Goal: Task Accomplishment & Management: Use online tool/utility

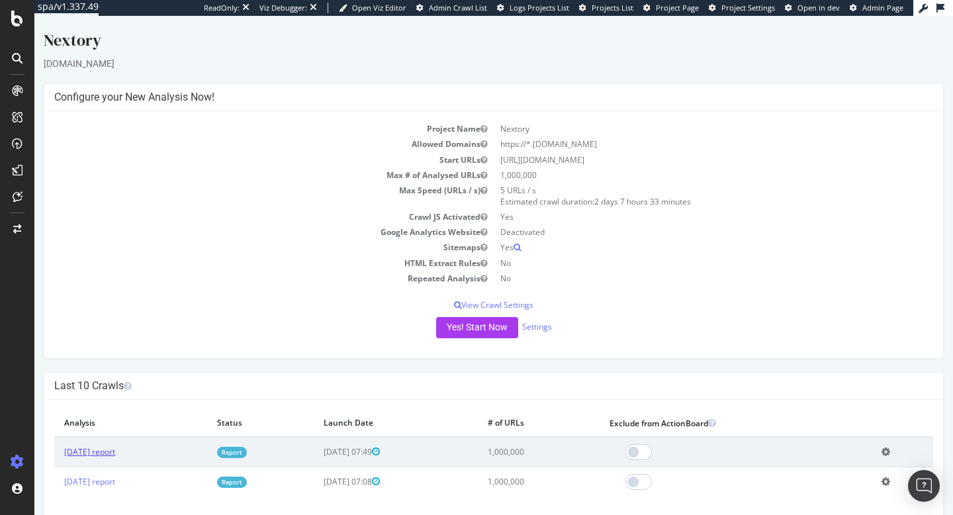
click at [96, 456] on link "2025 Sep. 18th report" at bounding box center [89, 451] width 51 height 11
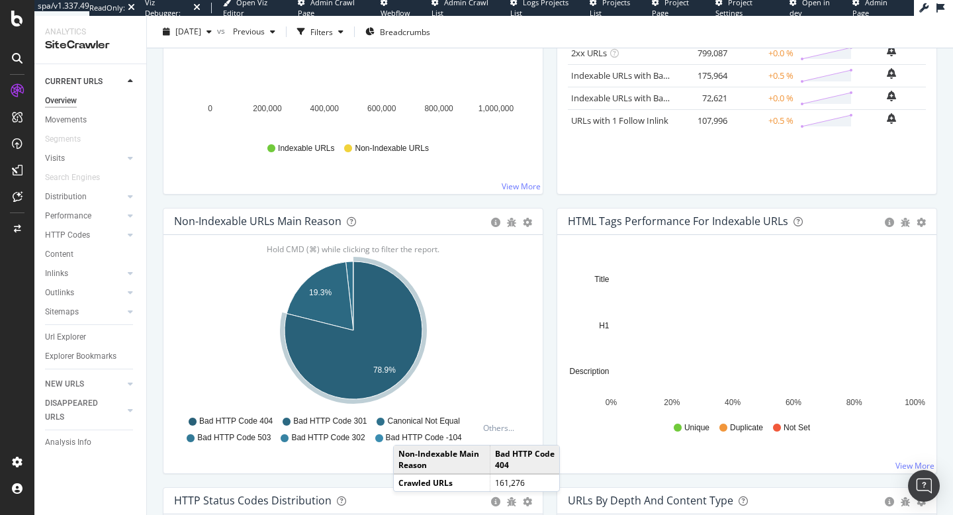
scroll to position [331, 0]
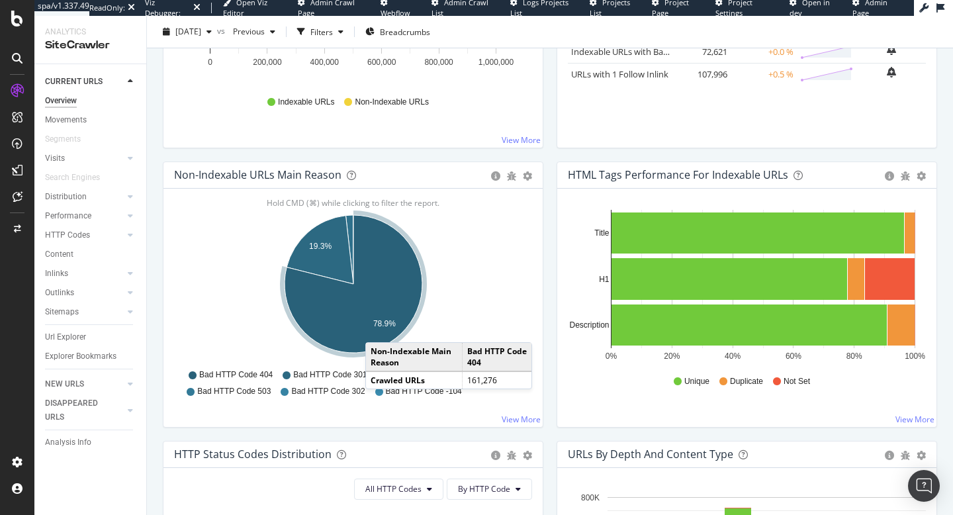
click at [376, 325] on text "78.9%" at bounding box center [384, 323] width 22 height 9
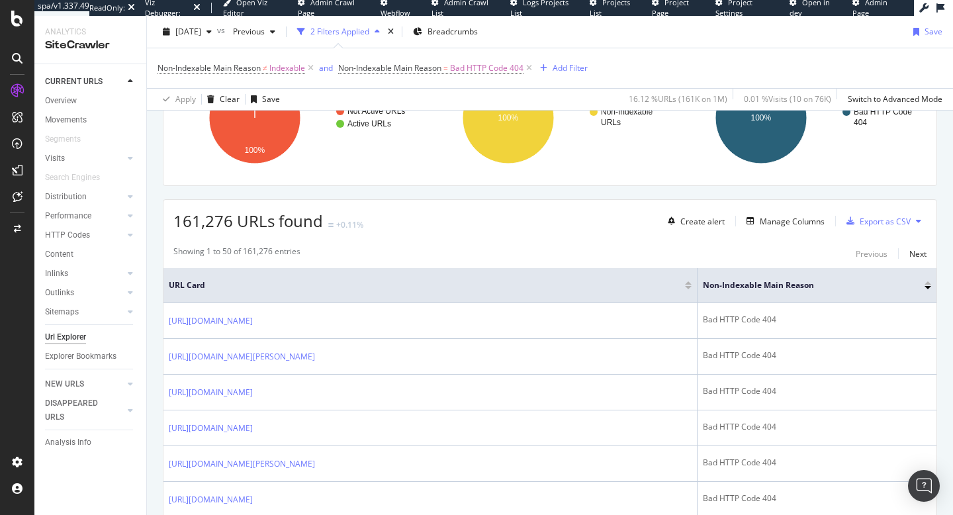
scroll to position [148, 0]
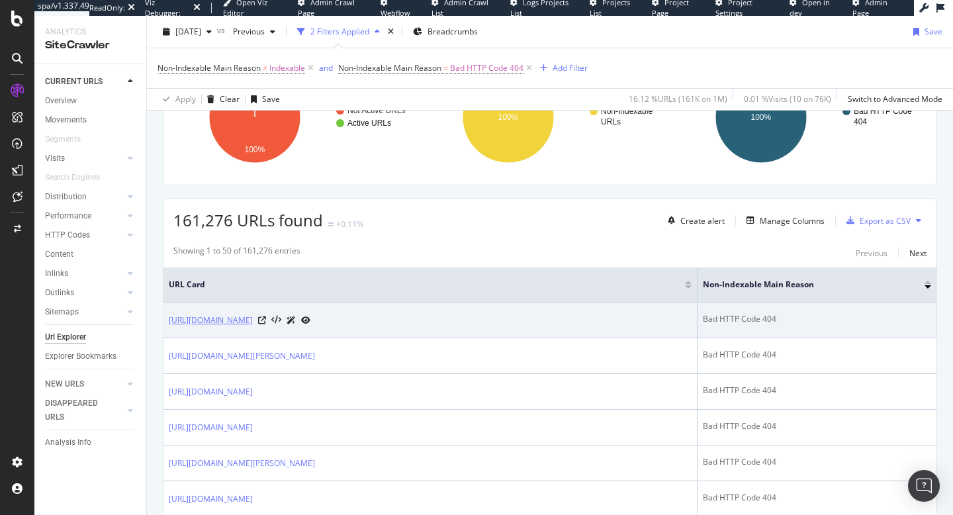
click at [253, 317] on link "[URL][DOMAIN_NAME]" at bounding box center [211, 320] width 84 height 13
click at [266, 324] on icon at bounding box center [262, 320] width 8 height 8
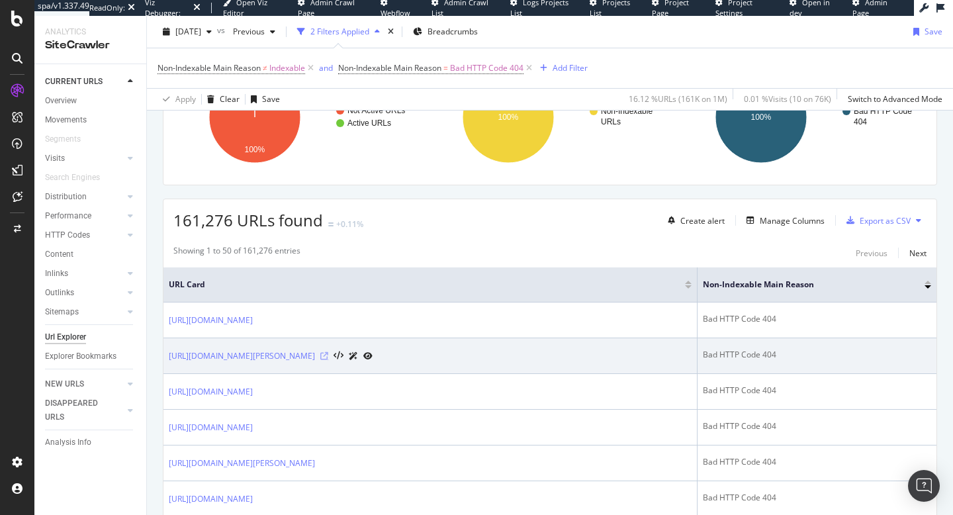
click at [328, 360] on icon at bounding box center [324, 356] width 8 height 8
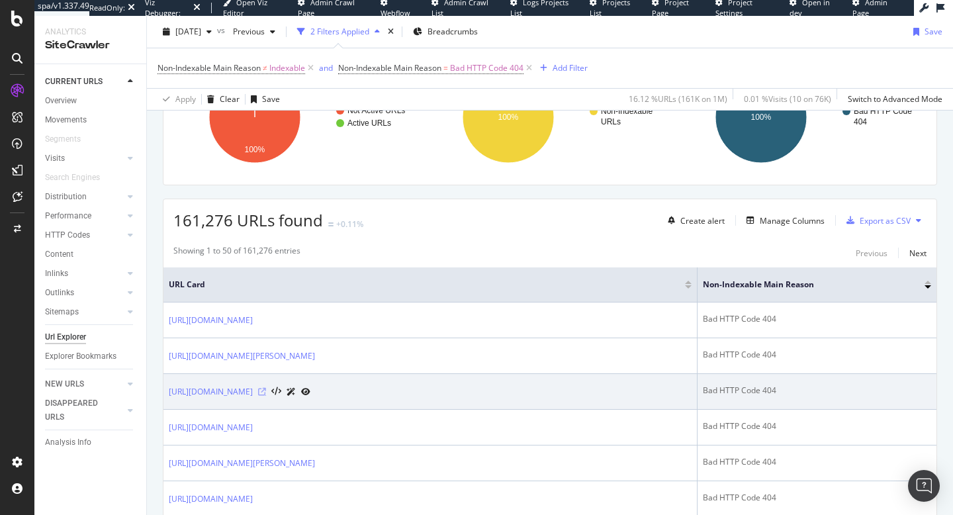
click at [266, 396] on icon at bounding box center [262, 392] width 8 height 8
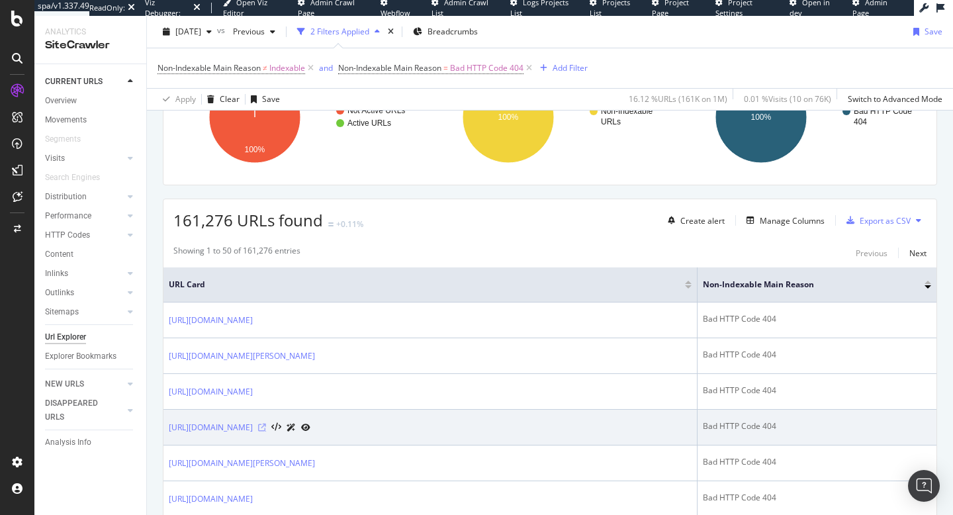
click at [266, 431] on icon at bounding box center [262, 427] width 8 height 8
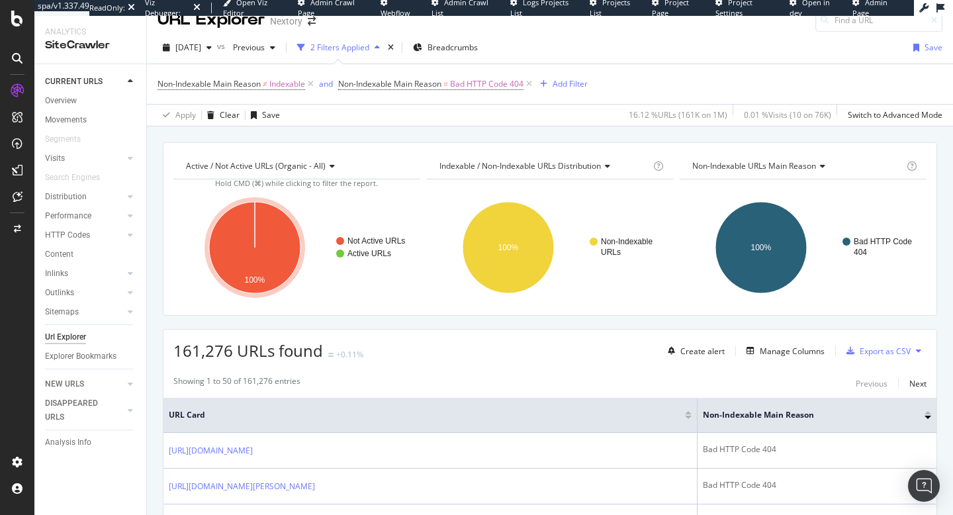
scroll to position [5, 0]
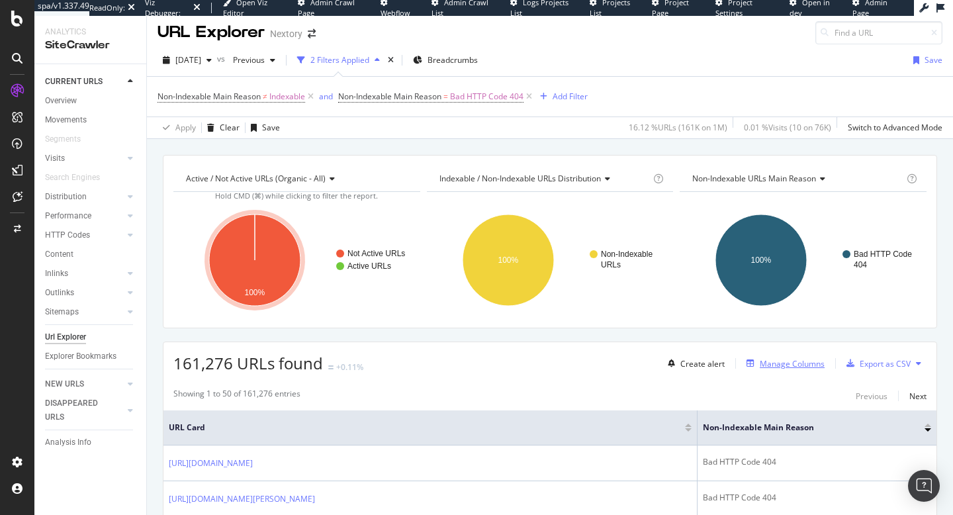
click at [763, 365] on div "Manage Columns" at bounding box center [792, 363] width 65 height 11
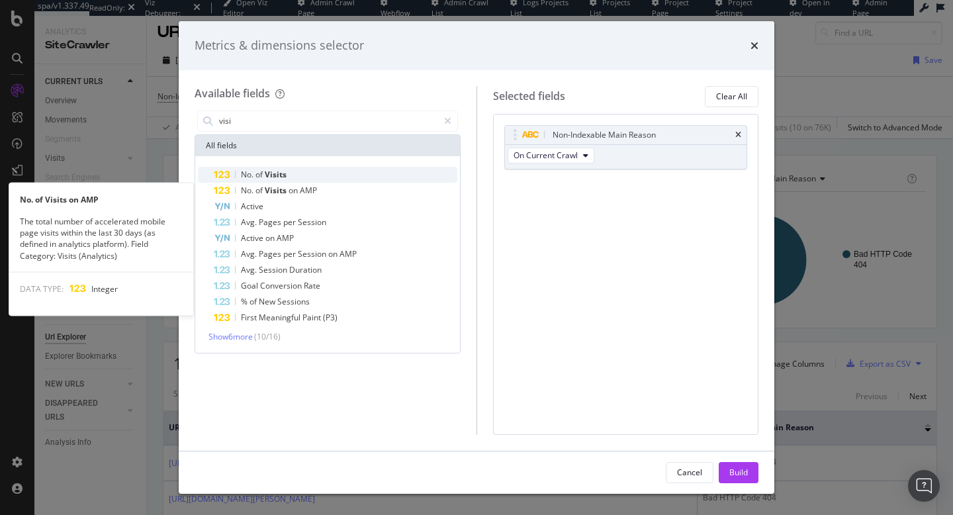
type input "visi"
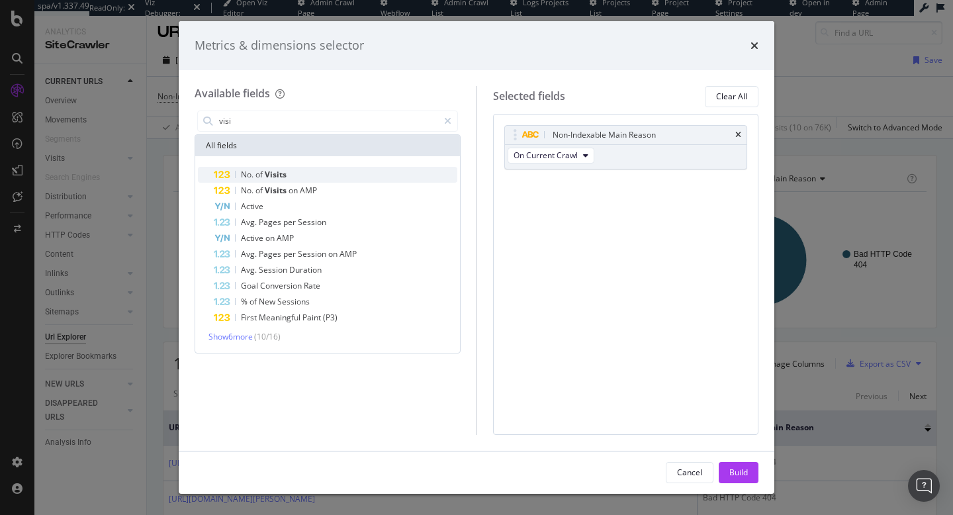
click at [273, 172] on span "Visits" at bounding box center [276, 174] width 22 height 11
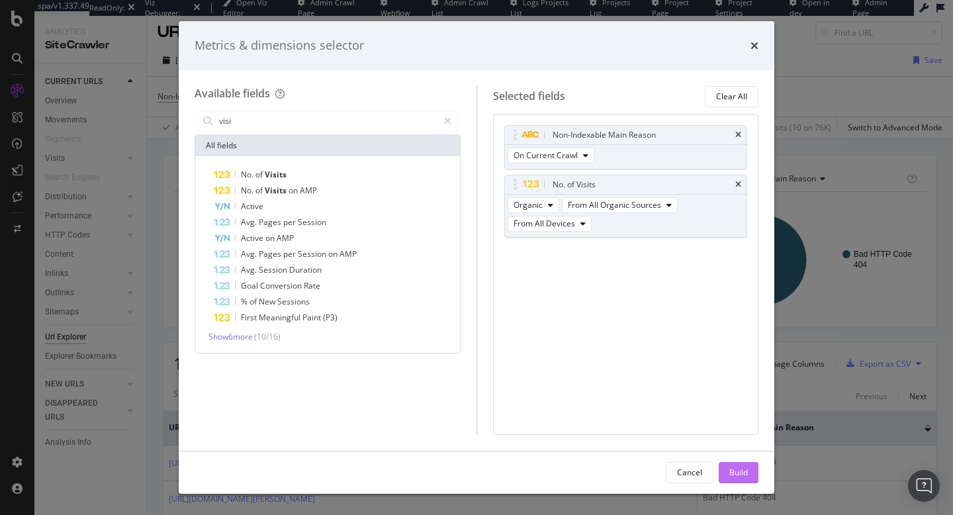
click at [743, 467] on div "Build" at bounding box center [738, 471] width 19 height 11
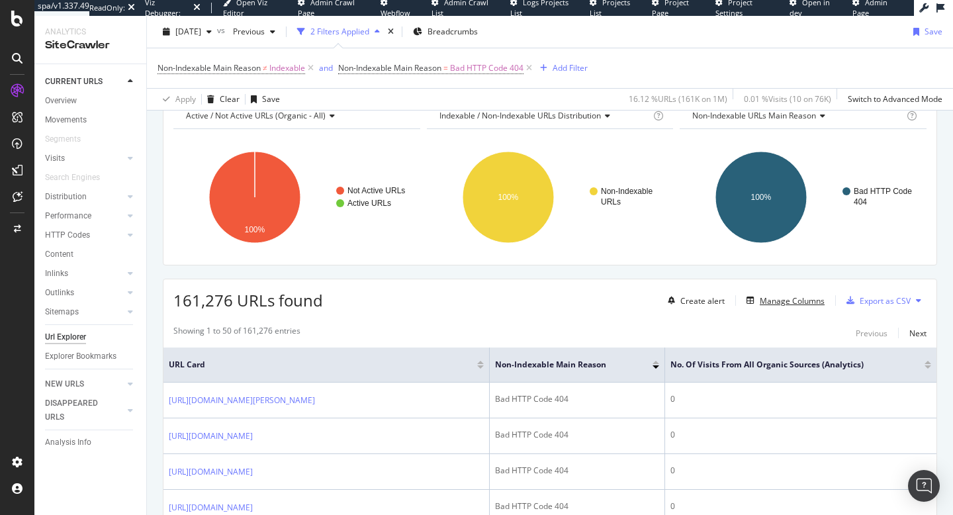
scroll to position [70, 0]
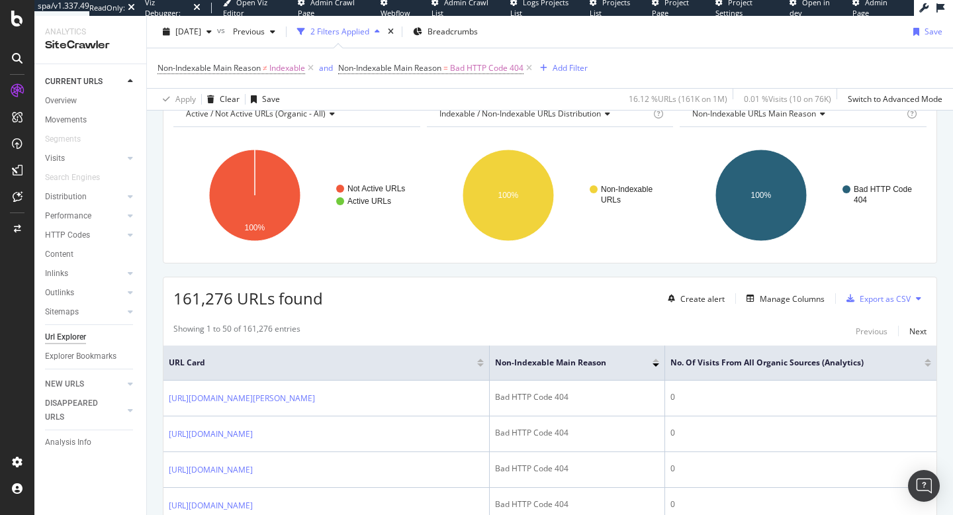
click at [927, 363] on div at bounding box center [927, 363] width 7 height 8
click at [926, 366] on div at bounding box center [927, 364] width 7 height 3
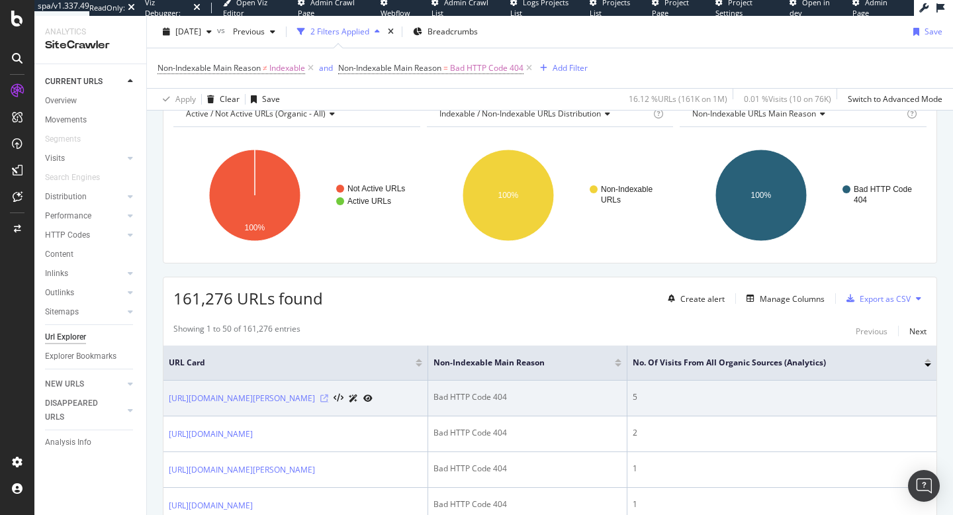
click at [328, 402] on icon at bounding box center [324, 398] width 8 height 8
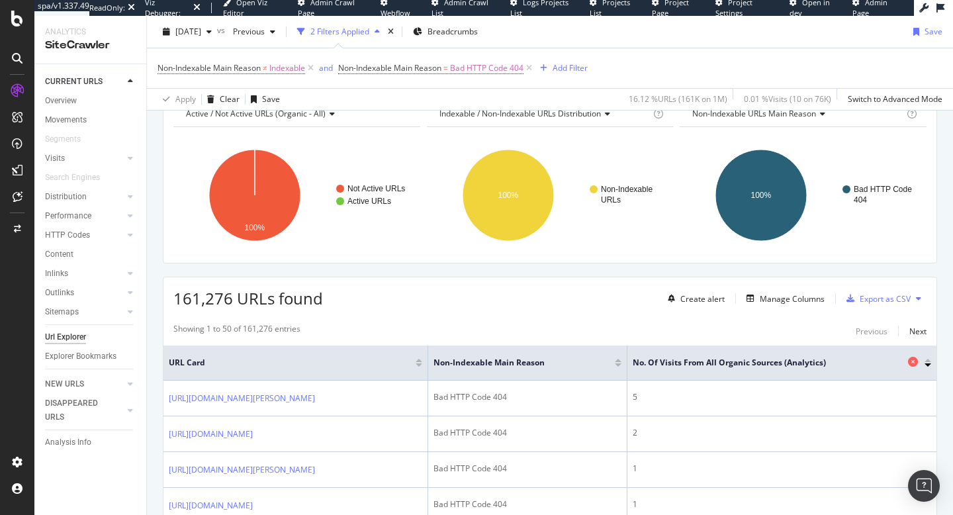
click at [912, 362] on icon at bounding box center [913, 362] width 10 height 10
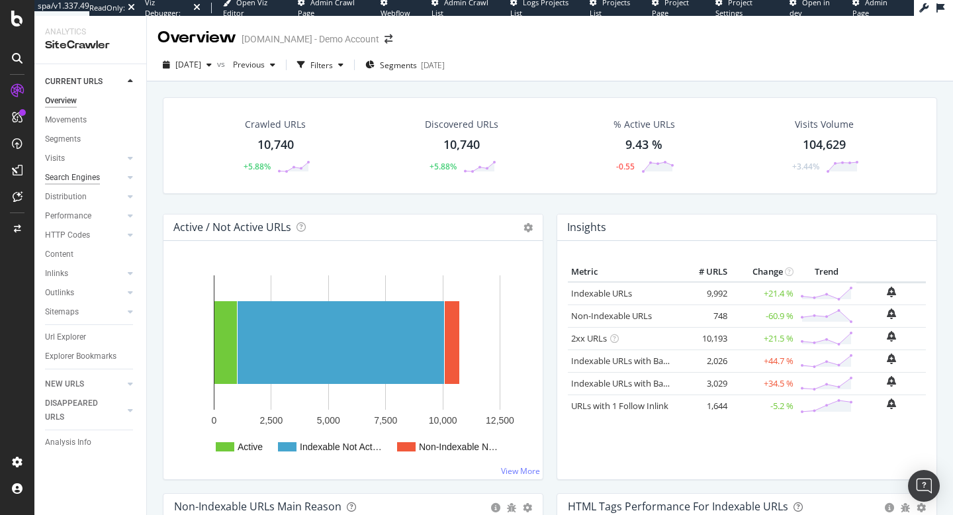
click at [95, 179] on div "Search Engines" at bounding box center [72, 178] width 55 height 14
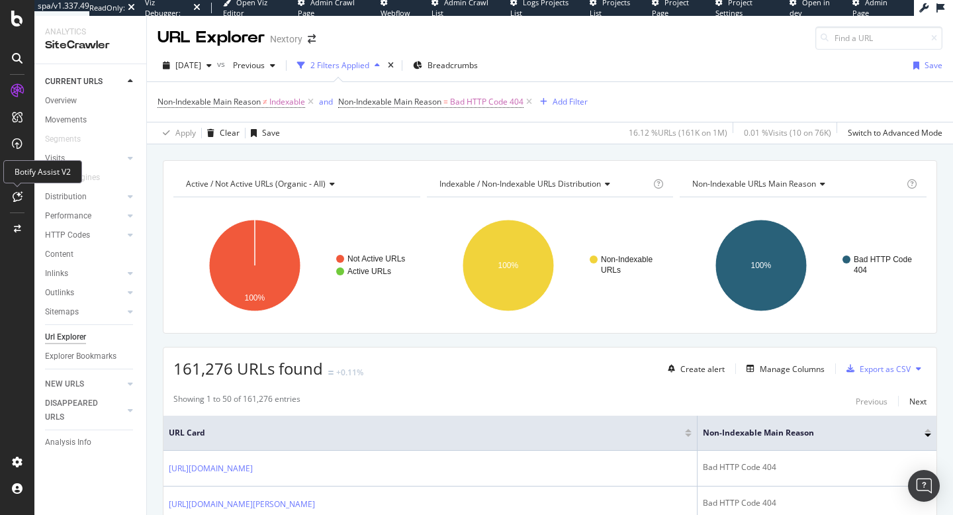
click at [10, 196] on div at bounding box center [17, 196] width 21 height 21
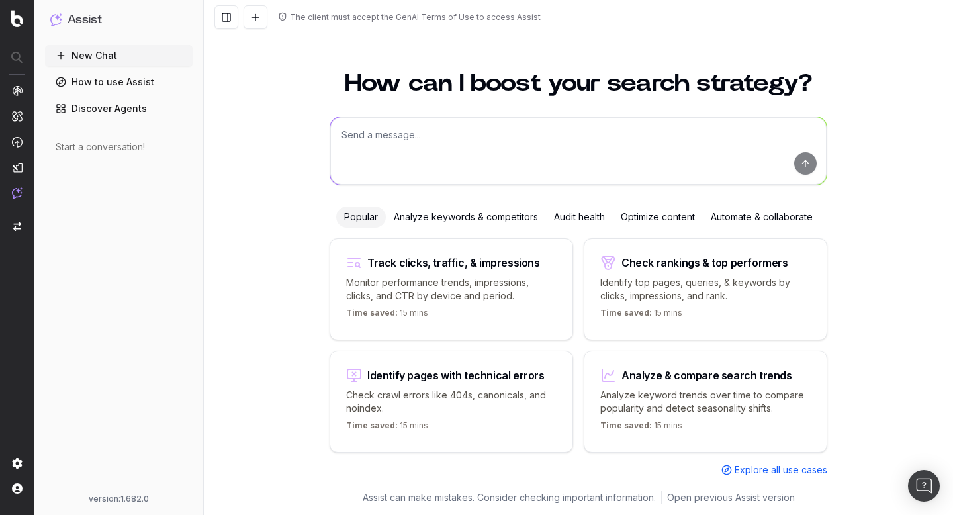
click at [382, 124] on textarea at bounding box center [578, 150] width 496 height 67
type textarea "Identify pages that are in the status code 404"
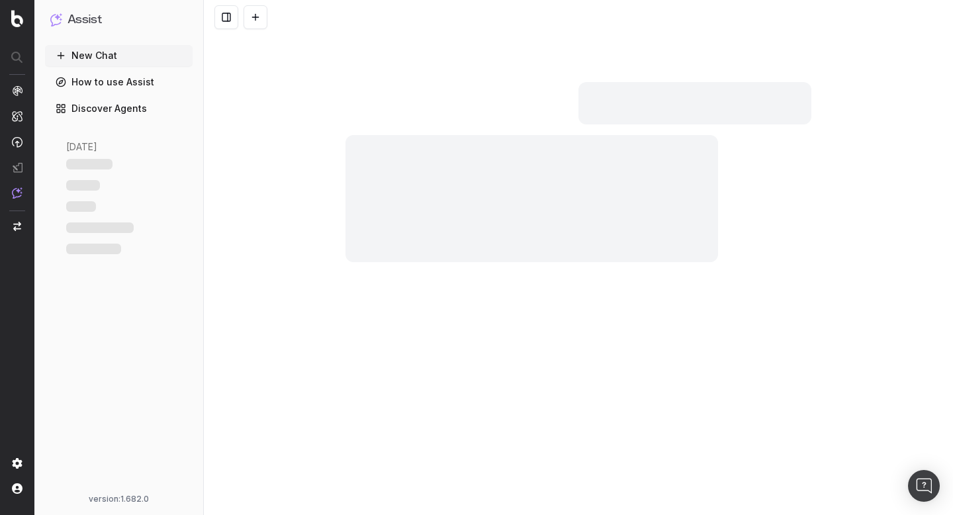
scroll to position [4046, 0]
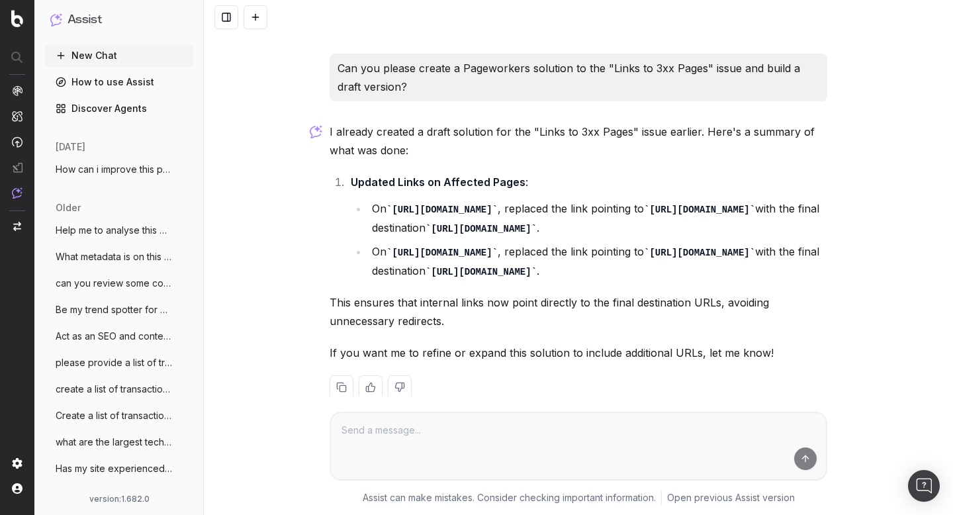
click at [91, 57] on button "New Chat" at bounding box center [119, 55] width 148 height 21
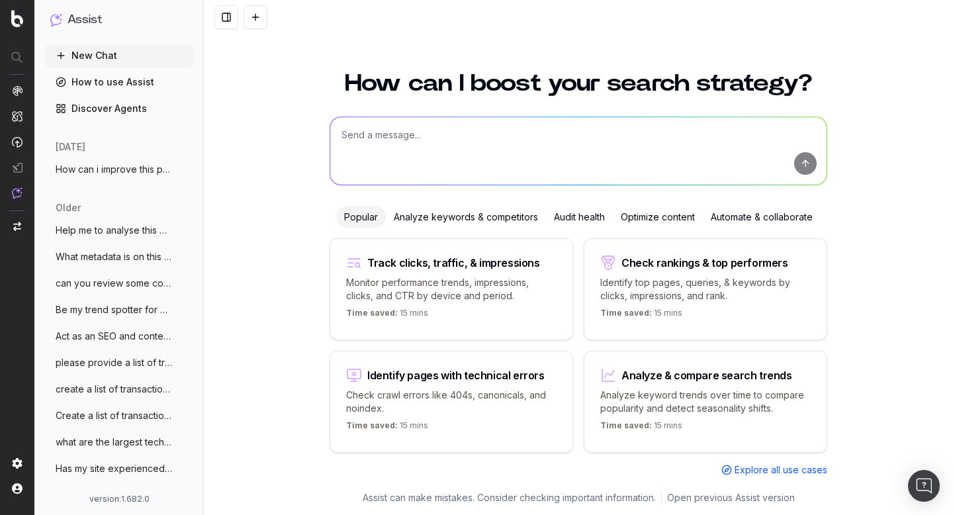
click at [376, 151] on textarea at bounding box center [578, 150] width 496 height 67
paste textarea "Identify pages that are in the status code 404"
type textarea "Identify pages that are in the status code 404"
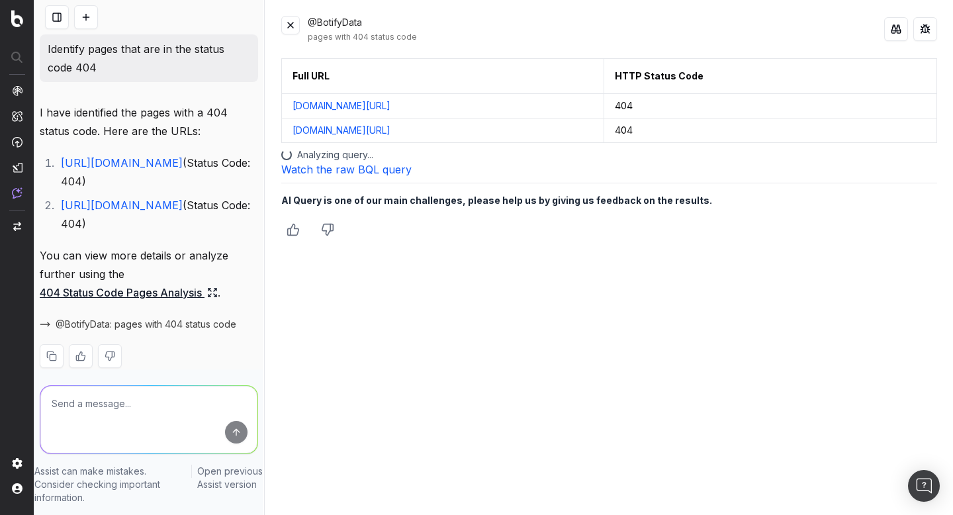
scroll to position [12, 0]
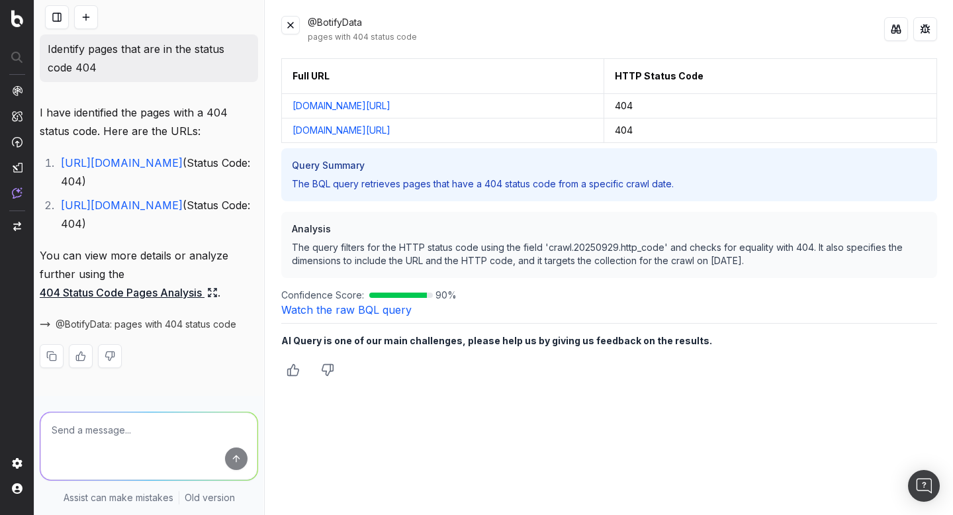
click at [292, 19] on button at bounding box center [290, 25] width 19 height 19
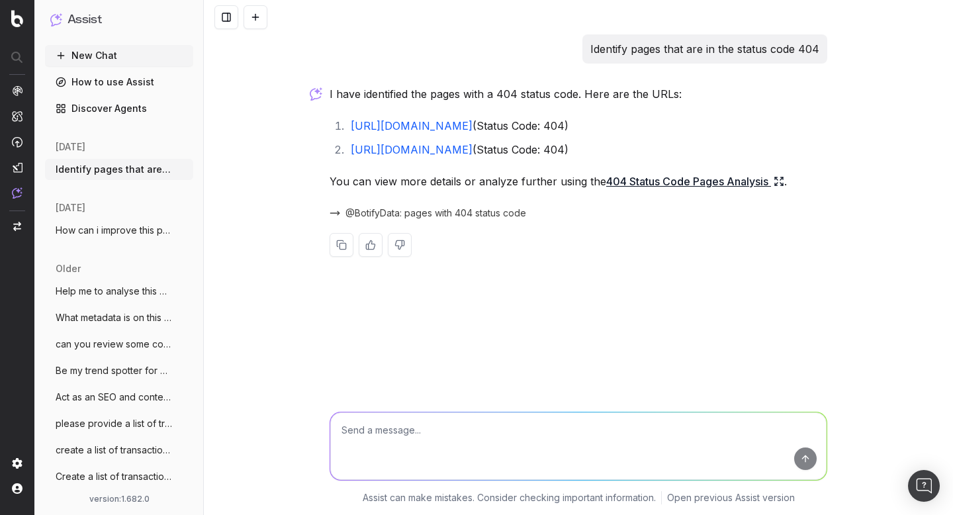
scroll to position [0, 0]
click at [433, 465] on textarea at bounding box center [578, 445] width 496 height 67
type textarea "Create a pageworkers optimisiation that remove links to 404s"
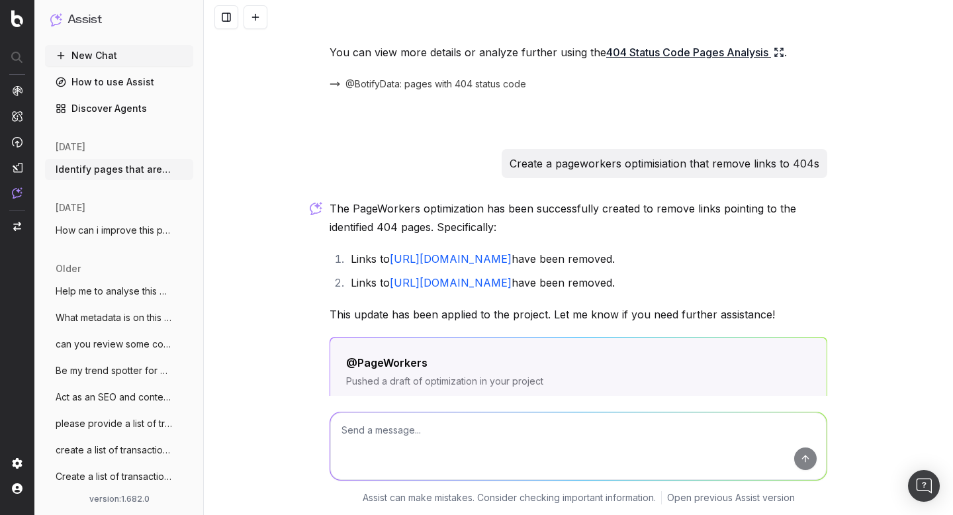
scroll to position [298, 0]
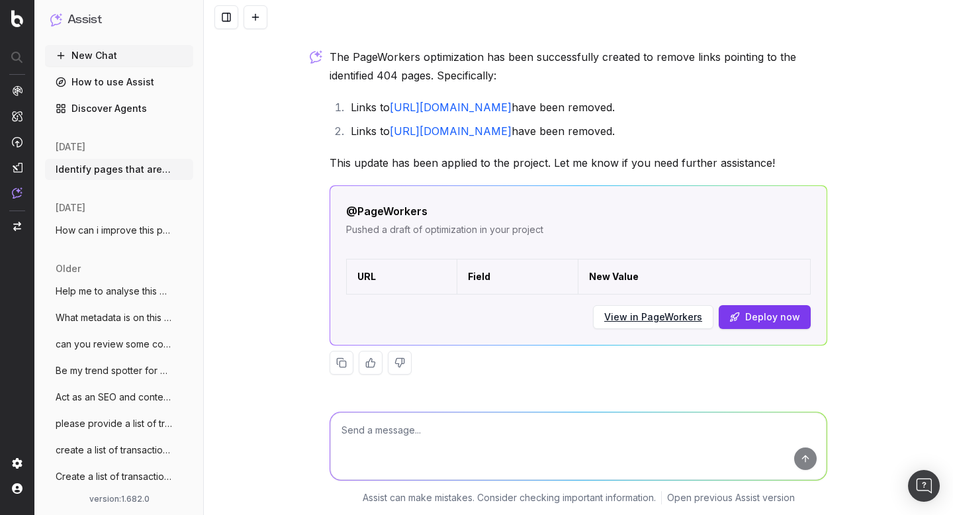
click at [670, 318] on link "View in PageWorkers" at bounding box center [653, 316] width 98 height 13
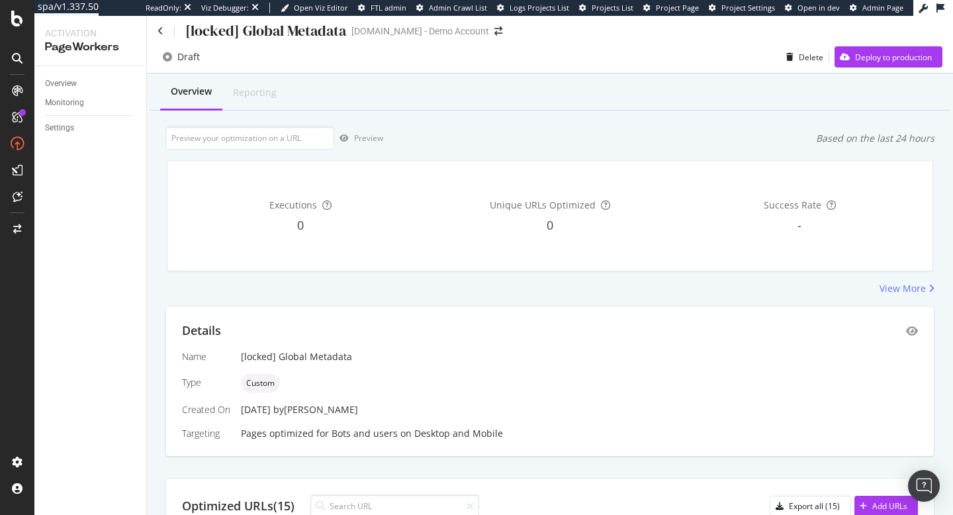
scroll to position [7, 0]
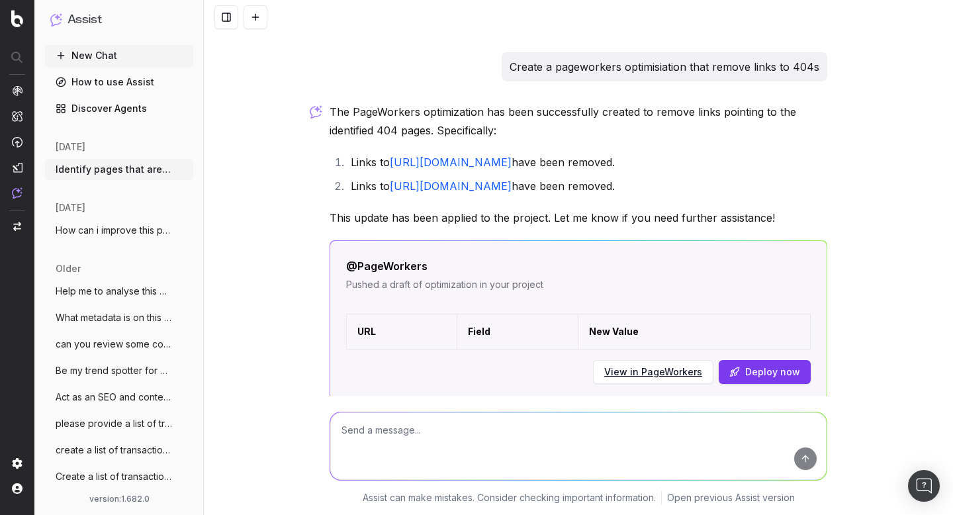
scroll to position [298, 0]
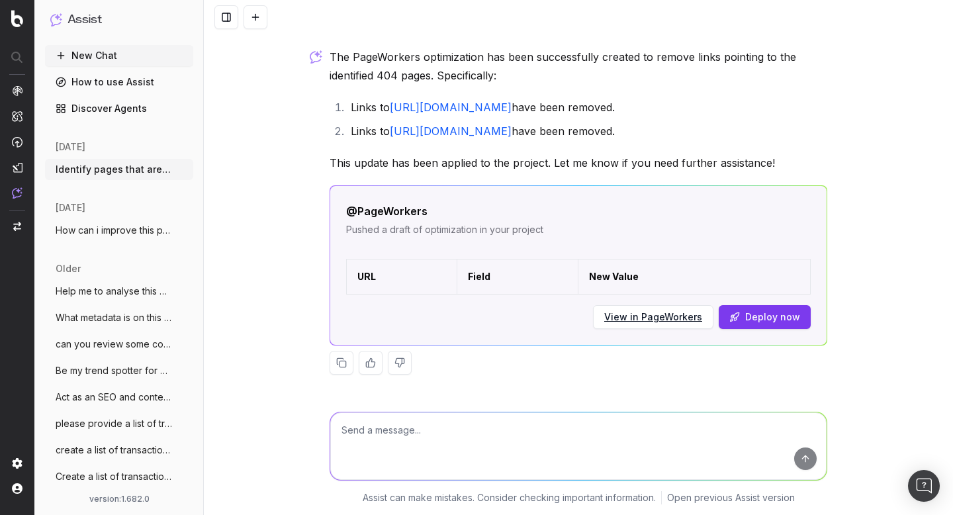
click at [651, 317] on link "View in PageWorkers" at bounding box center [653, 316] width 98 height 13
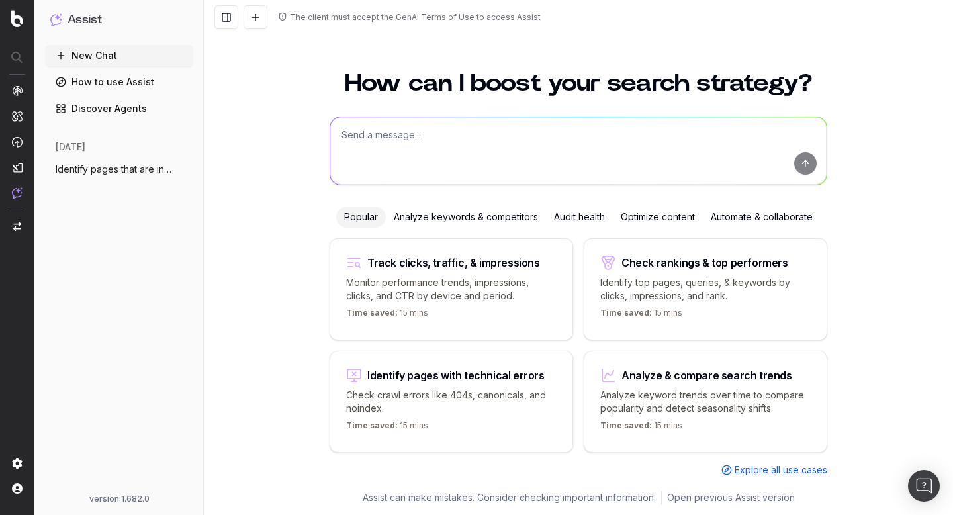
click at [372, 144] on textarea at bounding box center [578, 150] width 496 height 67
type textarea "U"
type textarea "What metadata could be improved on the site"
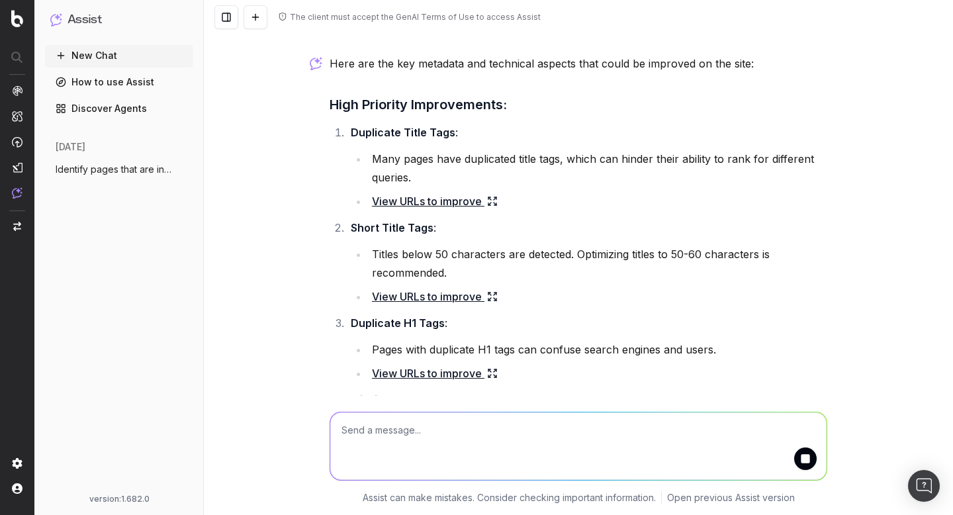
scroll to position [21, 0]
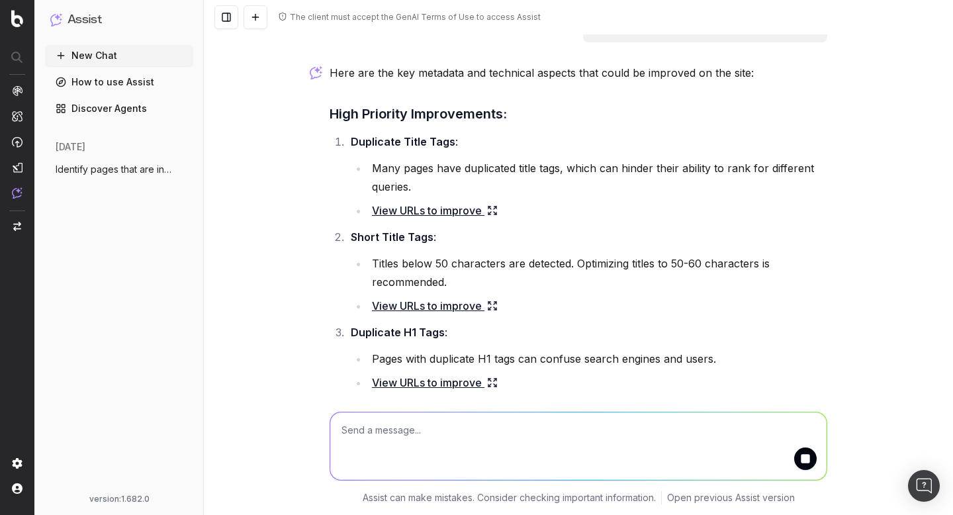
click at [467, 210] on link "View URLs to improve" at bounding box center [435, 210] width 126 height 19
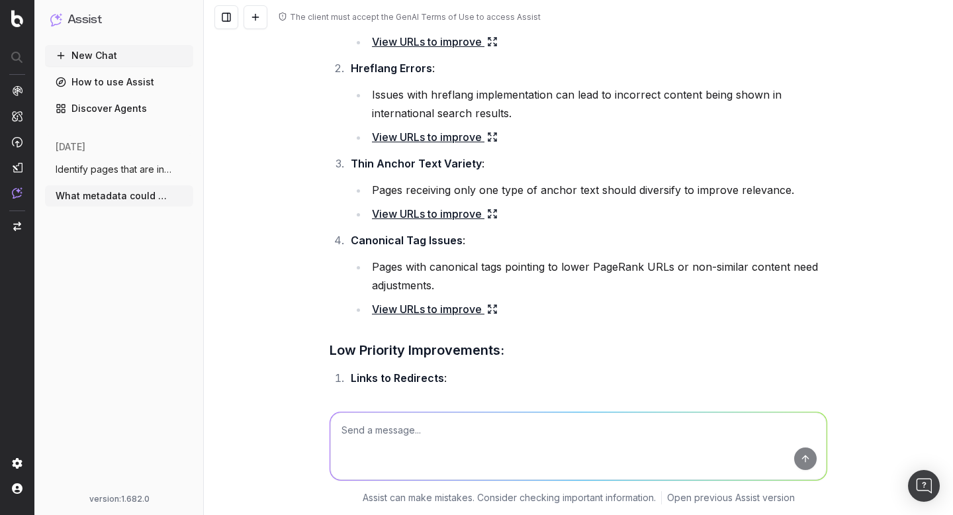
scroll to position [864, 0]
click at [470, 439] on textarea at bounding box center [578, 445] width 496 height 67
type textarea "H"
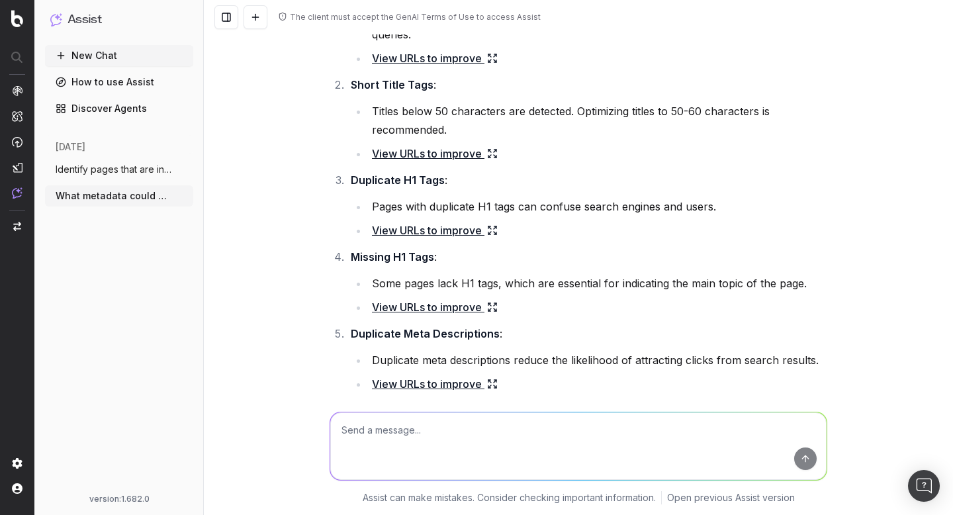
scroll to position [161, 0]
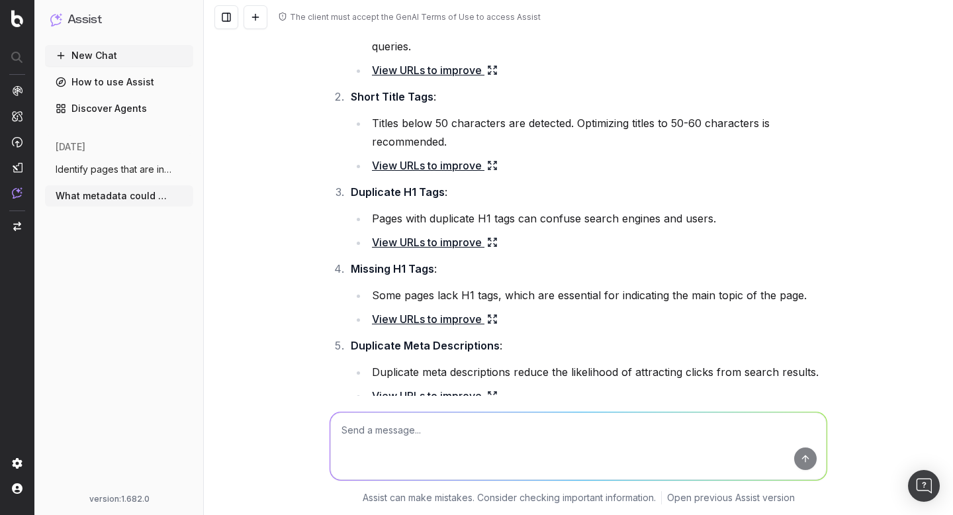
click at [474, 238] on link "View URLs to improve" at bounding box center [435, 242] width 126 height 19
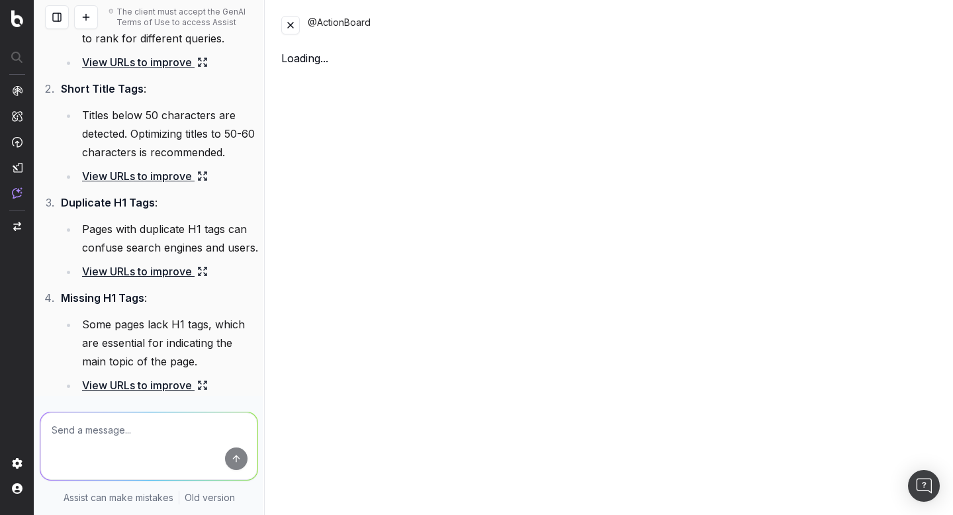
scroll to position [198, 0]
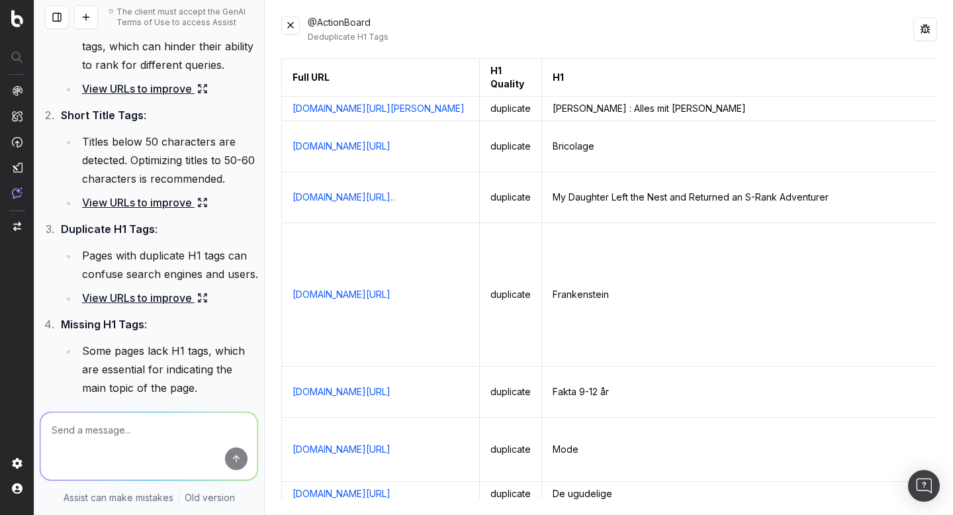
click at [296, 27] on button at bounding box center [290, 25] width 19 height 19
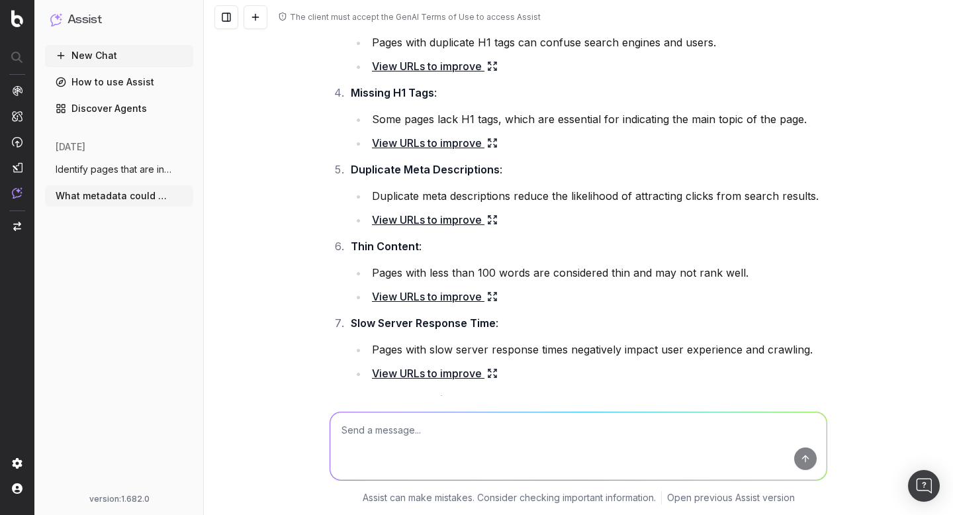
scroll to position [339, 0]
click at [419, 447] on textarea at bounding box center [578, 445] width 496 height 67
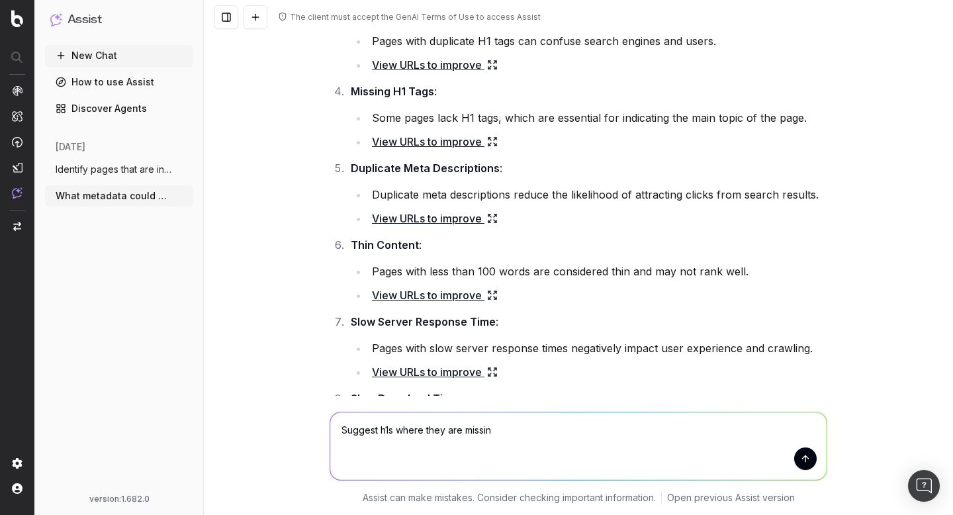
type textarea "Suggest h1s where they are missing"
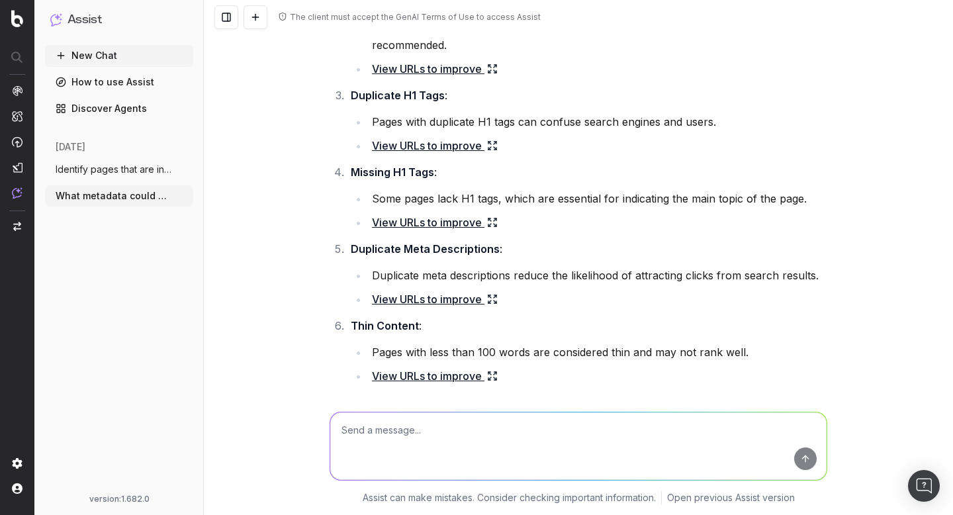
scroll to position [256, 0]
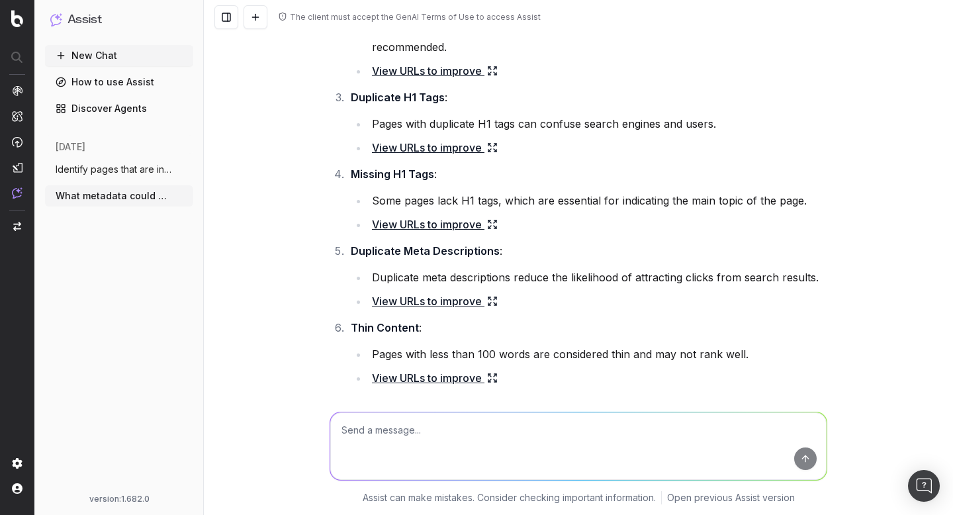
click at [455, 220] on link "View URLs to improve" at bounding box center [435, 224] width 126 height 19
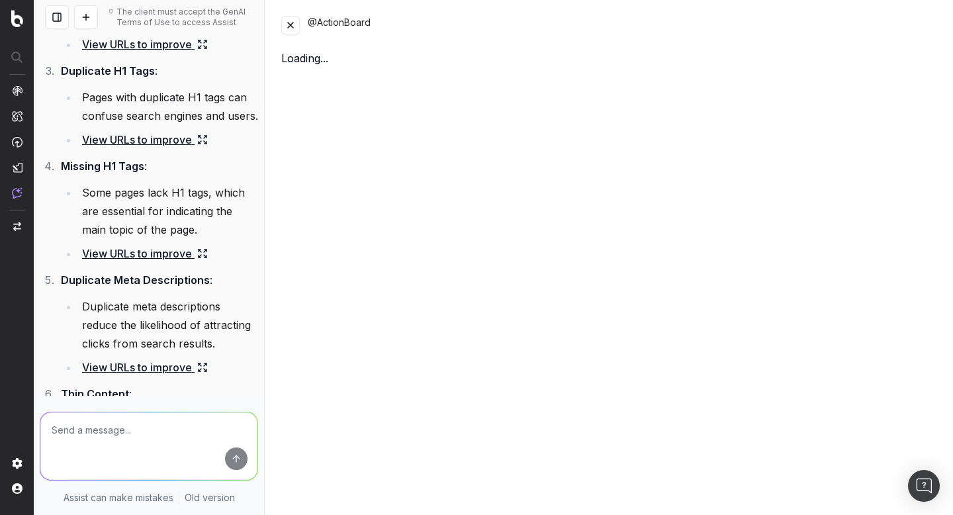
scroll to position [312, 0]
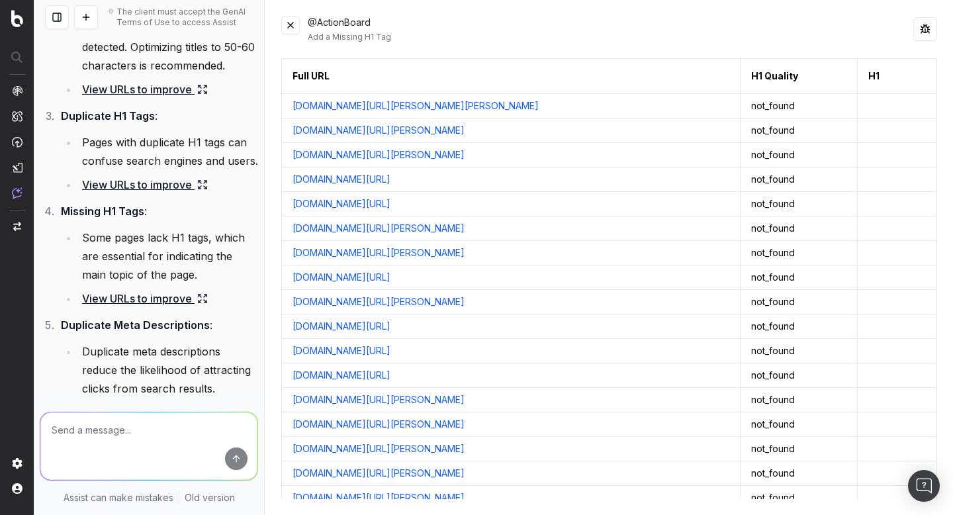
drag, startPoint x: 541, startPoint y: 376, endPoint x: 287, endPoint y: 108, distance: 369.2
copy tbody "nextory.com/fi/narrator/latva-latva-elina-1170101 not_found nextory.com/no/narr…"
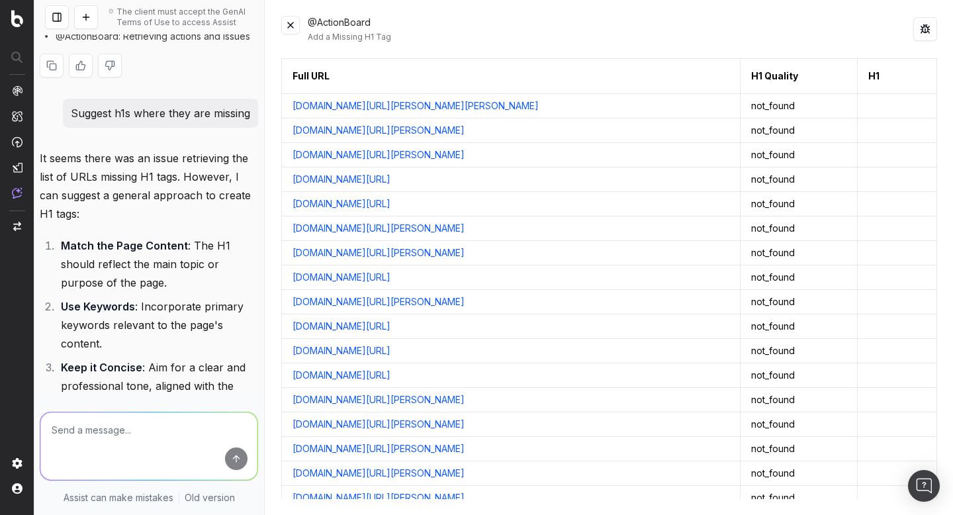
scroll to position [2296, 0]
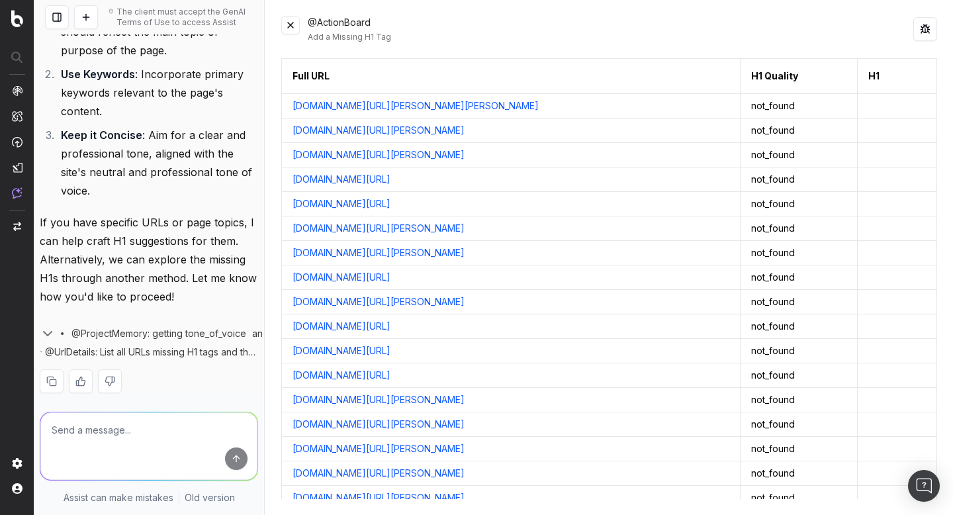
click at [146, 439] on textarea at bounding box center [148, 445] width 217 height 67
paste textarea "nextory.com/fi/narrator/latva-latva-elina-1170101 not_found nextory.com/no/narr…"
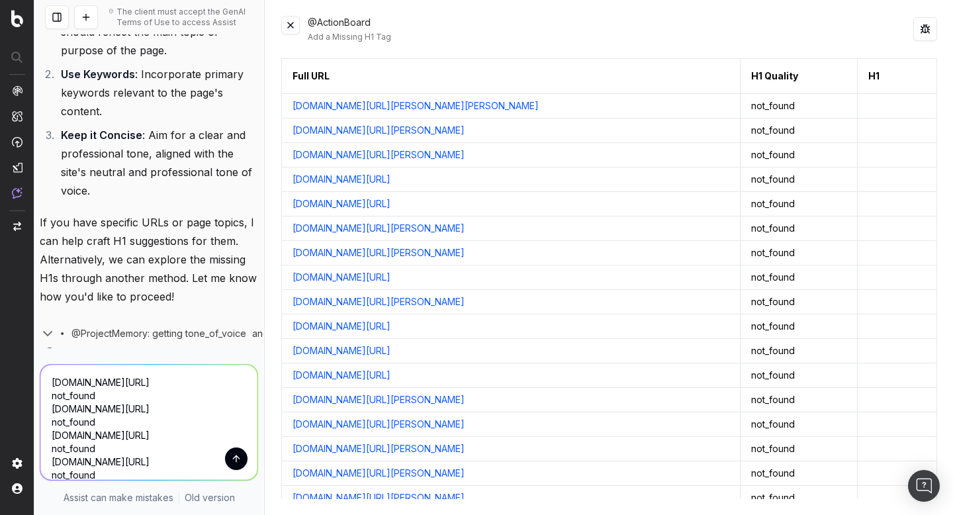
scroll to position [332, 0]
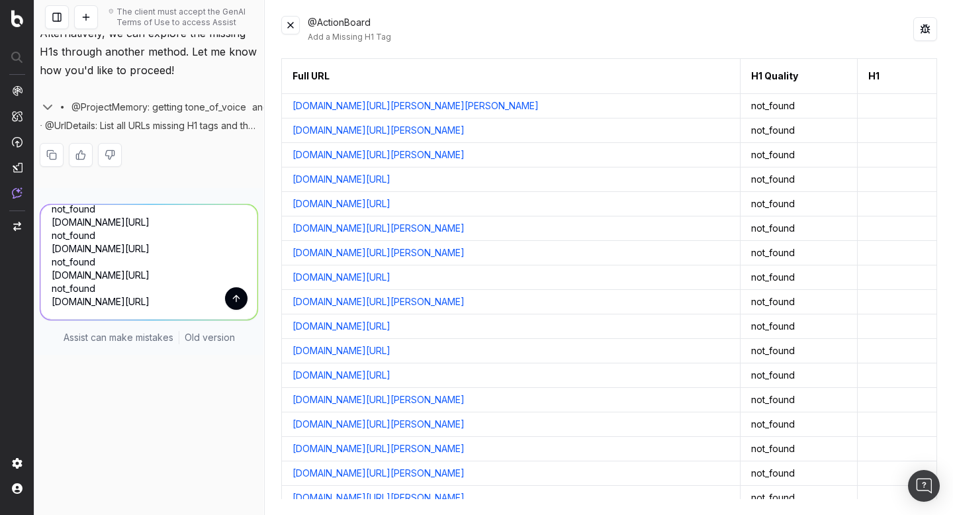
click at [290, 25] on button at bounding box center [290, 25] width 19 height 19
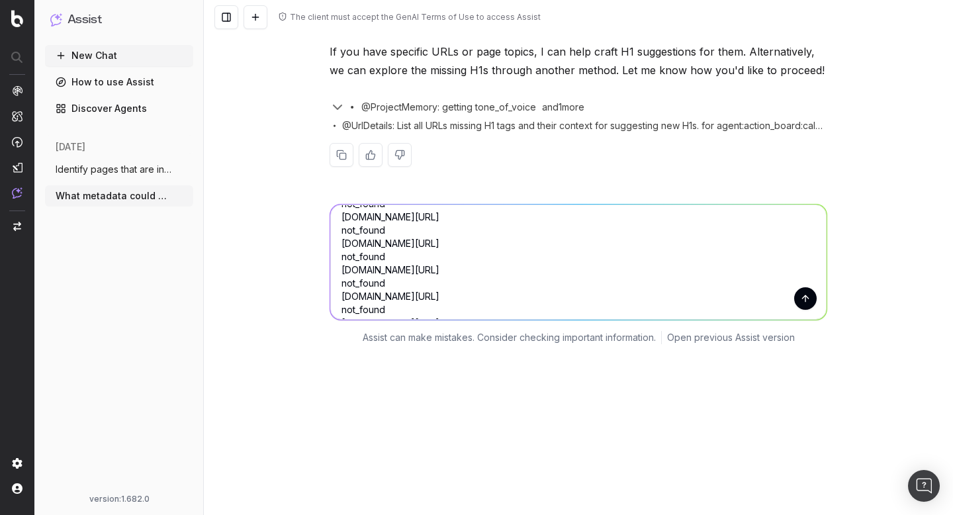
scroll to position [0, 0]
drag, startPoint x: 441, startPoint y: 236, endPoint x: 267, endPoint y: 232, distance: 174.0
click at [267, 232] on div "nextory.com/fi/narrator/latva-latva-elina-1170101 not_found nextory.com/no/narr…" at bounding box center [578, 271] width 749 height 167
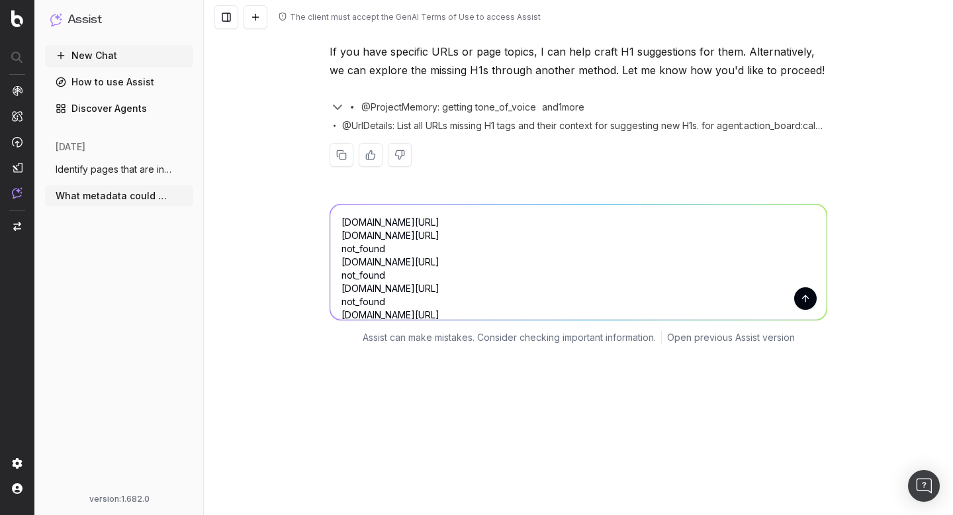
scroll to position [1749, 0]
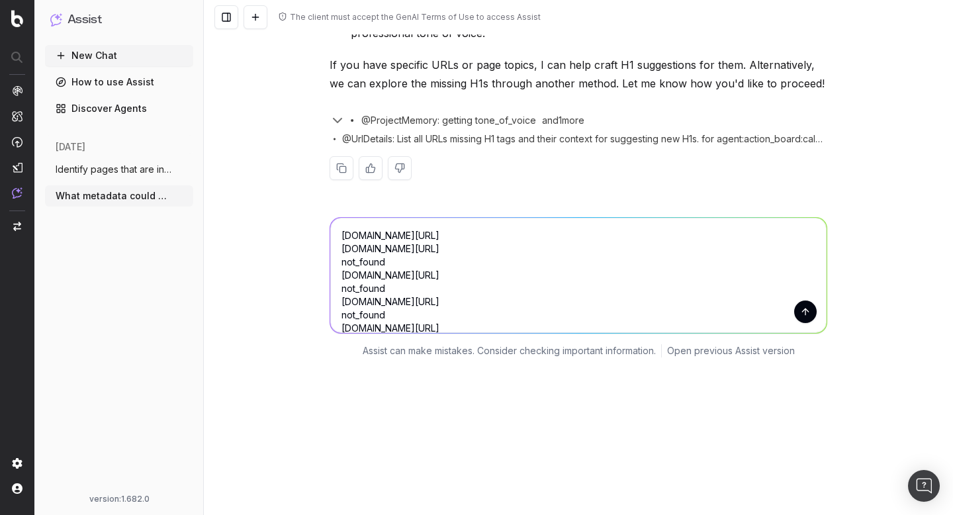
drag, startPoint x: 406, startPoint y: 261, endPoint x: 285, endPoint y: 259, distance: 121.1
click at [285, 259] on div "nextory.com/fi/narrator/latva-latva-elina-1170101 nextory.com/no/narrator/bened…" at bounding box center [578, 284] width 749 height 167
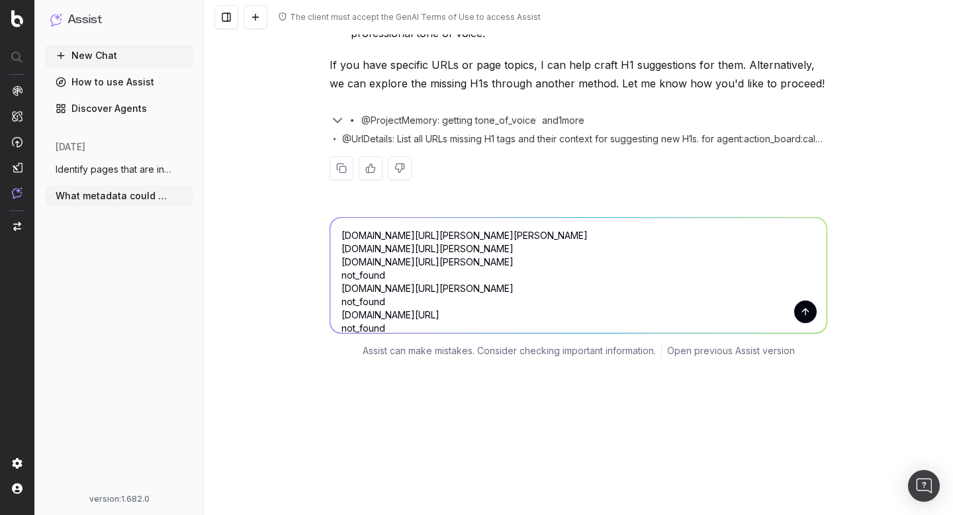
scroll to position [1736, 0]
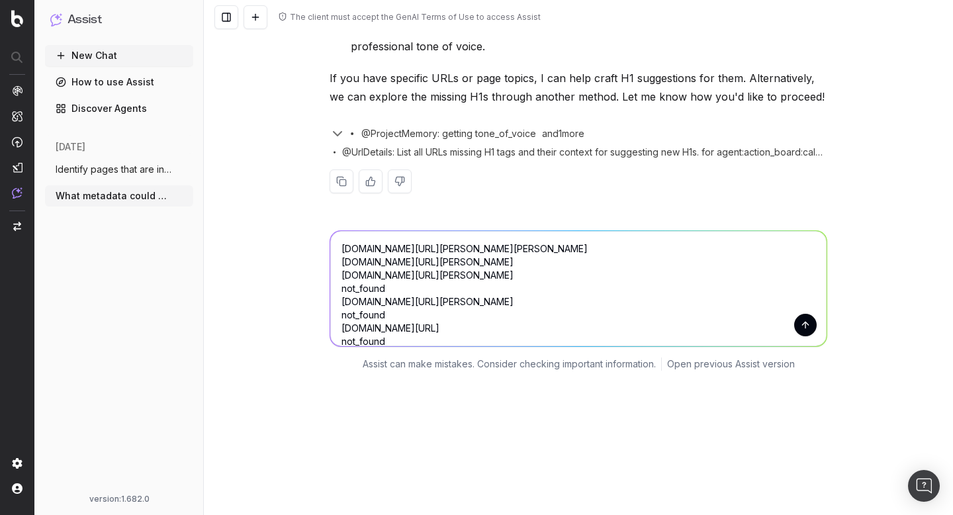
drag, startPoint x: 404, startPoint y: 287, endPoint x: 231, endPoint y: 289, distance: 172.7
click at [231, 289] on div "nextory.com/fi/narrator/latva-latva-elina-1170101 nextory.com/no/narrator/bened…" at bounding box center [578, 297] width 749 height 167
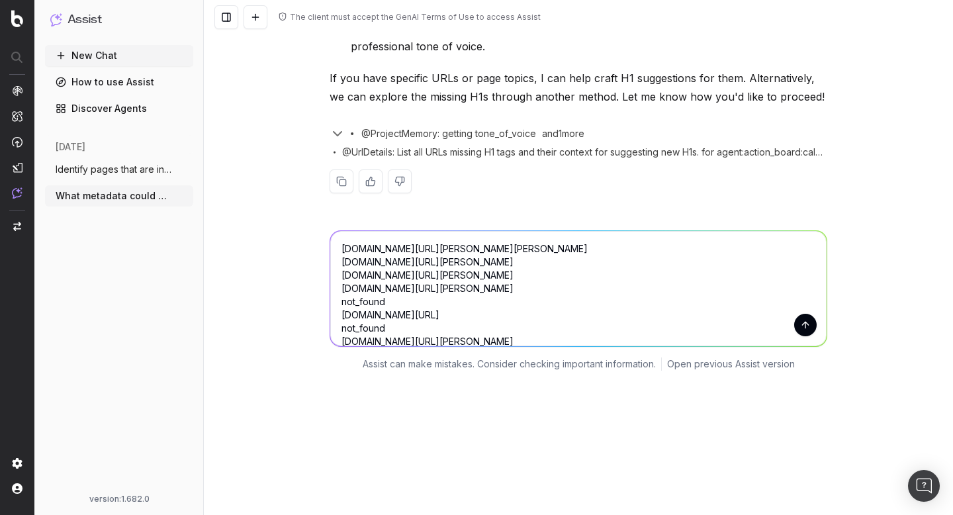
scroll to position [1723, 0]
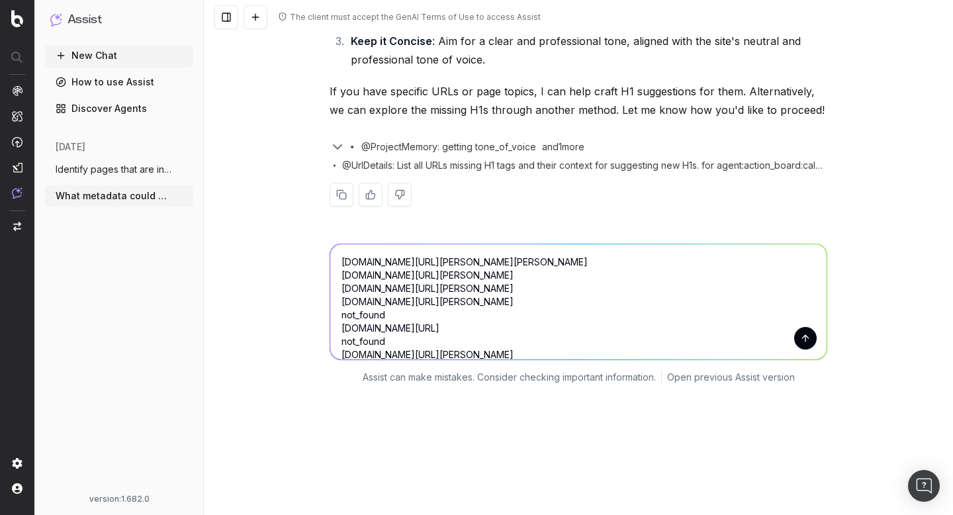
drag, startPoint x: 430, startPoint y: 312, endPoint x: 263, endPoint y: 309, distance: 167.4
click at [263, 309] on div "nextory.com/fi/narrator/latva-latva-elina-1170101 nextory.com/no/narrator/bened…" at bounding box center [578, 311] width 749 height 167
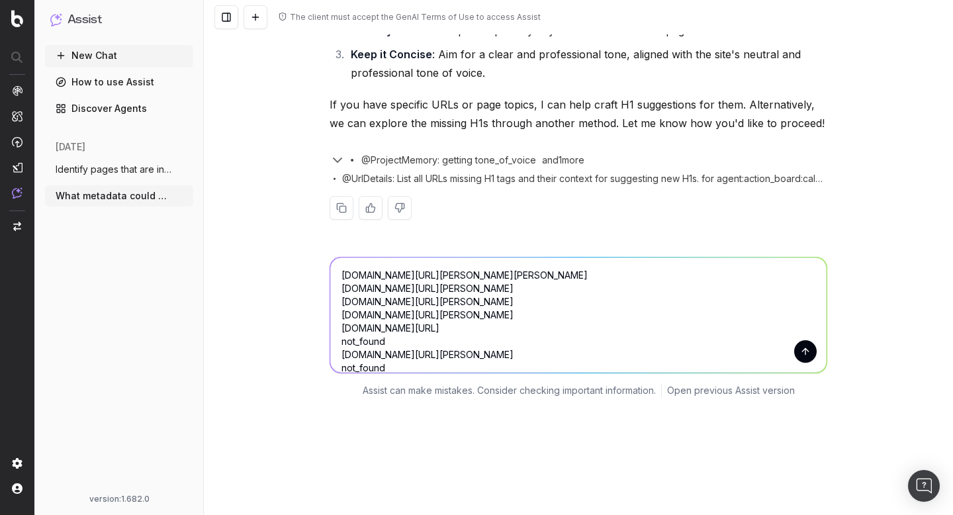
drag, startPoint x: 412, startPoint y: 339, endPoint x: 273, endPoint y: 335, distance: 138.3
click at [273, 335] on div "nextory.com/fi/narrator/latva-latva-elina-1170101 nextory.com/no/narrator/bened…" at bounding box center [578, 324] width 749 height 167
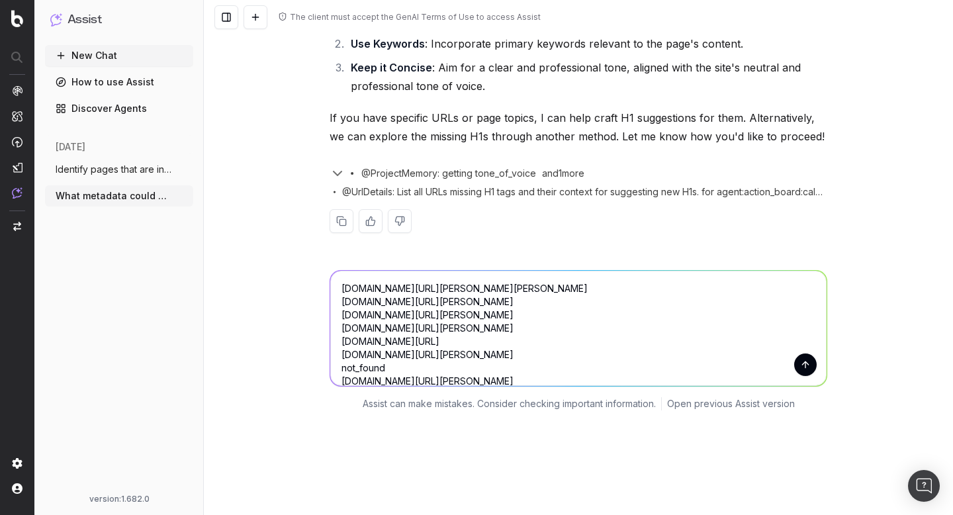
drag, startPoint x: 407, startPoint y: 365, endPoint x: 270, endPoint y: 361, distance: 137.0
click at [270, 361] on div "nextory.com/fi/narrator/latva-latva-elina-1170101 nextory.com/no/narrator/bened…" at bounding box center [578, 337] width 749 height 167
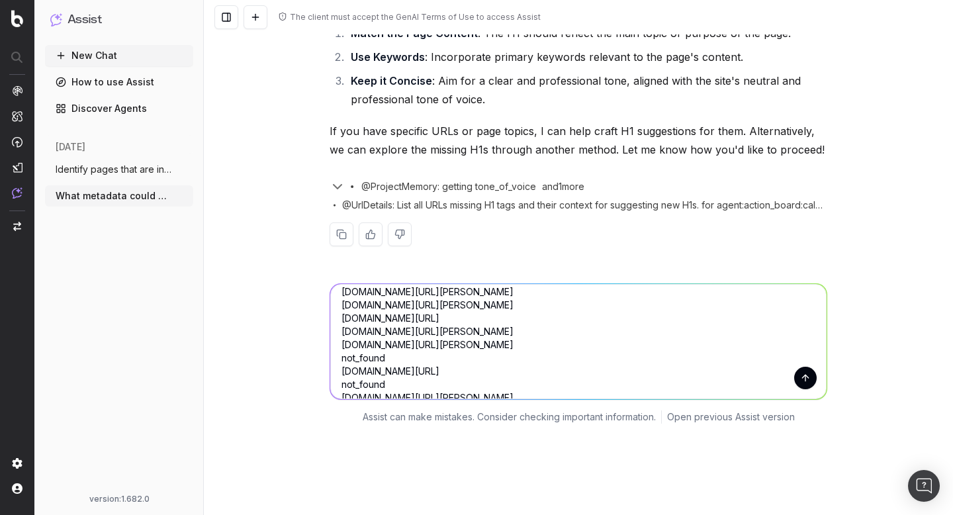
scroll to position [45, 0]
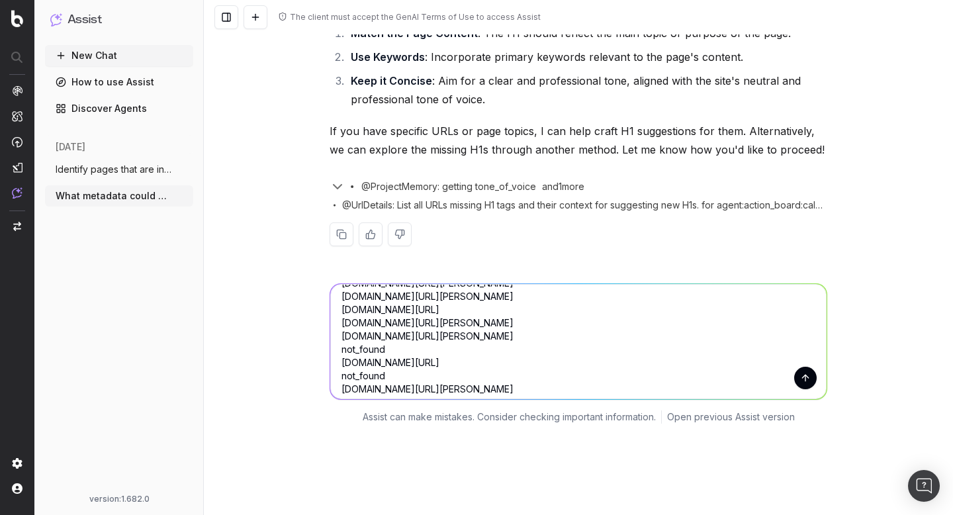
drag, startPoint x: 410, startPoint y: 349, endPoint x: 247, endPoint y: 347, distance: 162.8
click at [247, 347] on div "nextory.com/fi/narrator/latva-latva-elina-1170101 nextory.com/no/narrator/bened…" at bounding box center [578, 350] width 749 height 167
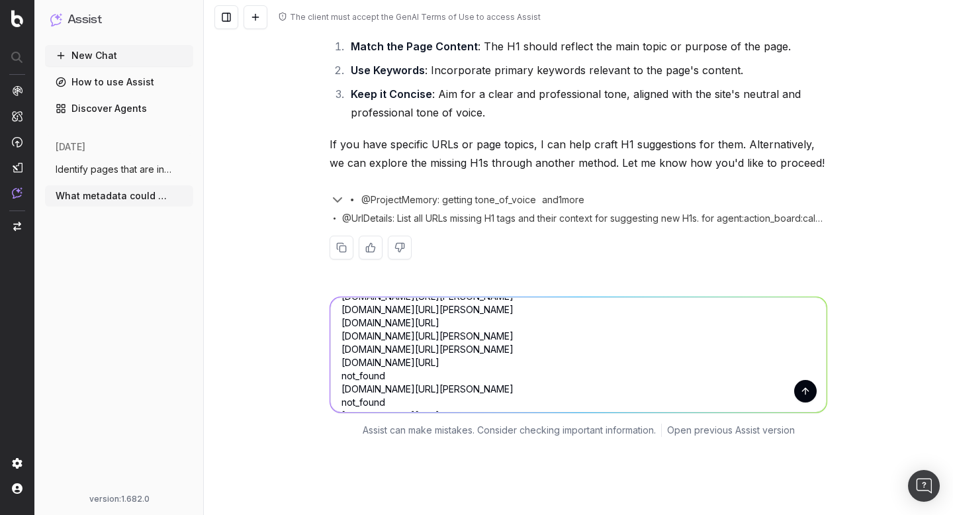
drag, startPoint x: 396, startPoint y: 375, endPoint x: 238, endPoint y: 369, distance: 158.3
click at [238, 369] on div "nextory.com/fi/narrator/latva-latva-elina-1170101 nextory.com/no/narrator/bened…" at bounding box center [578, 364] width 749 height 167
click at [415, 392] on textarea "nextory.com/fi/narrator/latva-latva-elina-1170101 nextory.com/no/narrator/bened…" at bounding box center [578, 354] width 496 height 115
drag, startPoint x: 415, startPoint y: 380, endPoint x: 289, endPoint y: 386, distance: 126.5
click at [289, 386] on div "nextory.com/fi/narrator/latva-latva-elina-1170101 nextory.com/no/narrator/bened…" at bounding box center [578, 364] width 749 height 167
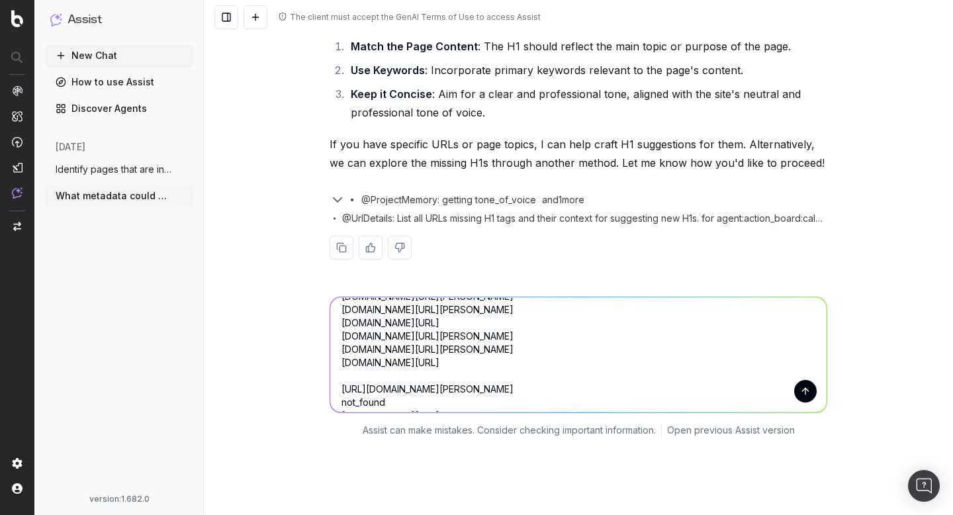
click at [442, 370] on textarea "nextory.com/fi/narrator/latva-latva-elina-1170101 nextory.com/no/narrator/bened…" at bounding box center [578, 354] width 496 height 115
drag, startPoint x: 386, startPoint y: 388, endPoint x: 320, endPoint y: 375, distance: 67.3
click at [320, 375] on div "nextory.com/fi/narrator/latva-latva-elina-1170101 nextory.com/no/narrator/bened…" at bounding box center [578, 364] width 749 height 167
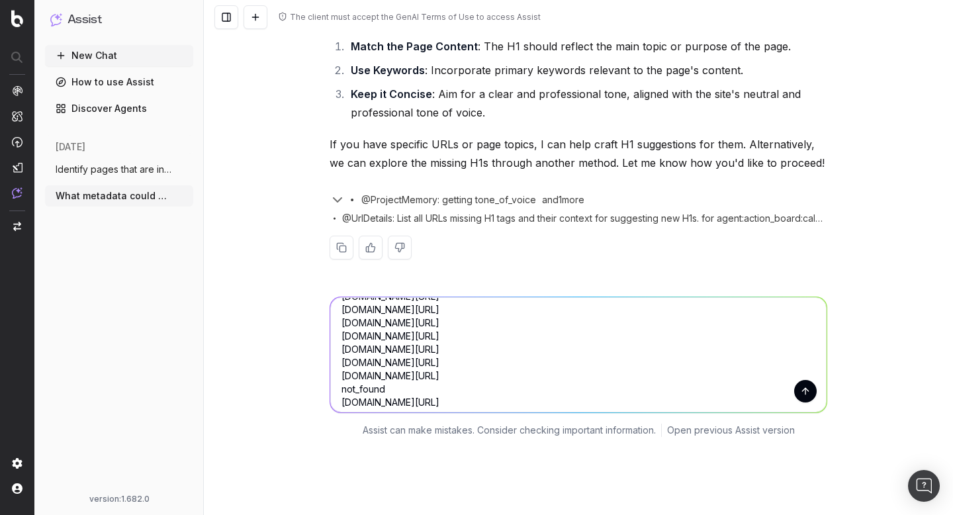
scroll to position [1657, 0]
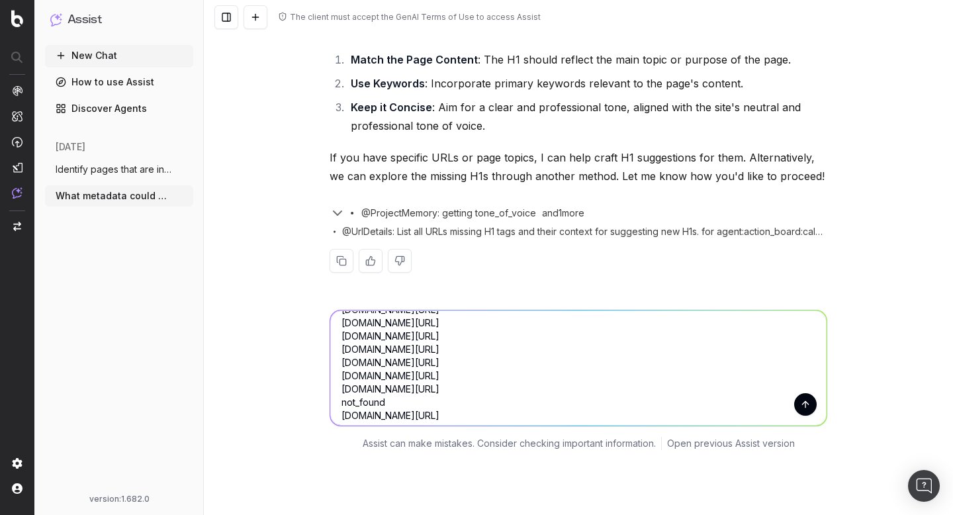
drag, startPoint x: 402, startPoint y: 399, endPoint x: 300, endPoint y: 392, distance: 102.8
click at [300, 392] on div "nextory.com/fi/narrator/latva-latva-elina-1170101 nextory.com/no/narrator/bened…" at bounding box center [578, 377] width 749 height 167
click at [384, 401] on textarea "nextory.com/fi/narrator/latva-latva-elina-1170101 nextory.com/no/narrator/bened…" at bounding box center [578, 367] width 496 height 115
drag, startPoint x: 395, startPoint y: 404, endPoint x: 329, endPoint y: 401, distance: 65.6
click at [329, 401] on div "nextory.com/fi/narrator/latva-latva-elina-1170101 nextory.com/no/narrator/bened…" at bounding box center [578, 368] width 498 height 116
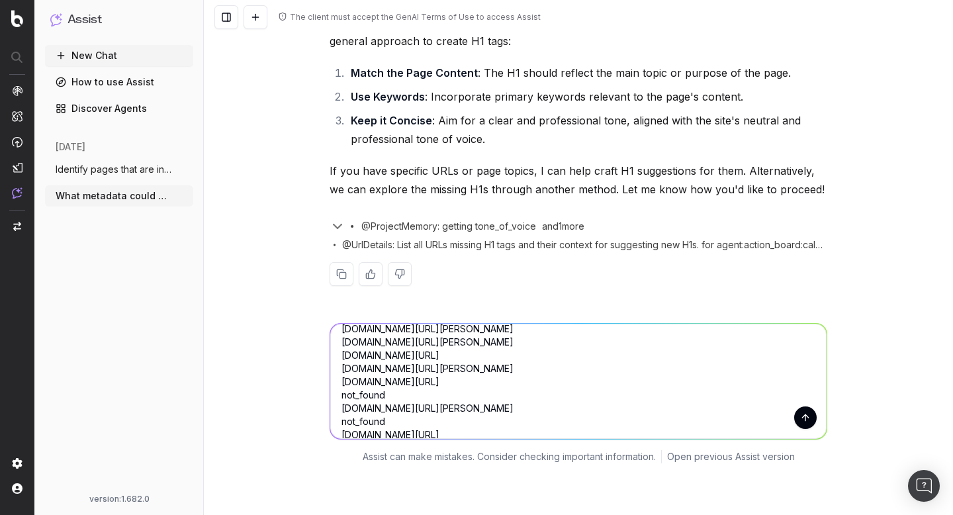
scroll to position [80, 0]
drag, startPoint x: 409, startPoint y: 387, endPoint x: 306, endPoint y: 392, distance: 103.3
click at [306, 392] on div "nextory.com/fi/narrator/latva-latva-elina-1170101 nextory.com/no/narrator/bened…" at bounding box center [578, 390] width 749 height 167
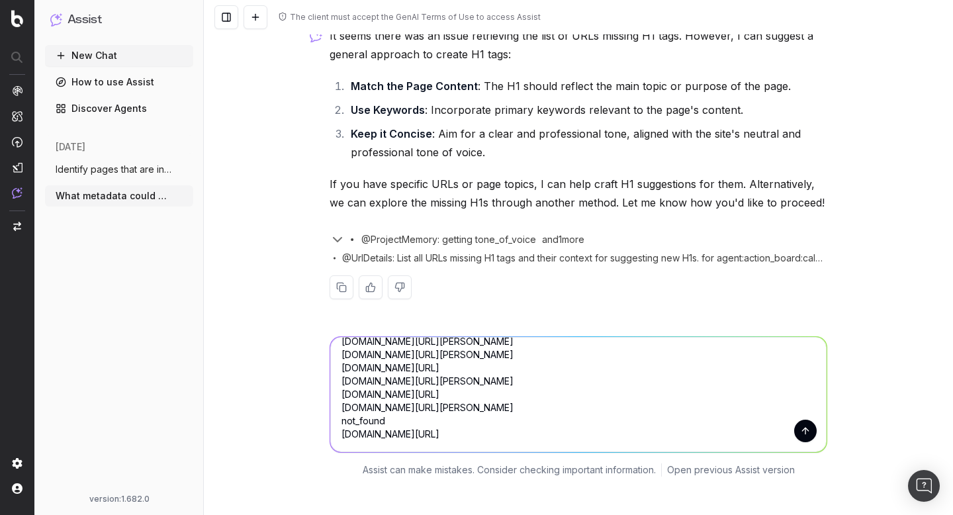
drag, startPoint x: 397, startPoint y: 421, endPoint x: 323, endPoint y: 417, distance: 74.2
click at [323, 417] on div "nextory.com/fi/narrator/latva-latva-elina-1170101 nextory.com/no/narrator/bened…" at bounding box center [578, 403] width 749 height 167
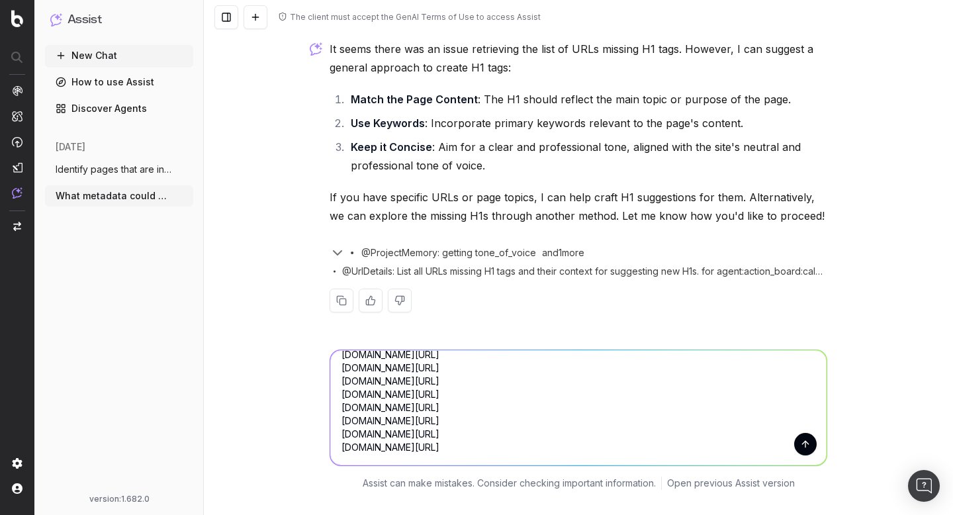
scroll to position [1617, 0]
click at [591, 448] on textarea "nextory.com/fi/narrator/latva-latva-elina-1170101 nextory.com/no/narrator/bened…" at bounding box center [578, 407] width 496 height 115
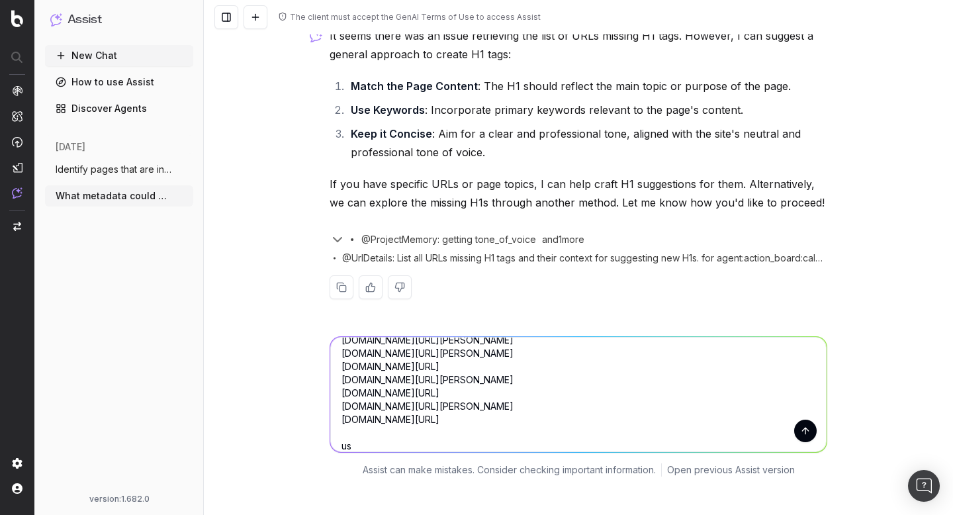
scroll to position [1643, 0]
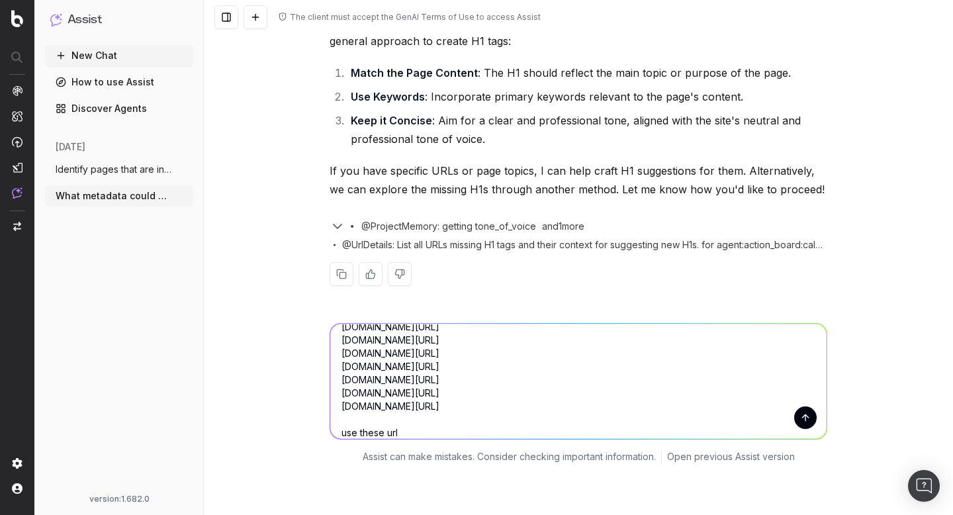
type textarea "nextory.com/fi/narrator/latva-latva-elina-1170101 nextory.com/no/narrator/bened…"
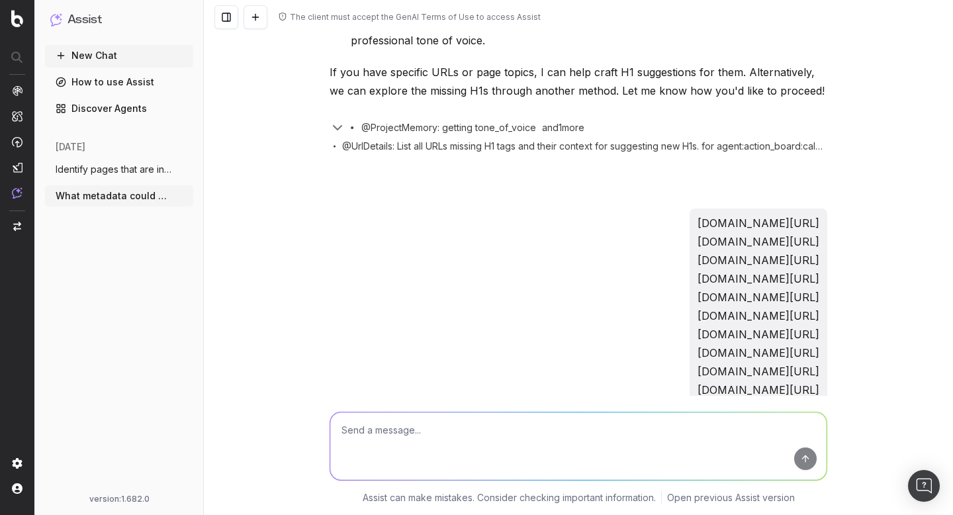
scroll to position [1747, 0]
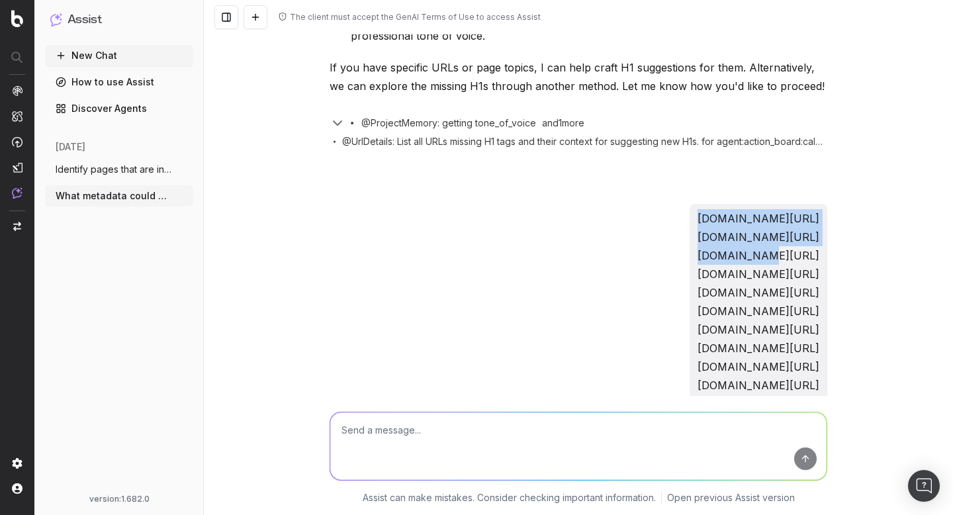
drag, startPoint x: 803, startPoint y: 211, endPoint x: 511, endPoint y: 214, distance: 291.8
click at [511, 214] on div "nextory.com/fi/narrator/latva-latva-elina-1170101 nextory.com/no/narrator/bened…" at bounding box center [578, 336] width 498 height 265
copy p "nextory.com/fi/narrator/latva-latva-elina-1170101"
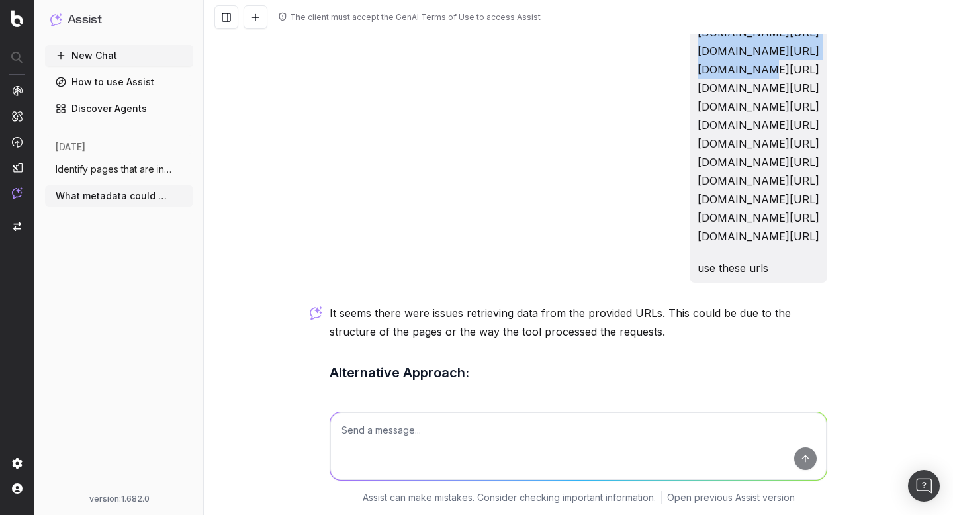
scroll to position [2171, 0]
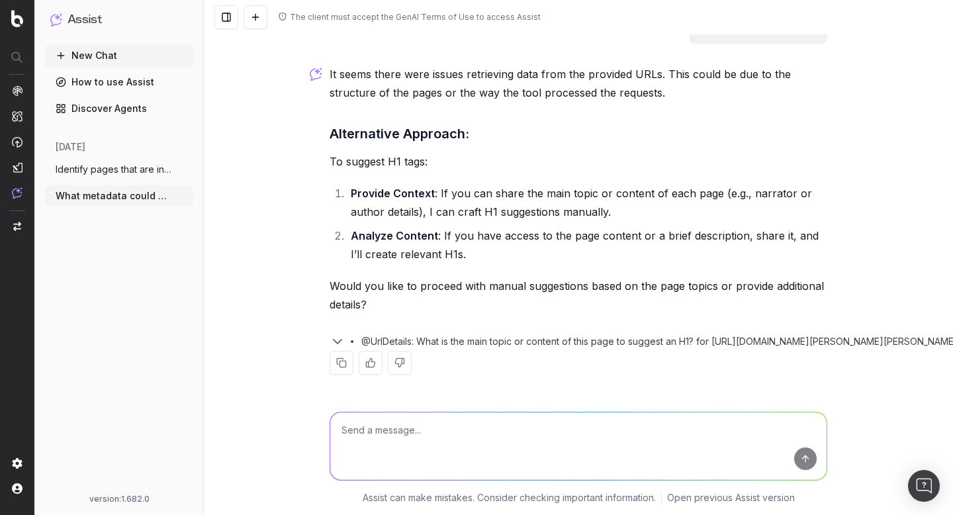
click at [387, 439] on textarea at bounding box center [578, 445] width 496 height 67
paste textarea "nextory.com/fi/narrator/latva-latva-elina-1170101"
click at [344, 440] on textarea "Suggest a H1 for this URL: nextory.com/fi/narrator/latva-latva-elina-1170101" at bounding box center [578, 445] width 496 height 67
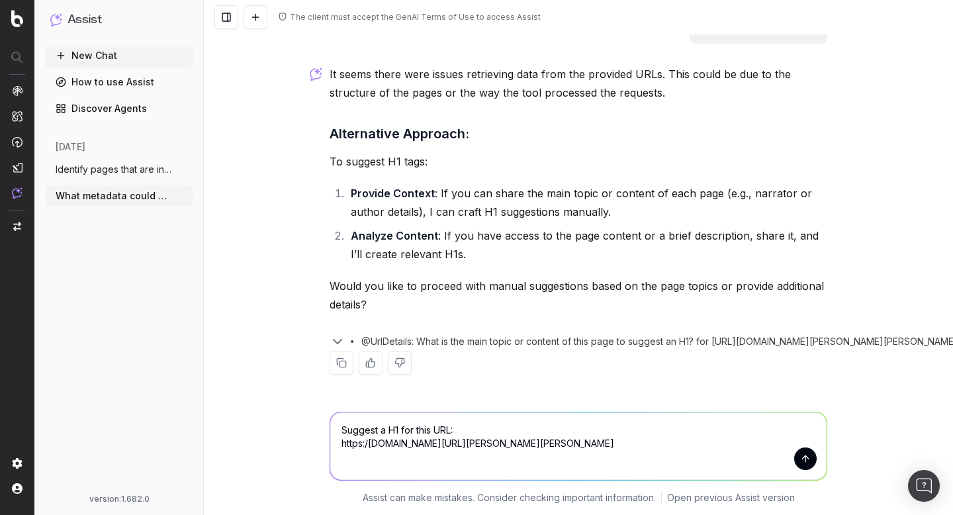
type textarea "Suggest a H1 for this URL: https://nextory.com/fi/narrator/latva-latva-elina-11…"
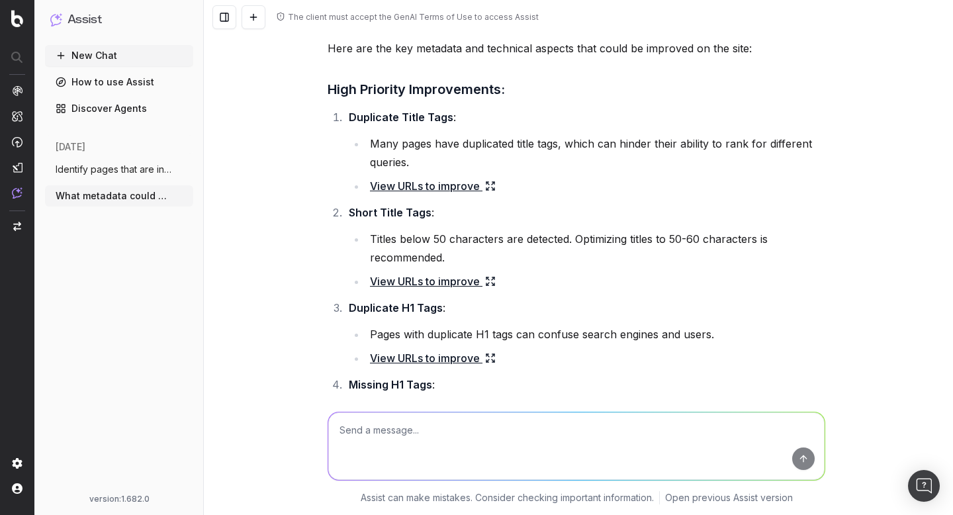
scroll to position [0, 2]
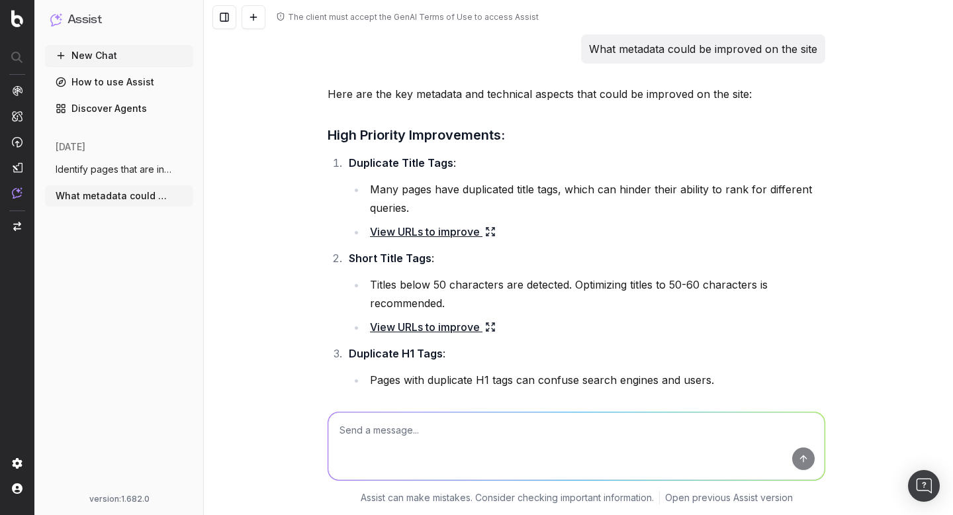
click at [748, 50] on p "What metadata could be improved on the site" at bounding box center [703, 49] width 228 height 19
click at [744, 50] on p "What metadata could be improved on the site" at bounding box center [703, 49] width 228 height 19
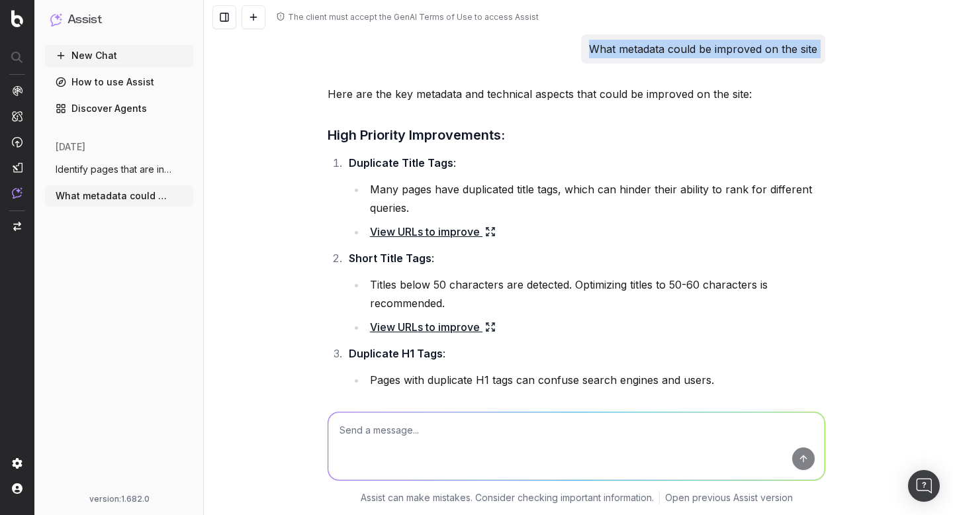
click at [744, 50] on p "What metadata could be improved on the site" at bounding box center [703, 49] width 228 height 19
click at [113, 54] on button "New Chat" at bounding box center [119, 55] width 148 height 21
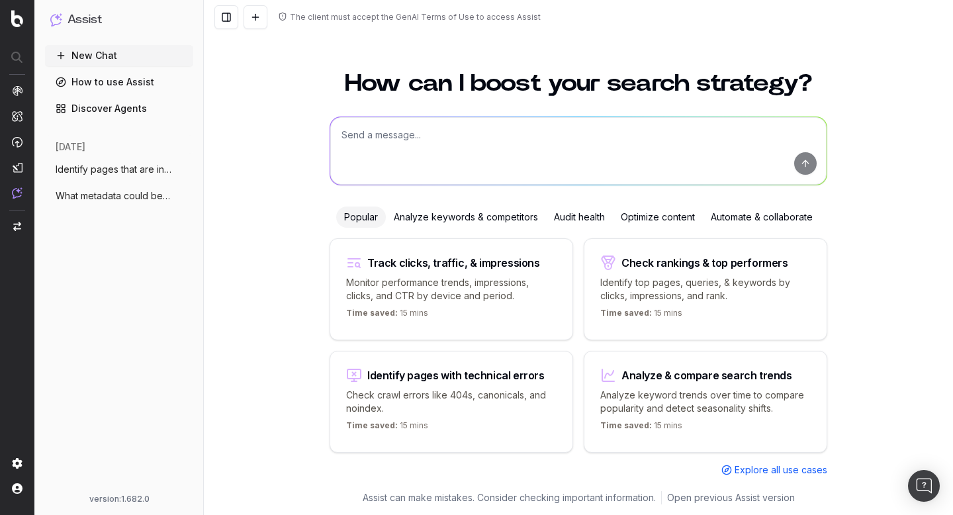
click at [453, 152] on textarea at bounding box center [578, 150] width 496 height 67
paste textarea "What metadata could be improved on the site"
drag, startPoint x: 634, startPoint y: 134, endPoint x: 369, endPoint y: 137, distance: 264.6
click at [369, 137] on textarea "What metadata could be improved on the site" at bounding box center [578, 150] width 496 height 67
type textarea "What pages are missing h1s on the site"
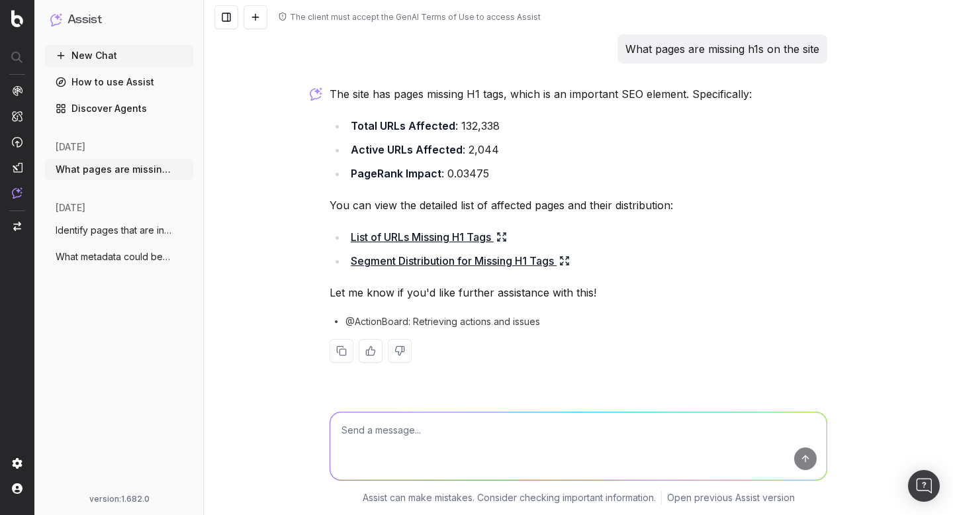
click at [477, 240] on link "List of URLs Missing H1 Tags" at bounding box center [429, 237] width 156 height 19
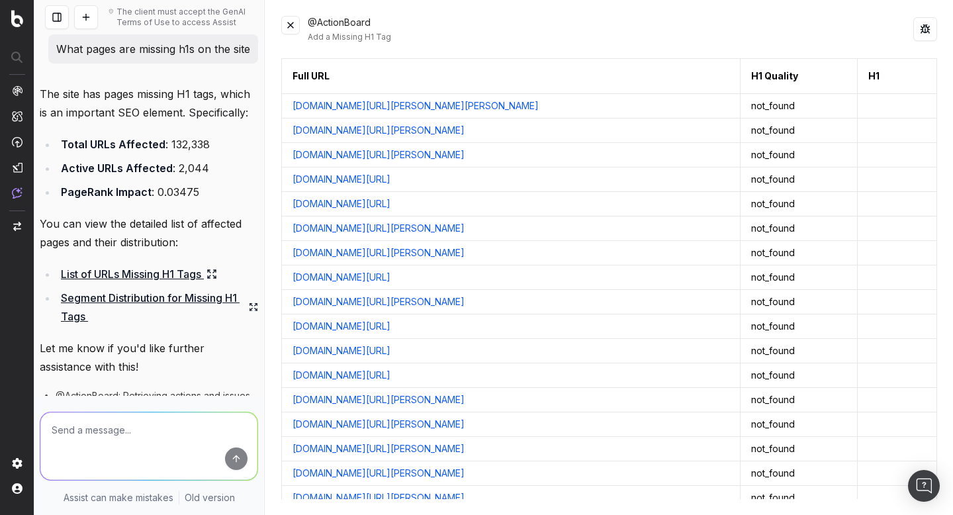
drag, startPoint x: 508, startPoint y: 181, endPoint x: 286, endPoint y: 110, distance: 233.3
copy tbody "nextory.com/fi/narrator/latva-latva-elina-1170101 not_found nextory.com/no/narr…"
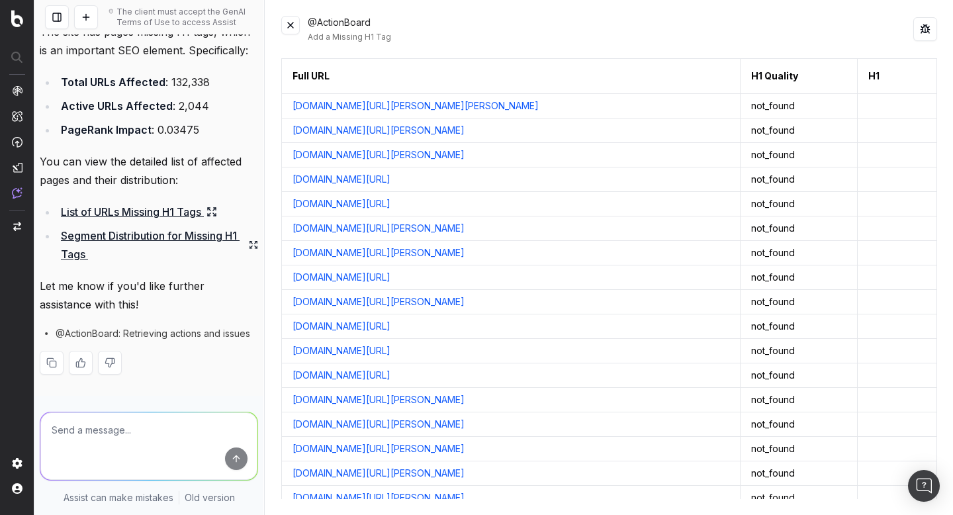
click at [296, 27] on button at bounding box center [290, 25] width 19 height 19
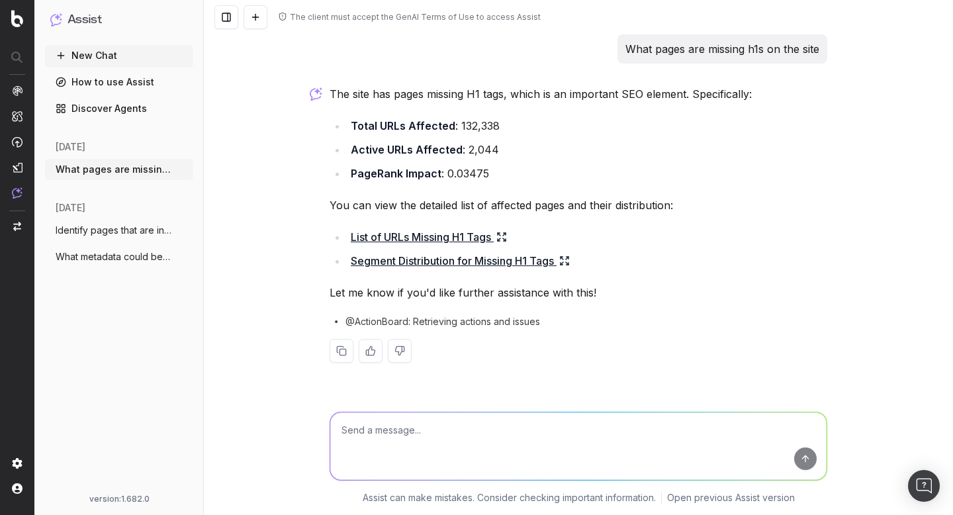
scroll to position [0, 0]
click at [553, 417] on textarea at bounding box center [578, 445] width 496 height 67
paste textarea "nextory.com/fi/narrator/latva-latva-elina-1170101 not_found nextory.com/no/narr…"
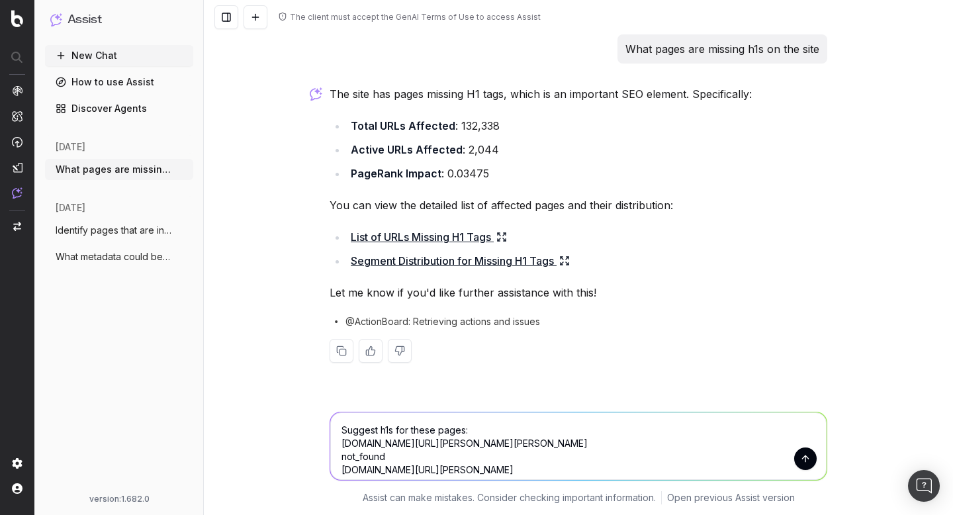
scroll to position [1, 0]
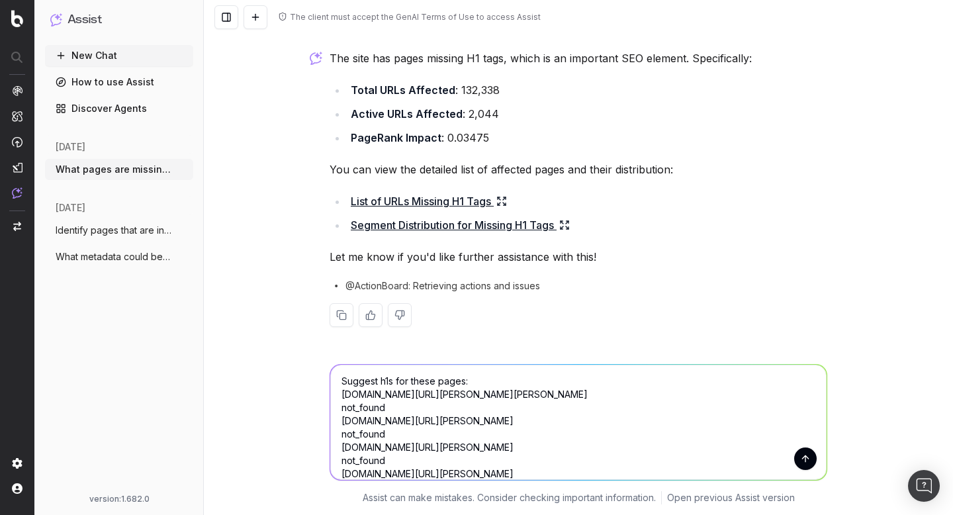
click at [340, 394] on textarea "Suggest h1s for these pages: nextory.com/fi/narrator/latva-latva-elina-1170101 …" at bounding box center [578, 422] width 496 height 115
drag, startPoint x: 373, startPoint y: 395, endPoint x: 322, endPoint y: 390, distance: 51.2
click at [322, 390] on div "Suggest h1s for these pages: https://nextory.com/fi/narrator/latva-latva-elina-…" at bounding box center [578, 431] width 749 height 167
click at [343, 423] on textarea "Suggest h1s for these pages: https://nextory.com/fi/narrator/latva-latva-elina-…" at bounding box center [578, 422] width 496 height 115
paste textarea "https://"
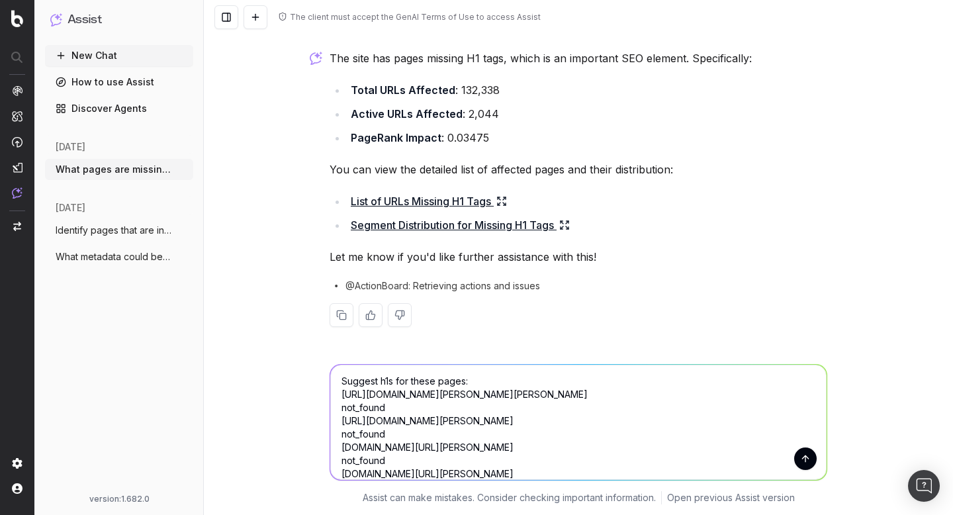
click at [342, 448] on textarea "Suggest h1s for these pages: https://nextory.com/fi/narrator/latva-latva-elina-…" at bounding box center [578, 422] width 496 height 115
paste textarea "https://"
click at [341, 472] on textarea "Suggest h1s for these pages: https://nextory.com/fi/narrator/latva-latva-elina-…" at bounding box center [578, 422] width 496 height 115
paste textarea "https://"
drag, startPoint x: 404, startPoint y: 464, endPoint x: 306, endPoint y: 464, distance: 97.9
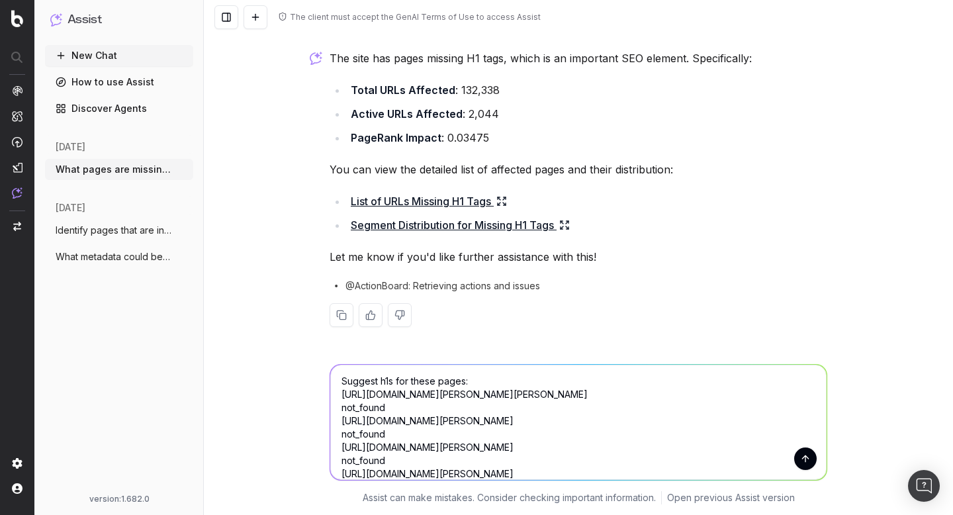
click at [306, 464] on div "Suggest h1s for these pages: https://nextory.com/fi/narrator/latva-latva-elina-…" at bounding box center [578, 431] width 749 height 167
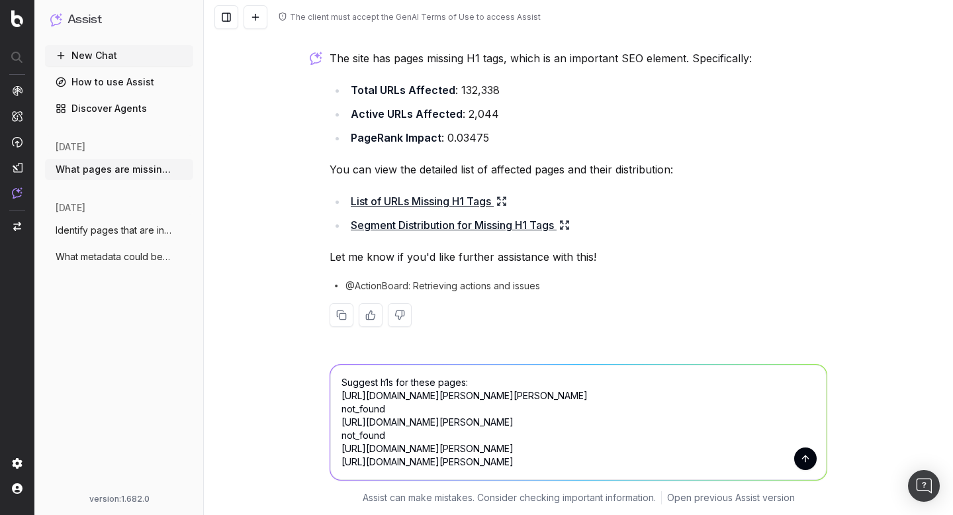
scroll to position [0, 0]
drag, startPoint x: 398, startPoint y: 435, endPoint x: 307, endPoint y: 435, distance: 90.6
click at [307, 435] on div "Suggest h1s for these pages: https://nextory.com/fi/narrator/latva-latva-elina-…" at bounding box center [578, 431] width 749 height 167
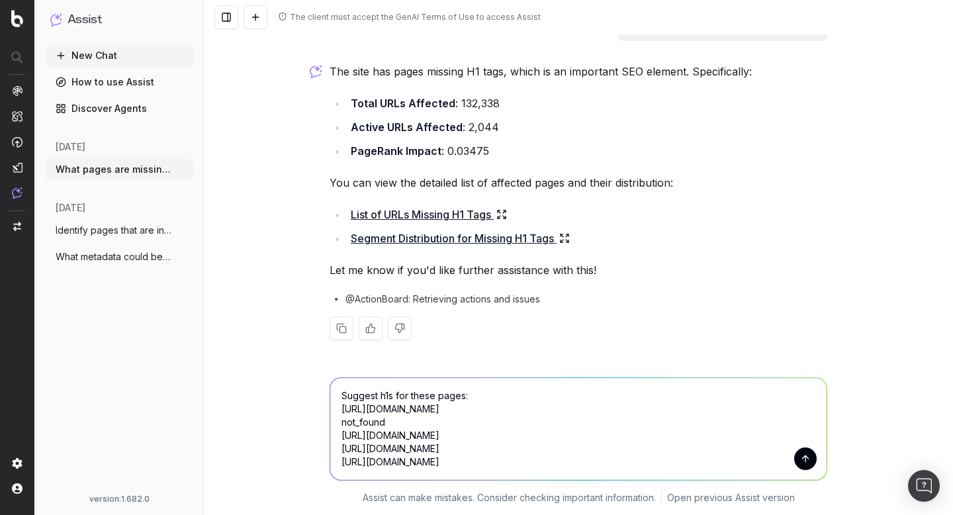
scroll to position [22, 0]
drag, startPoint x: 399, startPoint y: 423, endPoint x: 284, endPoint y: 421, distance: 114.5
click at [284, 421] on div "Suggest h1s for these pages: https://nextory.com/fi/narrator/latva-latva-elina-…" at bounding box center [578, 437] width 749 height 153
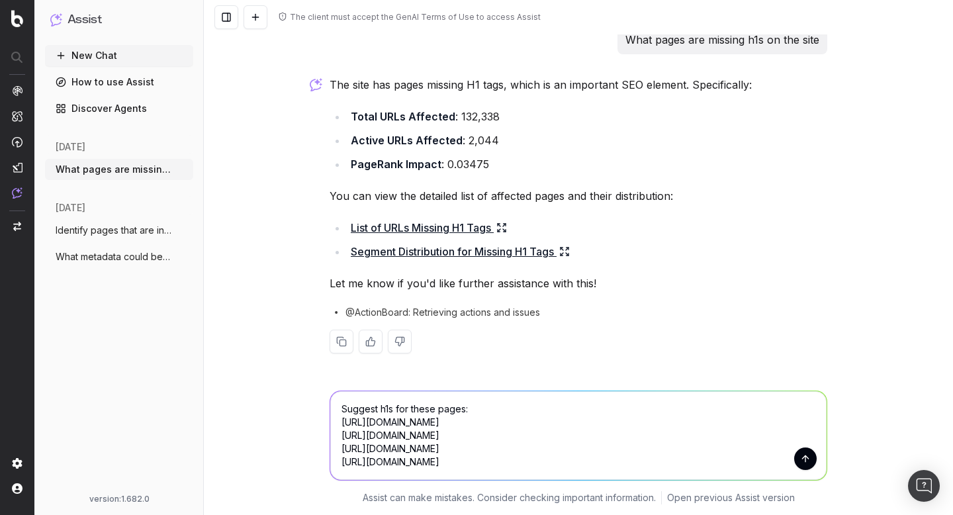
scroll to position [9, 0]
type textarea "Suggest h1s for these pages: https://nextory.com/fi/narrator/latva-latva-elina-…"
click at [803, 455] on button "submit" at bounding box center [805, 458] width 22 height 22
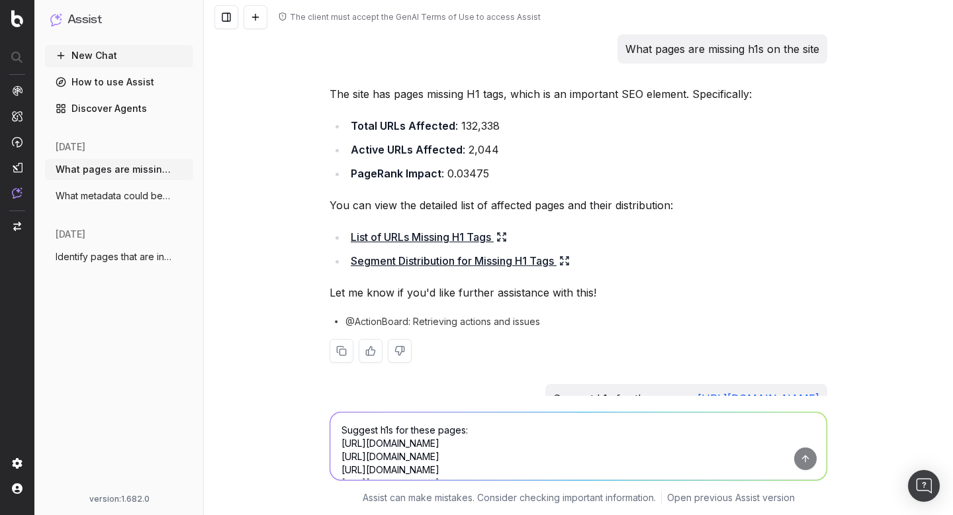
scroll to position [1, 0]
click at [568, 256] on icon at bounding box center [567, 257] width 2 height 2
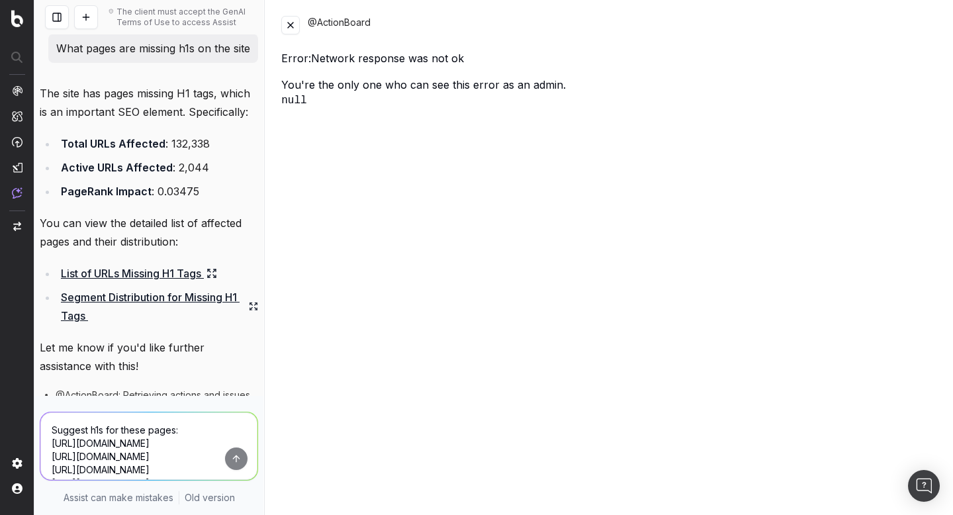
click at [288, 16] on button at bounding box center [290, 25] width 19 height 19
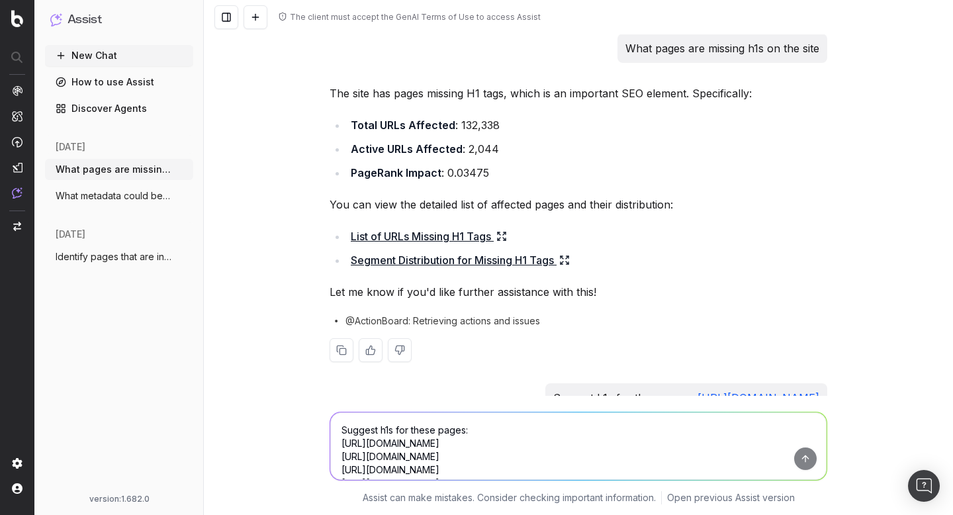
click at [503, 229] on link "List of URLs Missing H1 Tags" at bounding box center [429, 236] width 156 height 19
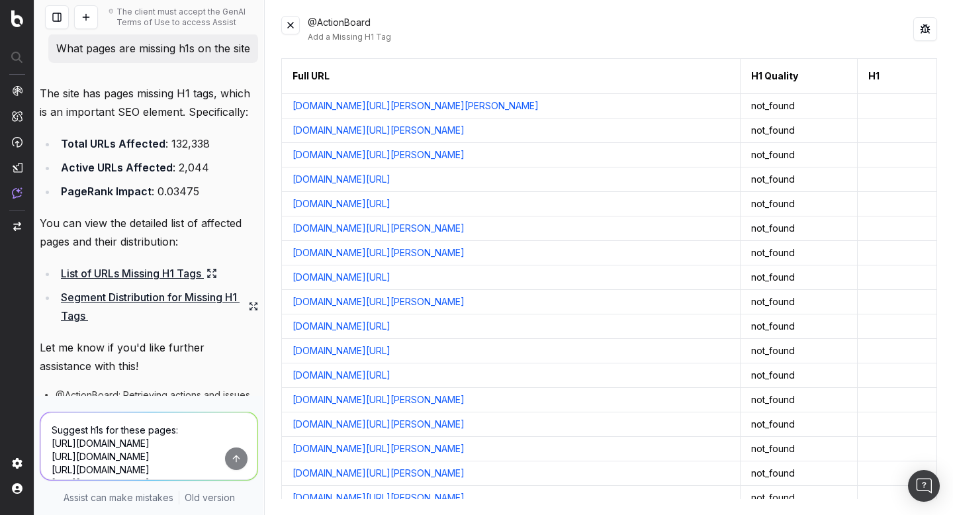
click at [283, 24] on button at bounding box center [290, 25] width 19 height 19
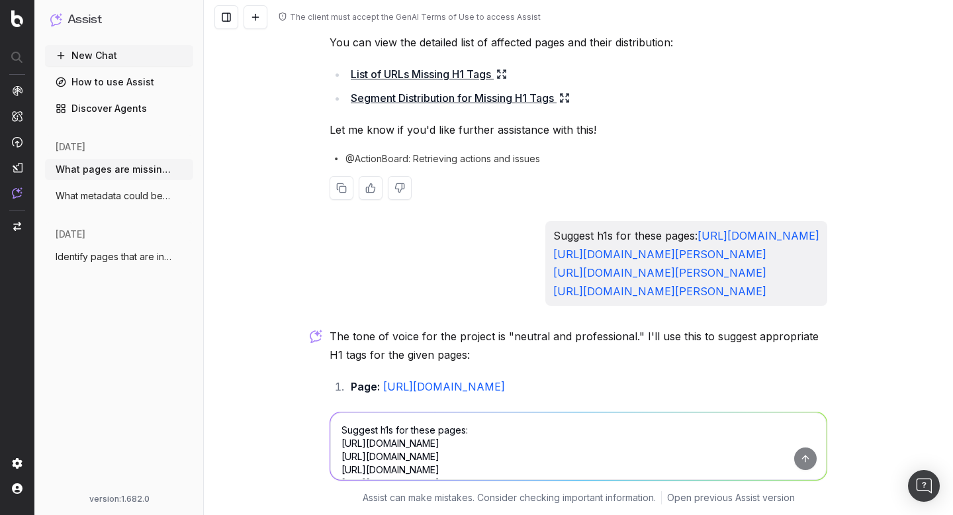
scroll to position [0, 0]
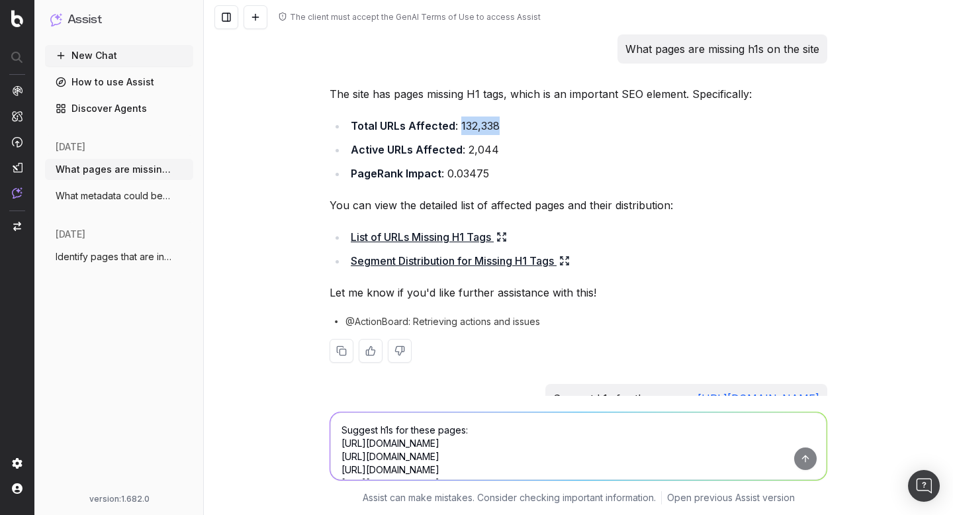
drag, startPoint x: 457, startPoint y: 125, endPoint x: 540, endPoint y: 127, distance: 82.7
click at [538, 125] on li "Total URLs Affected : 132,338" at bounding box center [587, 125] width 480 height 19
drag, startPoint x: 464, startPoint y: 149, endPoint x: 521, endPoint y: 149, distance: 57.6
click at [521, 149] on li "Active URLs Affected : 2,044" at bounding box center [587, 149] width 480 height 19
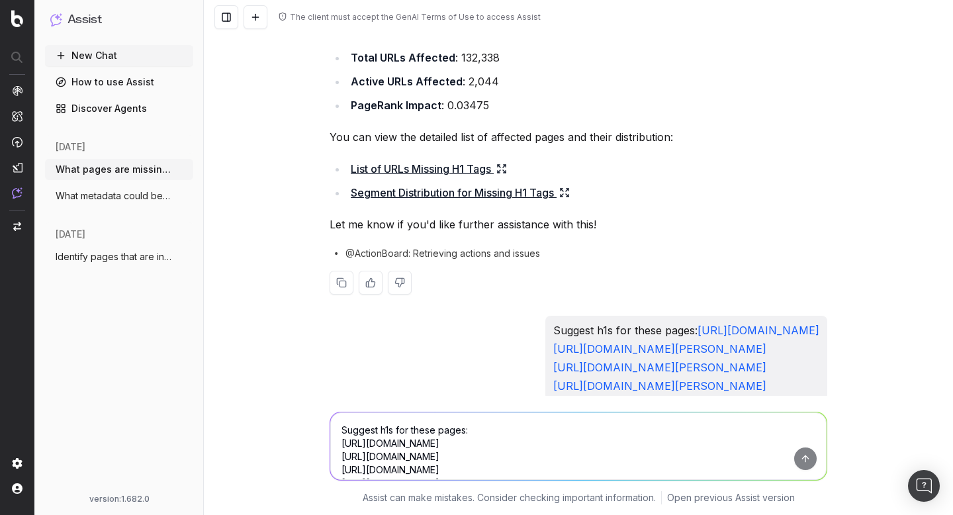
click at [448, 172] on link "List of URLs Missing H1 Tags" at bounding box center [429, 168] width 156 height 19
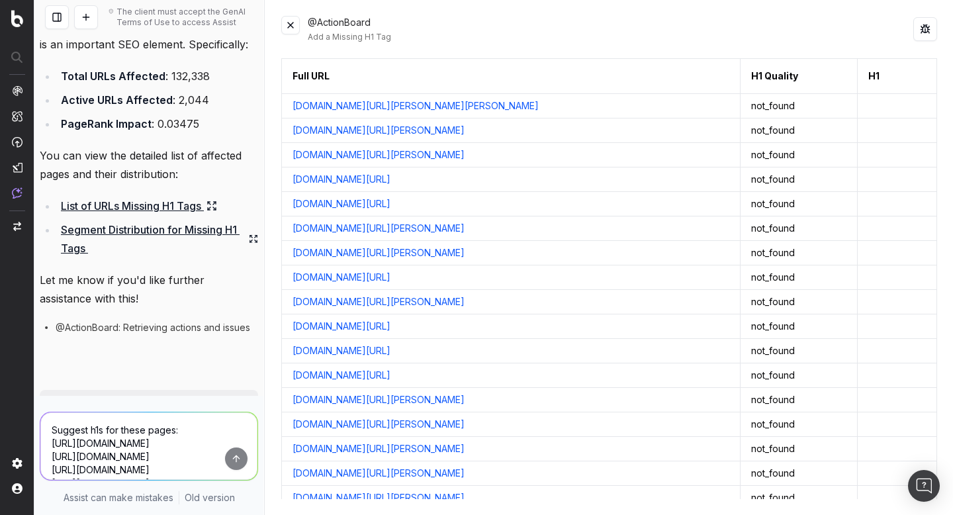
scroll to position [2, 0]
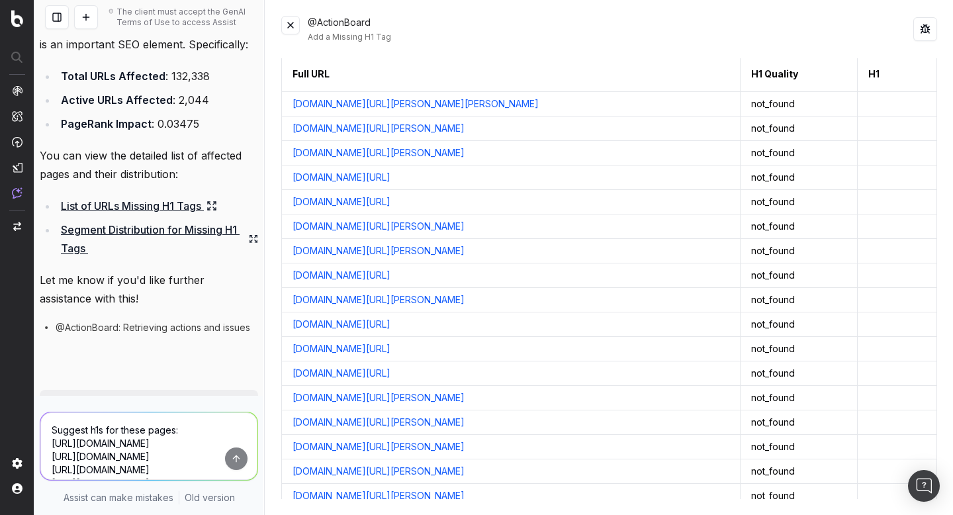
click at [294, 25] on button at bounding box center [290, 25] width 19 height 19
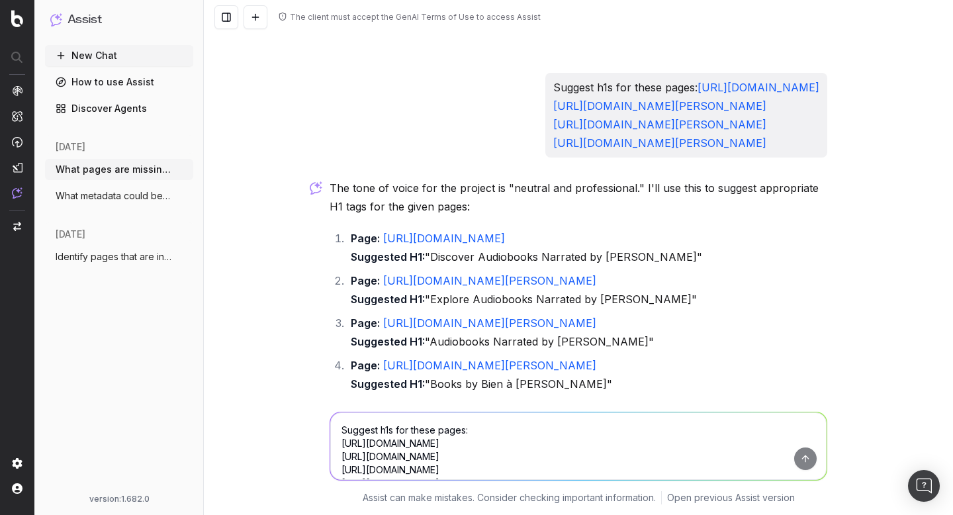
scroll to position [286, 0]
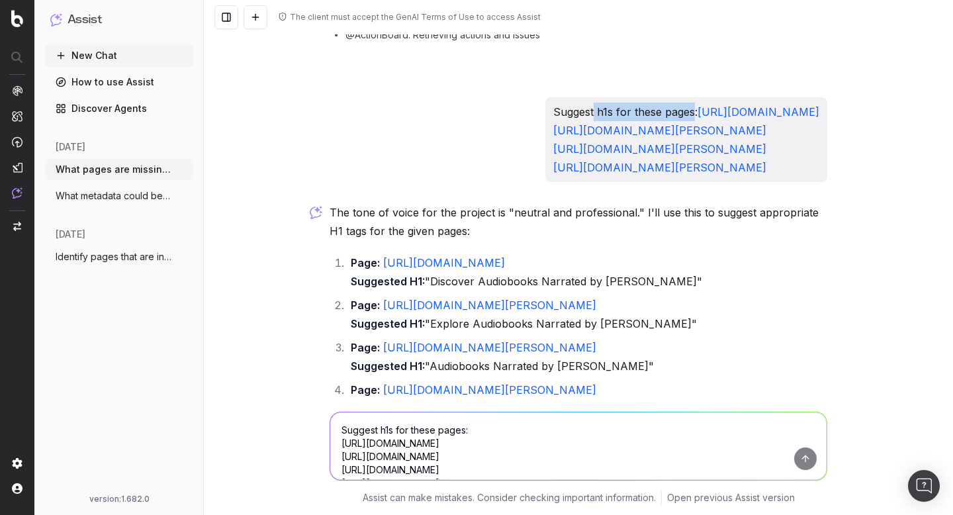
drag, startPoint x: 658, startPoint y: 112, endPoint x: 560, endPoint y: 108, distance: 98.0
click at [560, 108] on p "Suggest h1s for these pages: https://nextory.com/fi/narrator/latva-latva-elina-…" at bounding box center [686, 140] width 266 height 74
copy p "h1s for these pages"
drag, startPoint x: 667, startPoint y: 283, endPoint x: 382, endPoint y: 275, distance: 284.6
click at [382, 275] on li "Page: https://nextory.com/fi/narrator/latva-latva-elina-1170101 Suggested H1: "…" at bounding box center [587, 271] width 480 height 37
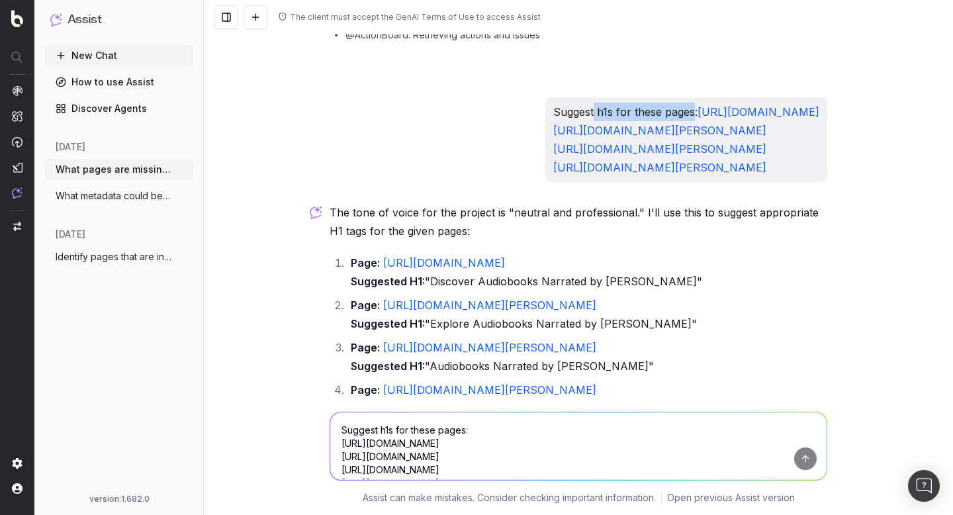
copy link "https://nextory.com/fi/narrator/latva-latva-elina-1170101"
drag, startPoint x: 690, startPoint y: 299, endPoint x: 434, endPoint y: 301, distance: 256.0
click at [434, 290] on li "Page: https://nextory.com/fi/narrator/latva-latva-elina-1170101 Suggested H1: "…" at bounding box center [587, 271] width 480 height 37
copy li "Discover Audiobooks Narrated by Elina Latva-Latva"
drag, startPoint x: 689, startPoint y: 325, endPoint x: 384, endPoint y: 324, distance: 305.0
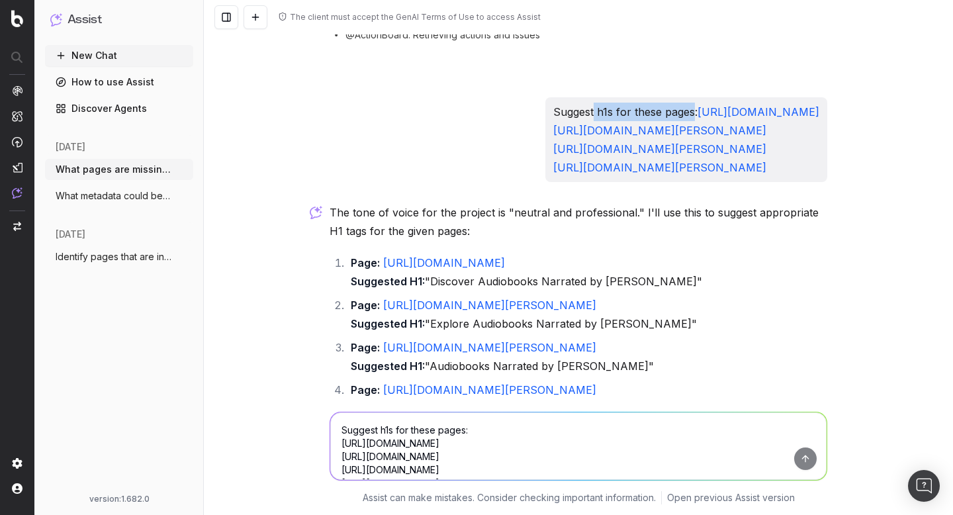
click at [384, 324] on li "Page: https://nextory.com/no/narrator/benedicte-charton-1301228 Suggested H1: "…" at bounding box center [587, 314] width 480 height 37
copy link "https://nextory.com/no/narrator/benedicte-charton-1301228"
drag, startPoint x: 691, startPoint y: 339, endPoint x: 432, endPoint y: 345, distance: 258.8
click at [432, 333] on li "Page: https://nextory.com/no/narrator/benedicte-charton-1301228 Suggested H1: "…" at bounding box center [587, 314] width 480 height 37
copy li "Explore Audiobooks Narrated by Benedicte Charton"
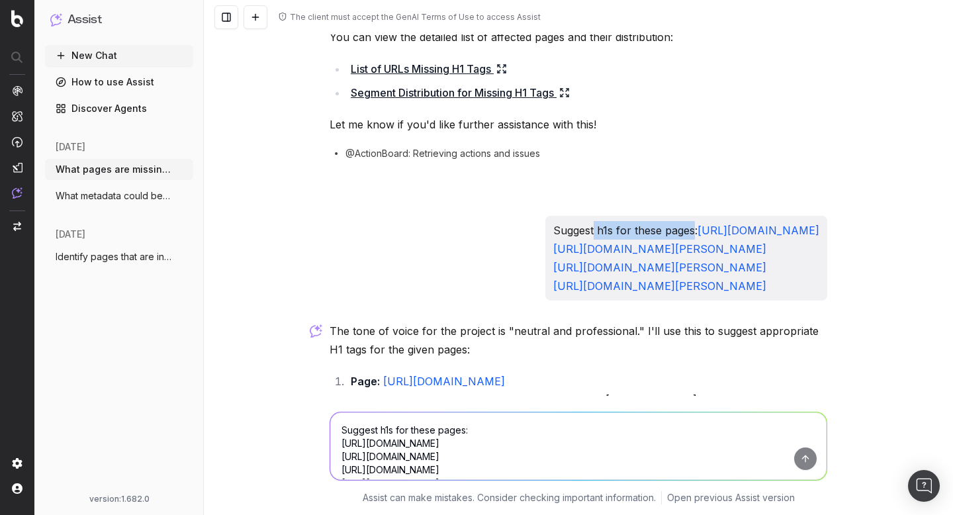
scroll to position [166, 0]
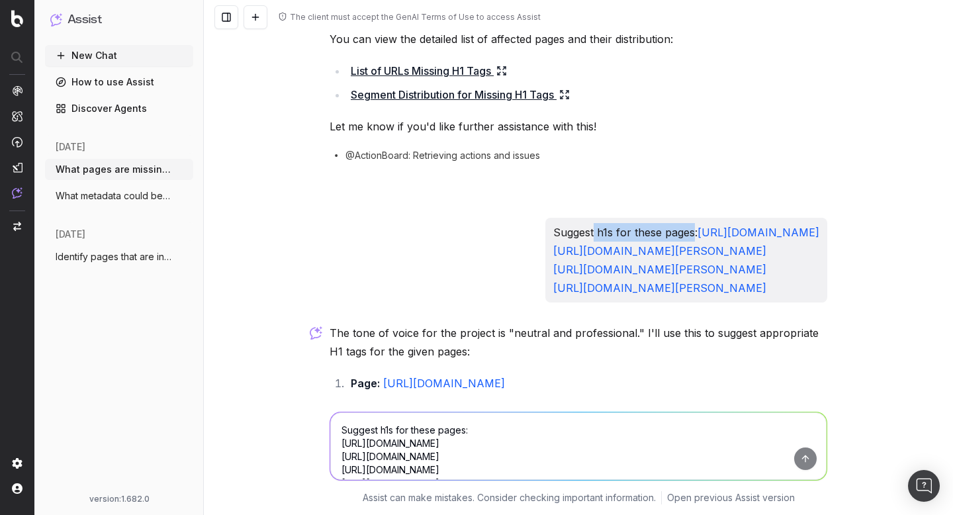
click at [697, 239] on link "https://nextory.com/fi/narrator/latva-latva-elina-1170101" at bounding box center [758, 232] width 122 height 13
click at [672, 257] on link "https://nextory.com/no/narrator/benedicte-charton-1301228" at bounding box center [659, 250] width 213 height 13
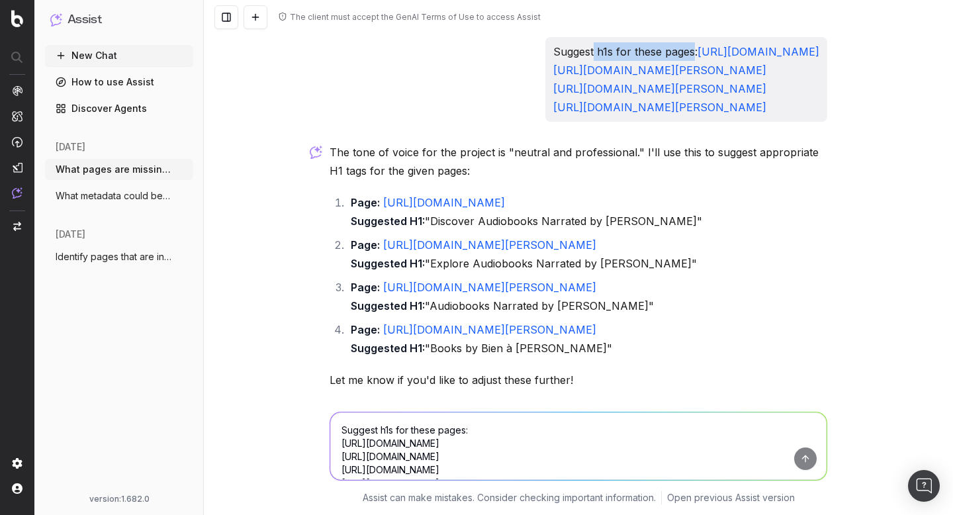
scroll to position [347, 0]
click at [756, 305] on li "Page: https://nextory.com/ch/narrator/kim-fupz-aakeson-295487 Suggested H1: "Au…" at bounding box center [587, 295] width 480 height 37
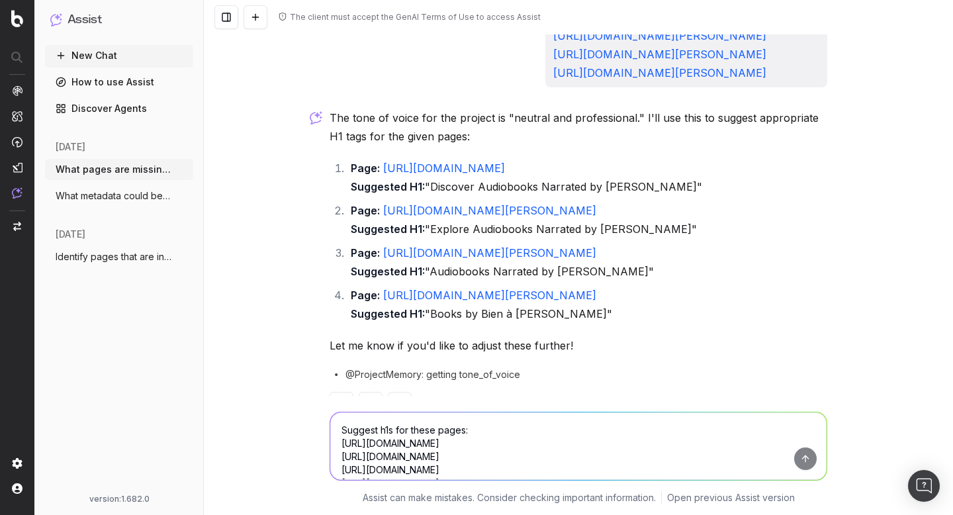
scroll to position [383, 0]
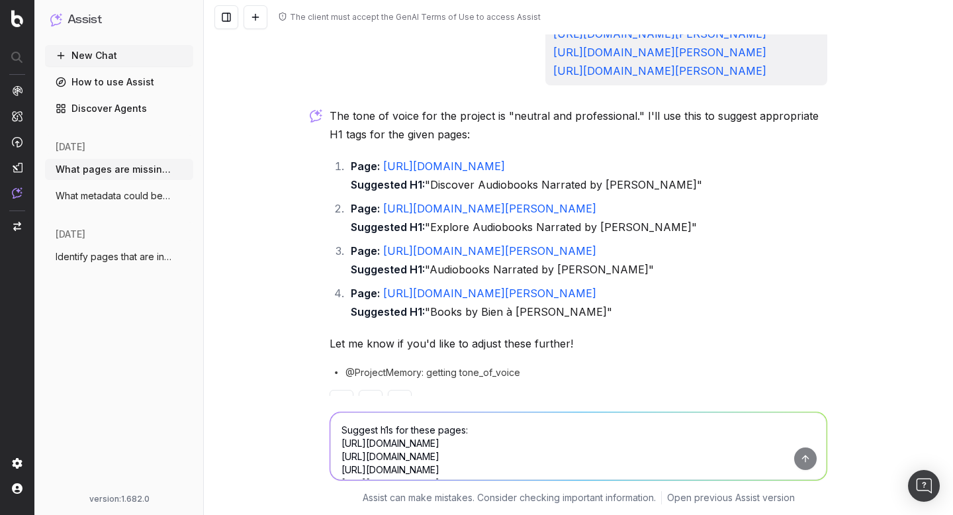
drag, startPoint x: 653, startPoint y: 312, endPoint x: 385, endPoint y: 312, distance: 267.9
click at [385, 312] on li "Page: https://nextory.com/fr/author/bien-a-porter-665007 Suggested H1: "Books b…" at bounding box center [587, 302] width 480 height 37
copy link "https://nextory.com/fr/author/bien-a-porter-665007"
click at [552, 439] on textarea "Suggest h1s for these pages: https://nextory.com/fi/narrator/latva-latva-elina-…" at bounding box center [578, 445] width 496 height 67
paste textarea "https://nextory.com/fr/author/bien-a-porter-665007"
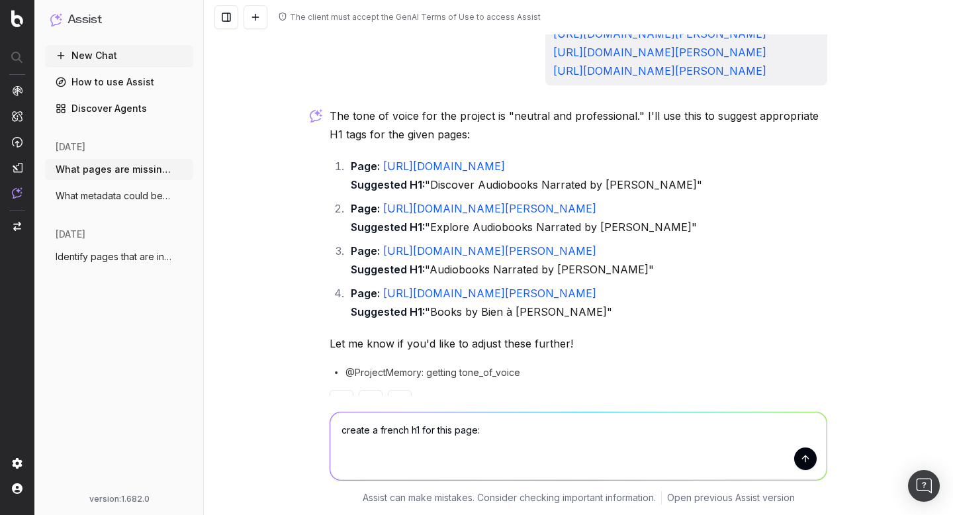
type textarea "create a french h1 for this page: https://nextory.com/fr/author/bien-a-porter-6…"
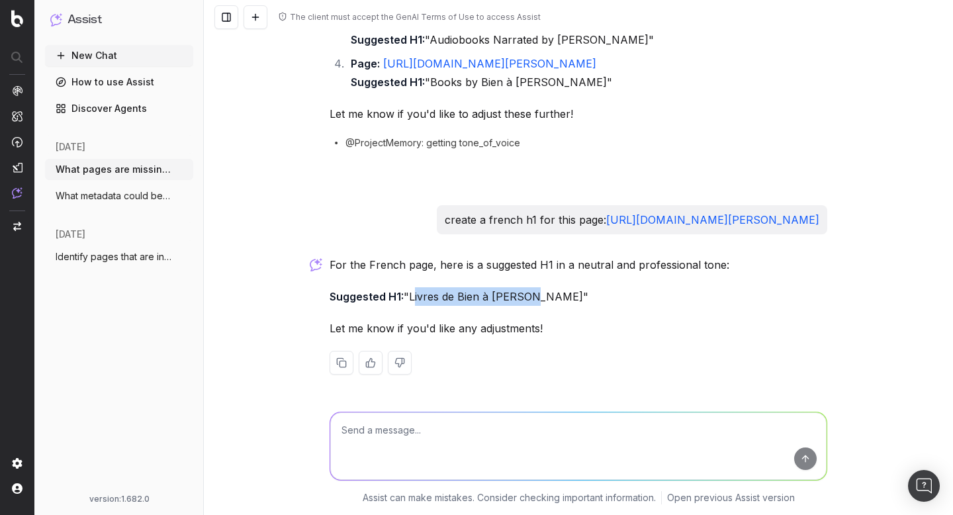
drag, startPoint x: 525, startPoint y: 296, endPoint x: 411, endPoint y: 295, distance: 113.8
click at [411, 295] on p "Suggested H1: "Livres de Bien à Porter"" at bounding box center [578, 296] width 498 height 19
copy p "Livres de Bien à Porter"
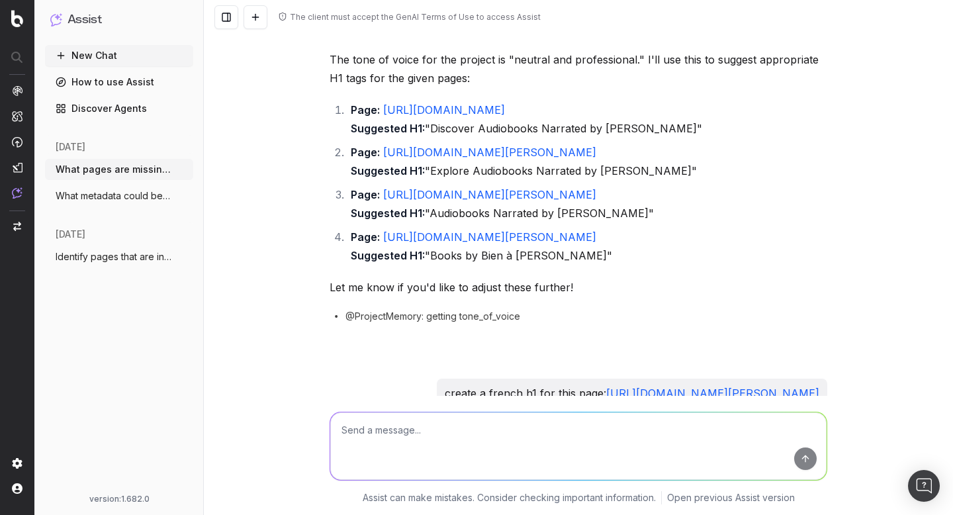
scroll to position [0, 0]
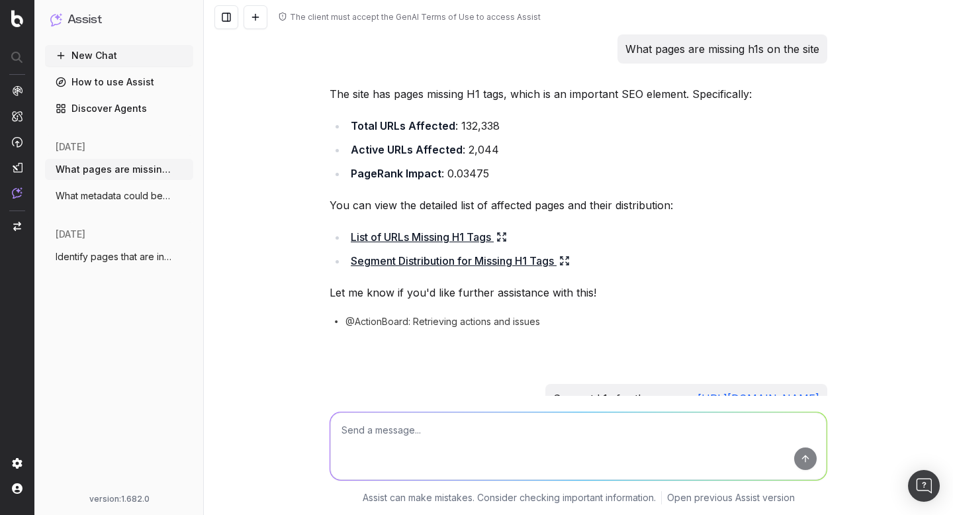
click at [775, 48] on p "What pages are missing h1s on the site" at bounding box center [722, 49] width 194 height 19
click at [118, 56] on button "New Chat" at bounding box center [119, 55] width 148 height 21
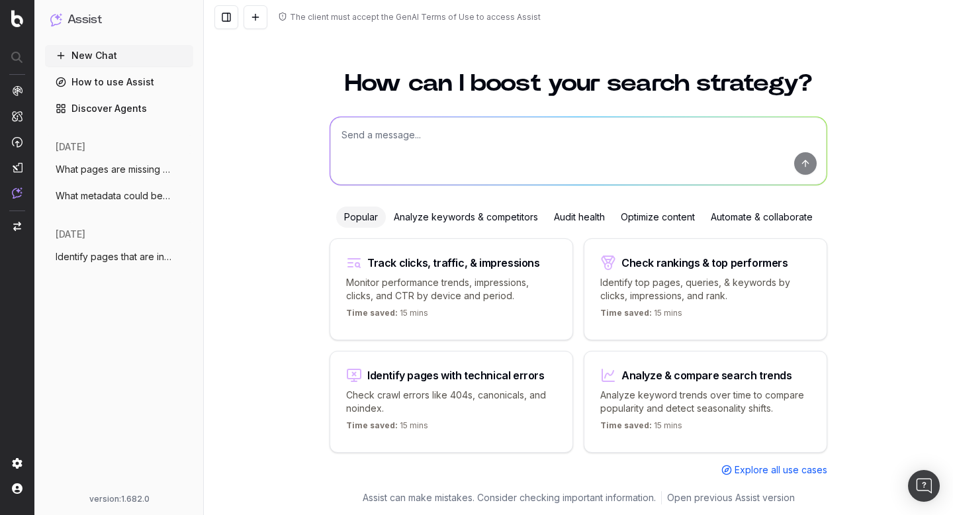
click at [419, 156] on textarea at bounding box center [578, 150] width 496 height 67
paste textarea "What pages are missing h1s on the site"
type textarea "What pages are missing h1s on the site"
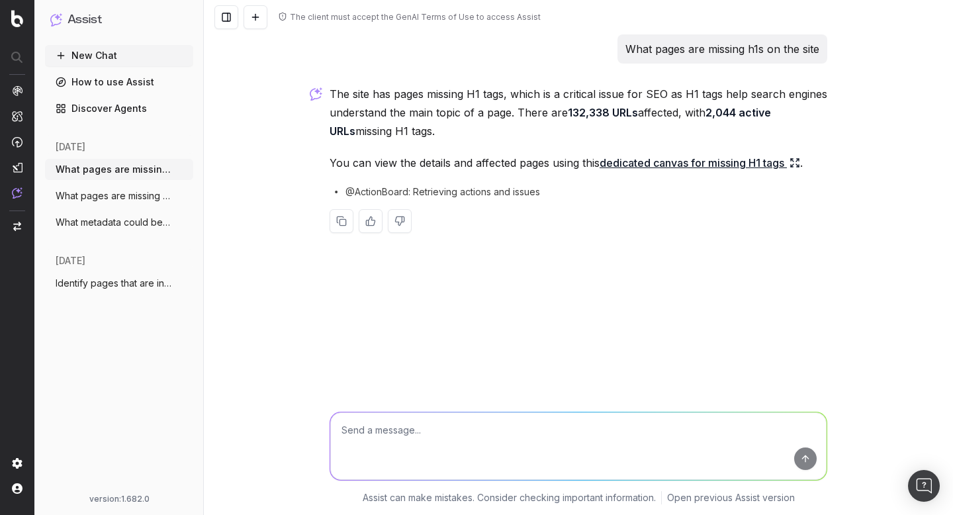
click at [692, 165] on link "dedicated canvas for missing H1 tags" at bounding box center [699, 162] width 200 height 19
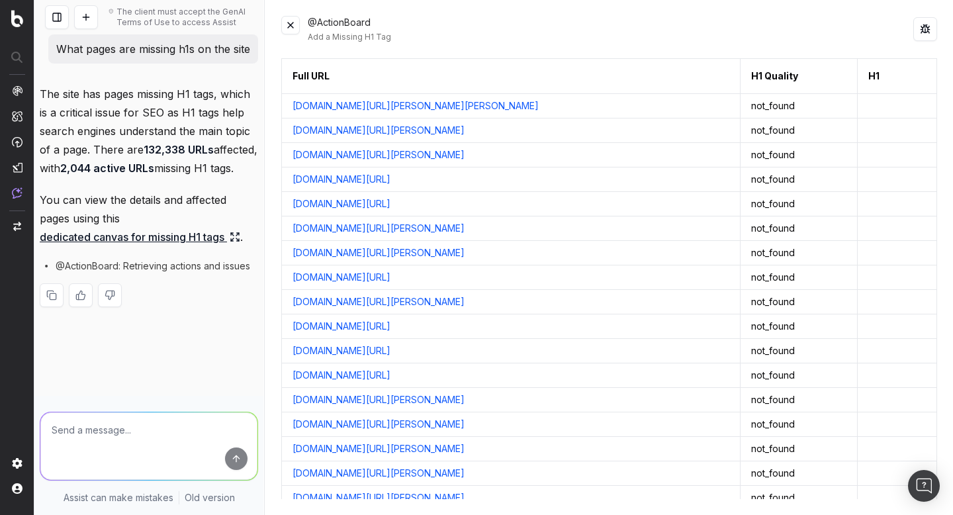
drag, startPoint x: 498, startPoint y: 181, endPoint x: 291, endPoint y: 181, distance: 206.4
click at [291, 181] on td "nextory.com/fr/author/bien-a-porter-665007" at bounding box center [511, 179] width 458 height 24
click at [294, 23] on button at bounding box center [290, 25] width 19 height 19
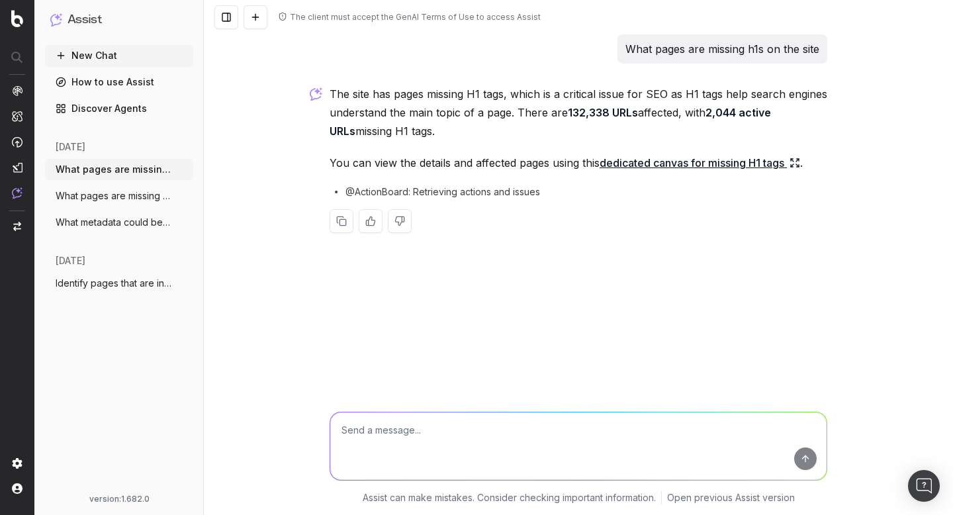
click at [464, 423] on textarea at bounding box center [578, 445] width 496 height 67
paste textarea "nextory.com/fr/author/bien-a-porter-665007"
type textarea "Create a french h1 for this page: nextory.com/fr/author/bien-a-porter-665007"
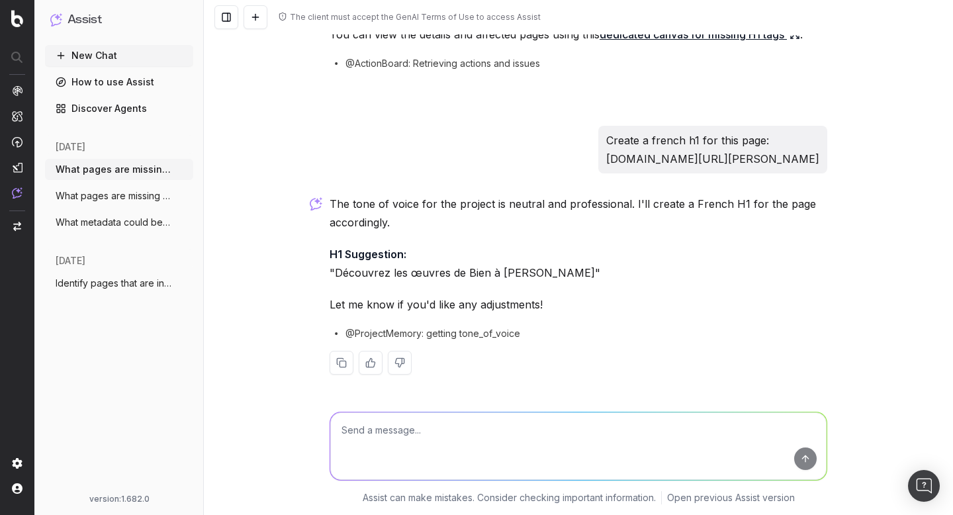
scroll to position [128, 0]
drag, startPoint x: 531, startPoint y: 273, endPoint x: 336, endPoint y: 278, distance: 194.6
click at [336, 278] on p "H1 Suggestion: "Découvrez les œuvres de Bien à Porter"" at bounding box center [578, 263] width 498 height 37
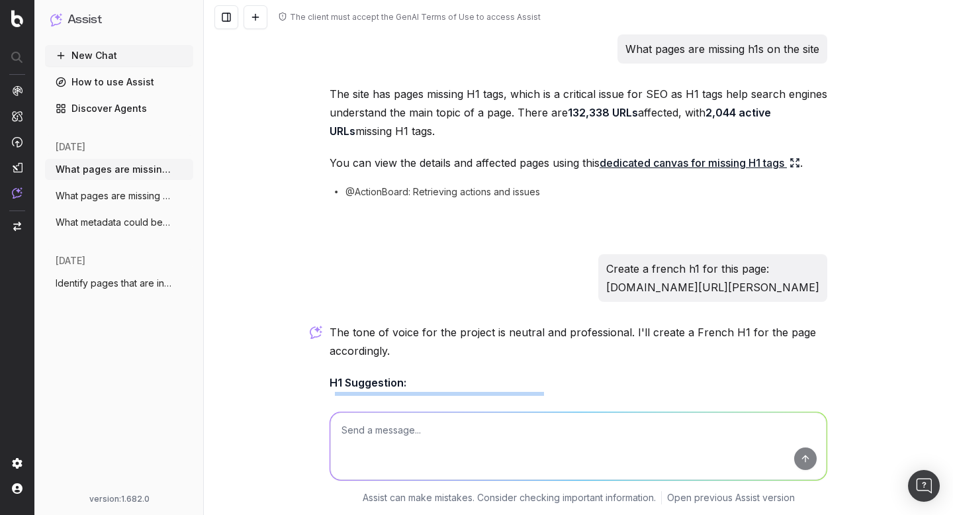
scroll to position [128, 0]
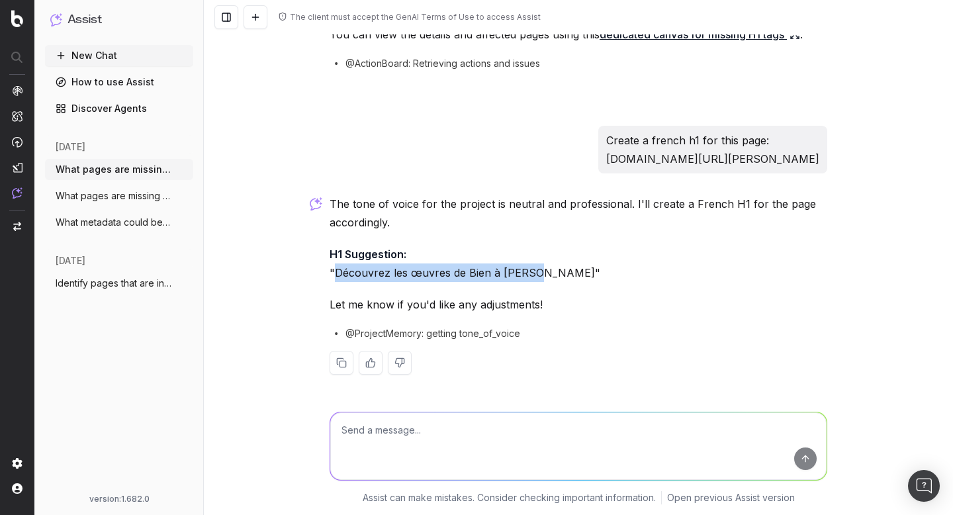
drag, startPoint x: 820, startPoint y: 159, endPoint x: 586, endPoint y: 160, distance: 234.2
click at [586, 161] on div "Create a french h1 for this page: nextory.com/fr/author/bien-a-porter-665007" at bounding box center [578, 150] width 498 height 48
drag, startPoint x: 531, startPoint y: 271, endPoint x: 333, endPoint y: 278, distance: 197.9
click at [333, 278] on p "H1 Suggestion: "Découvrez les œuvres de Bien à Porter"" at bounding box center [578, 263] width 498 height 37
click at [548, 275] on p "H1 Suggestion: "Découvrez les œuvres de Bien à Porter"" at bounding box center [578, 263] width 498 height 37
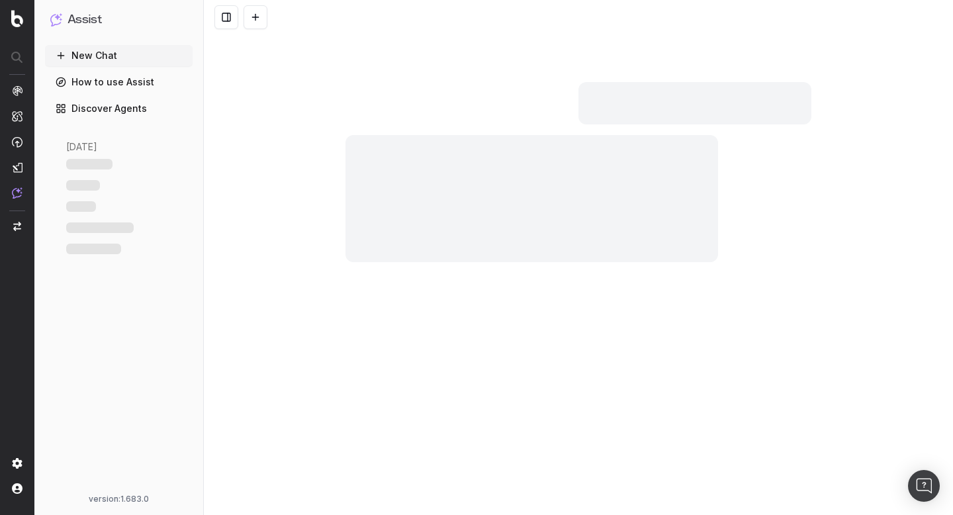
scroll to position [298, 0]
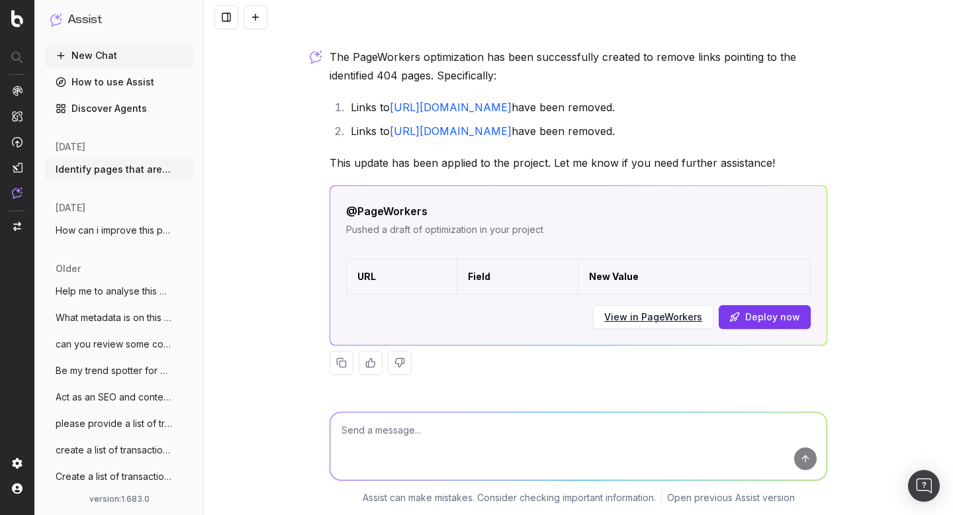
click at [664, 321] on link "View in PageWorkers" at bounding box center [653, 316] width 98 height 13
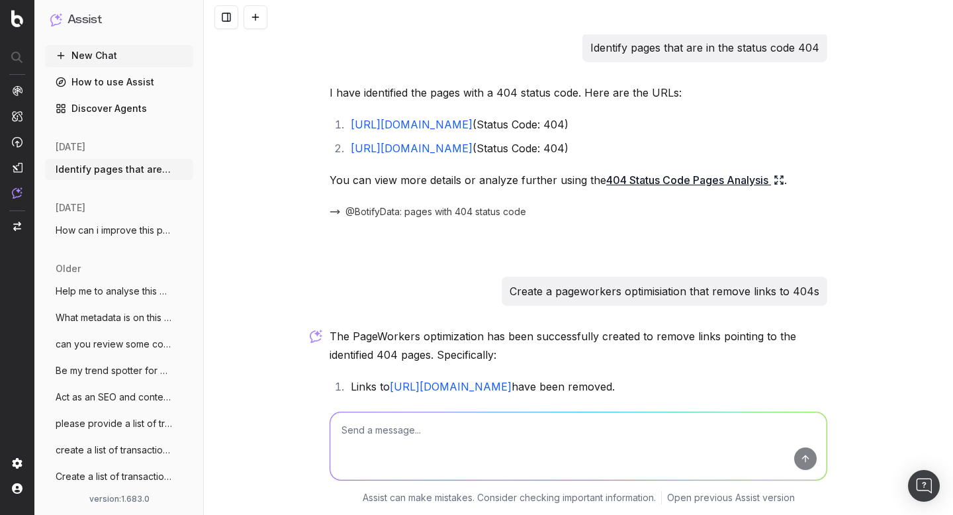
scroll to position [0, 0]
click at [706, 183] on link "404 Status Code Pages Analysis" at bounding box center [695, 181] width 178 height 19
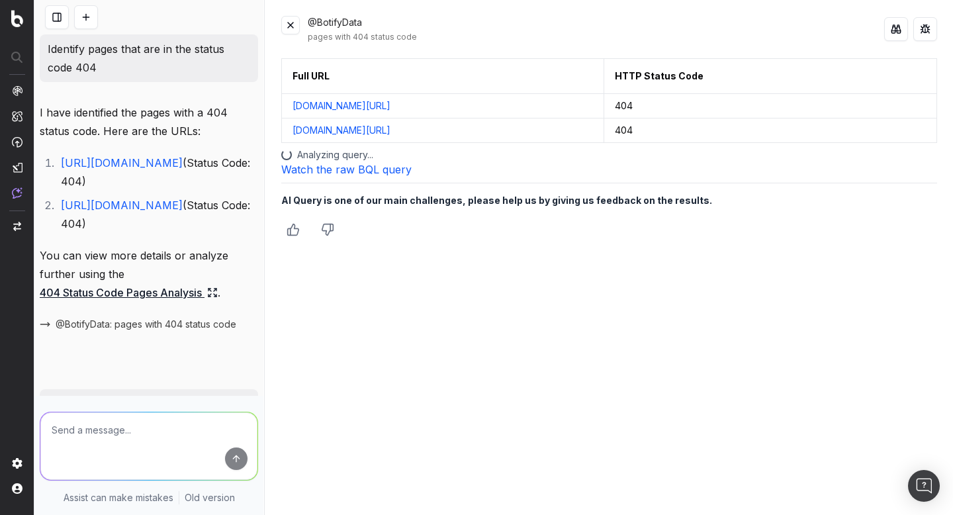
click at [289, 28] on button at bounding box center [290, 25] width 19 height 19
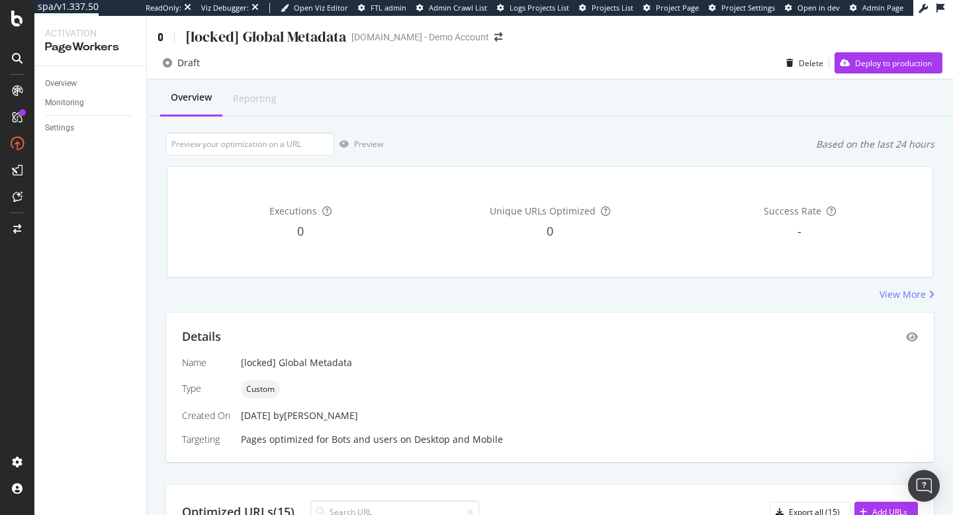
click at [160, 37] on icon at bounding box center [160, 36] width 6 height 9
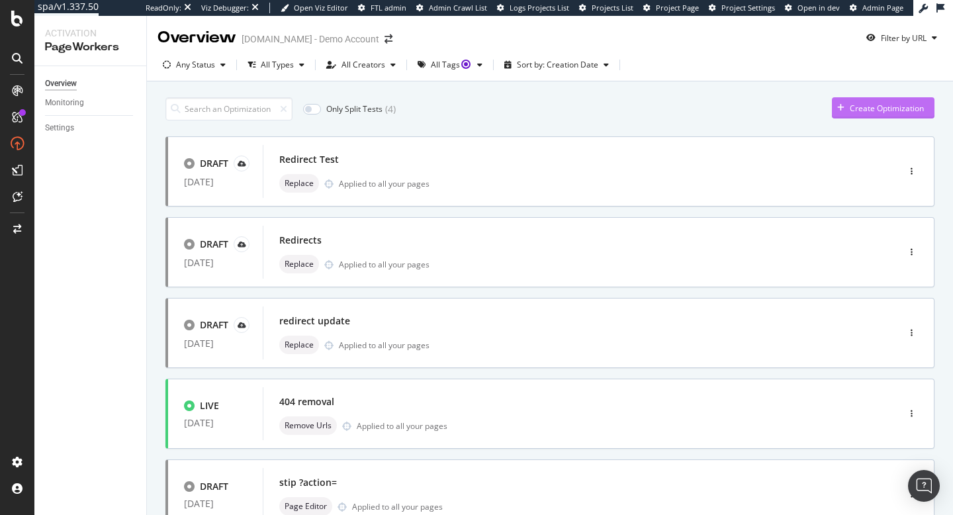
click at [872, 107] on div "Create Optimization" at bounding box center [886, 108] width 74 height 11
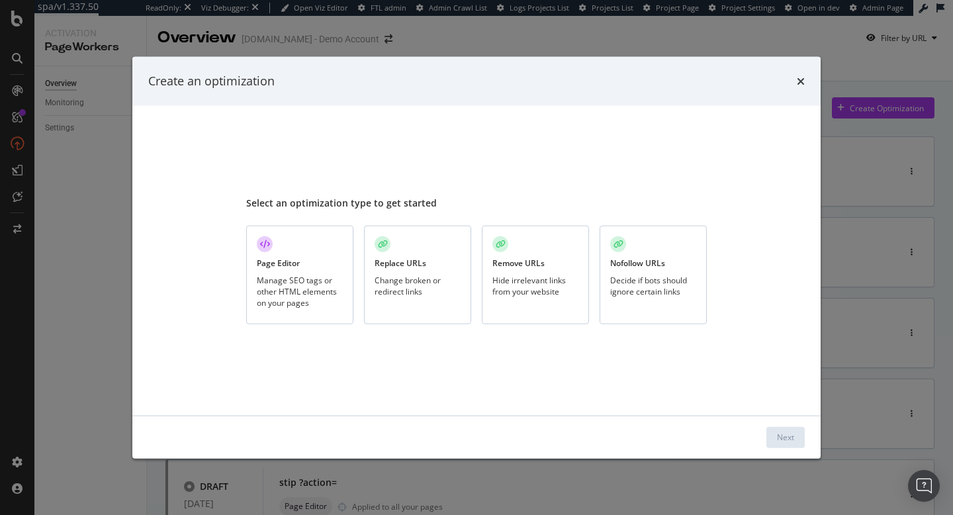
click at [513, 289] on div "Hide irrelevant links from your website" at bounding box center [535, 285] width 86 height 22
click at [775, 434] on button "Next" at bounding box center [785, 436] width 38 height 21
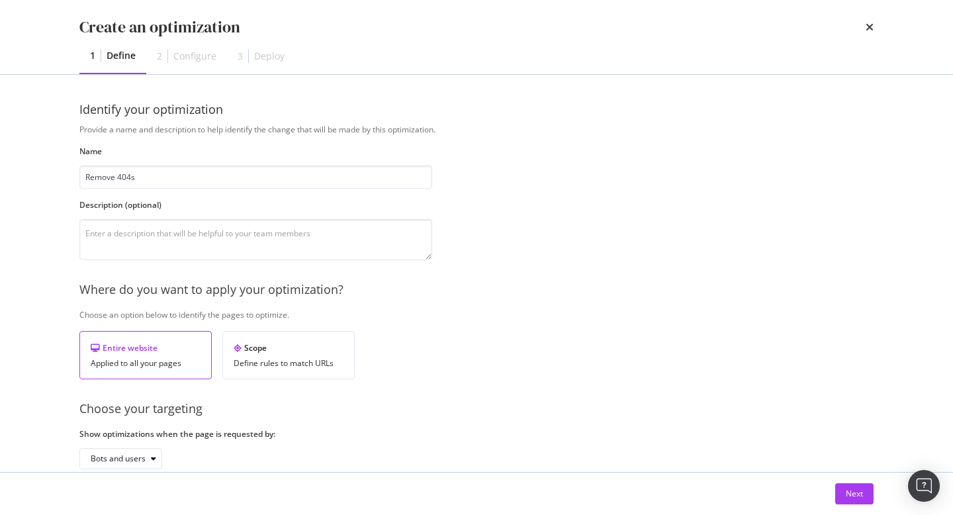
scroll to position [75, 0]
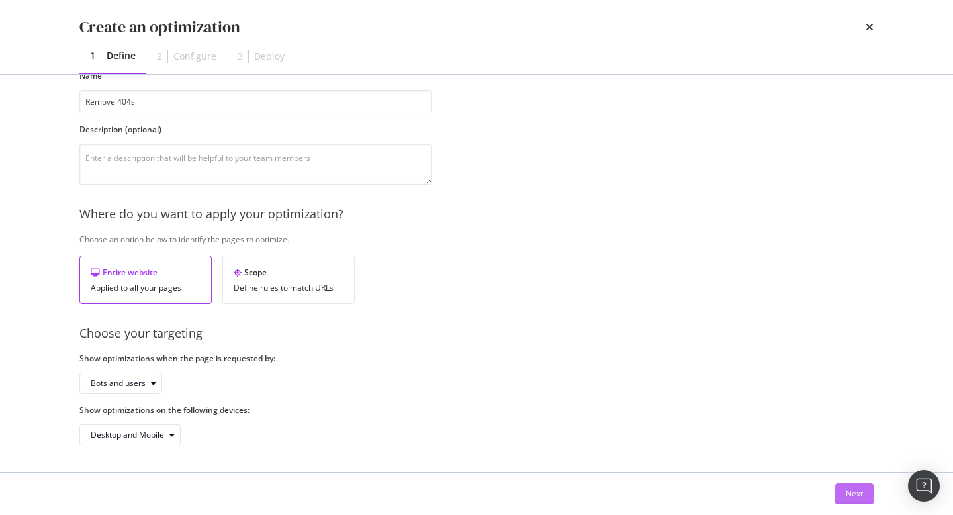
type input "Remove 404s"
click at [847, 498] on div "Next" at bounding box center [854, 493] width 17 height 11
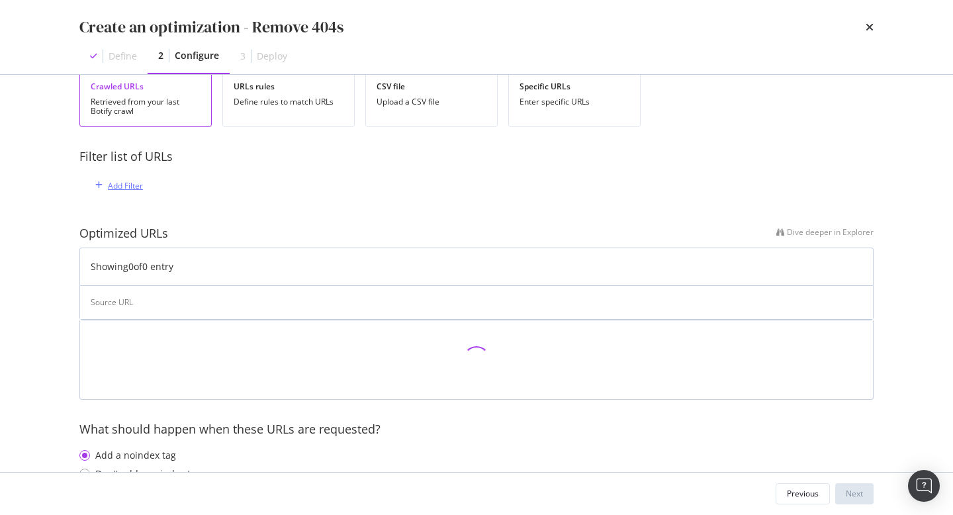
click at [128, 181] on div "Add Filter" at bounding box center [125, 185] width 35 height 11
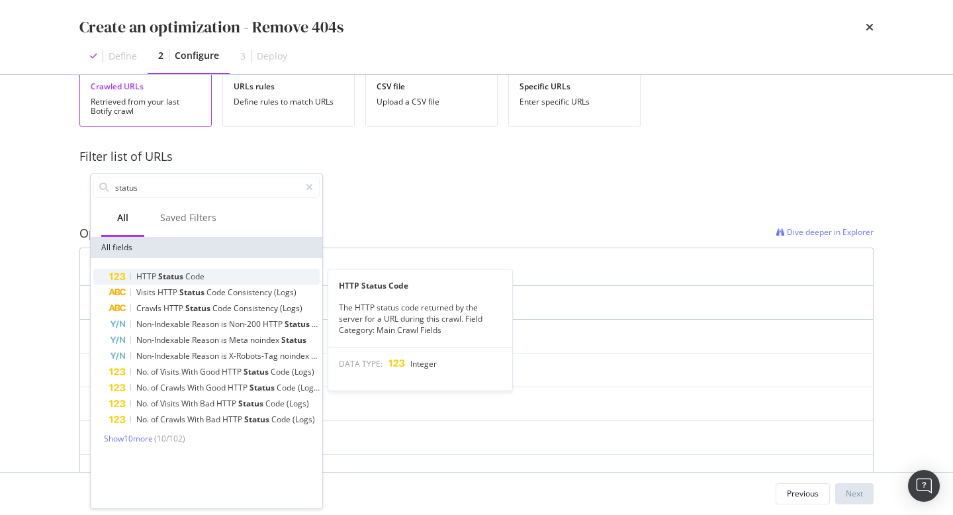
type input "status"
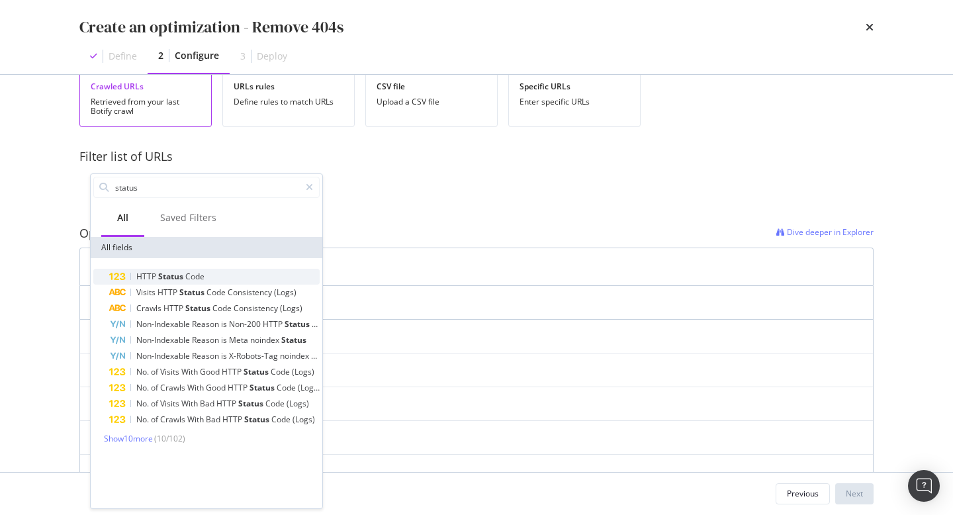
click at [181, 275] on span "Status" at bounding box center [171, 276] width 27 height 11
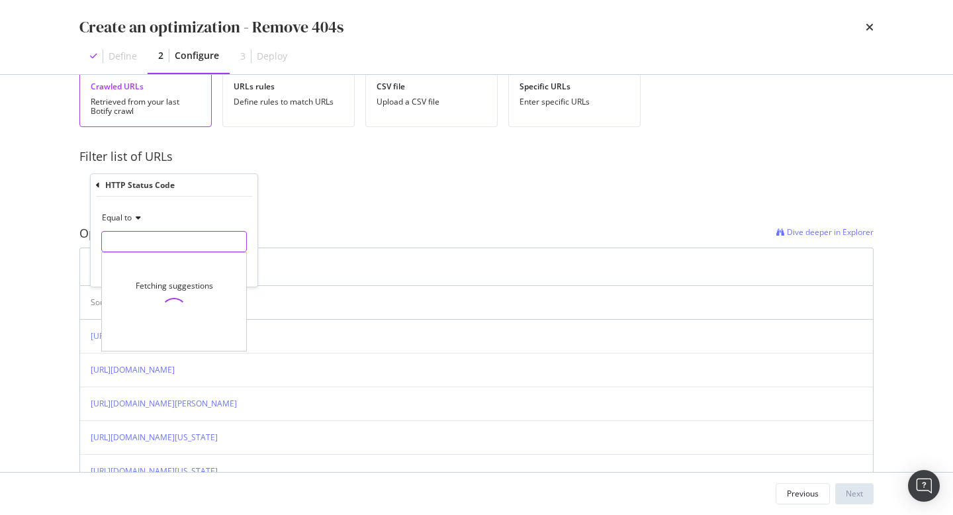
click at [162, 249] on input "modal" at bounding box center [174, 241] width 146 height 21
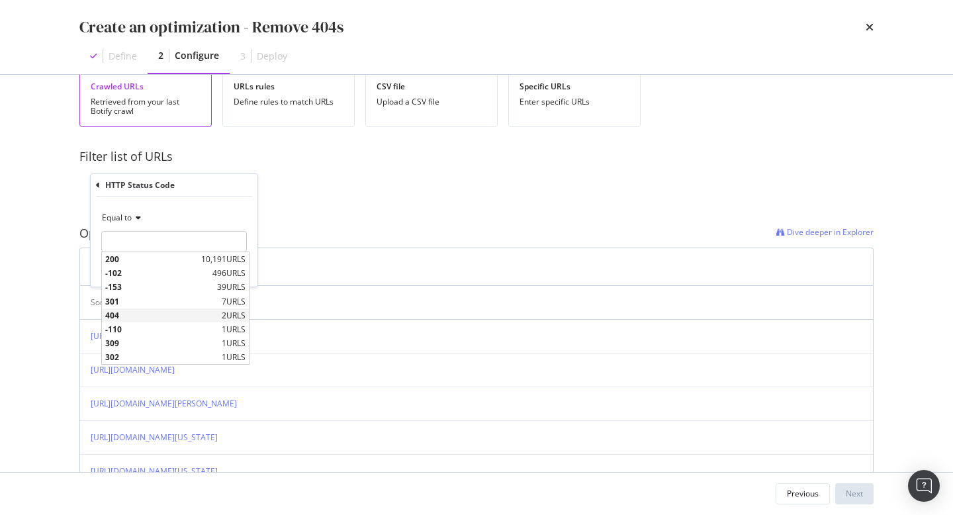
click at [134, 318] on span "404" at bounding box center [161, 315] width 113 height 11
type input "404"
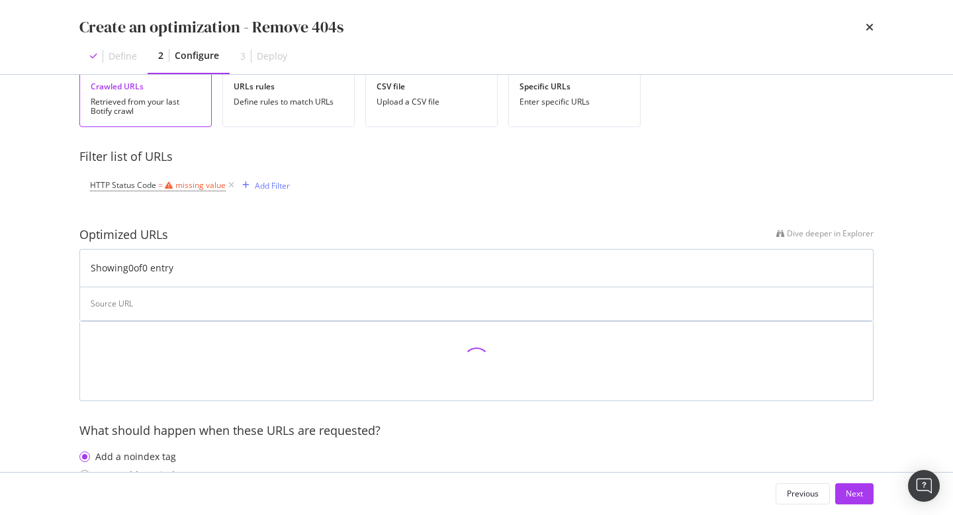
click at [345, 218] on div "Optimized URLs Dive deeper in Explorer Showing 0 of 0 entry Source URL" at bounding box center [476, 313] width 794 height 217
click at [208, 187] on div "missing value" at bounding box center [200, 184] width 50 height 11
click at [156, 235] on input "modal" at bounding box center [174, 240] width 146 height 21
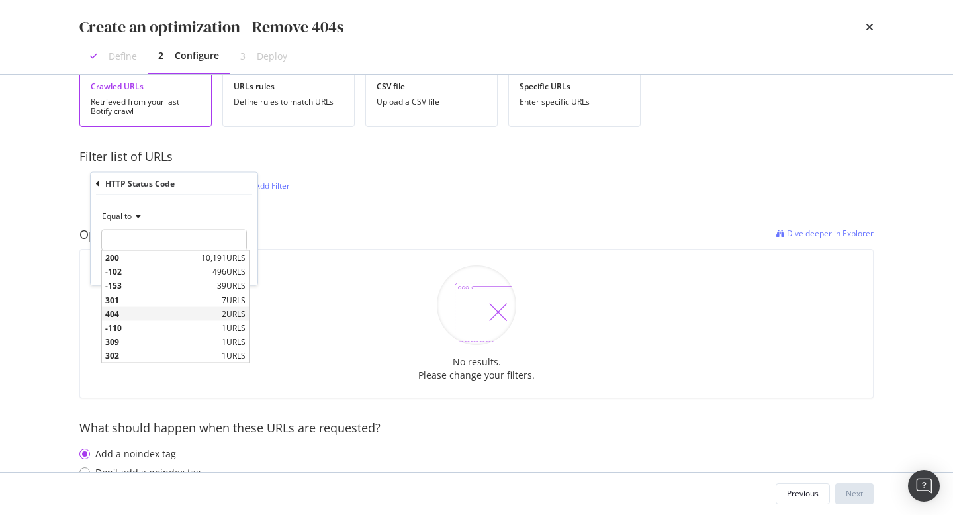
click at [125, 314] on span "404" at bounding box center [161, 313] width 113 height 11
type input "404"
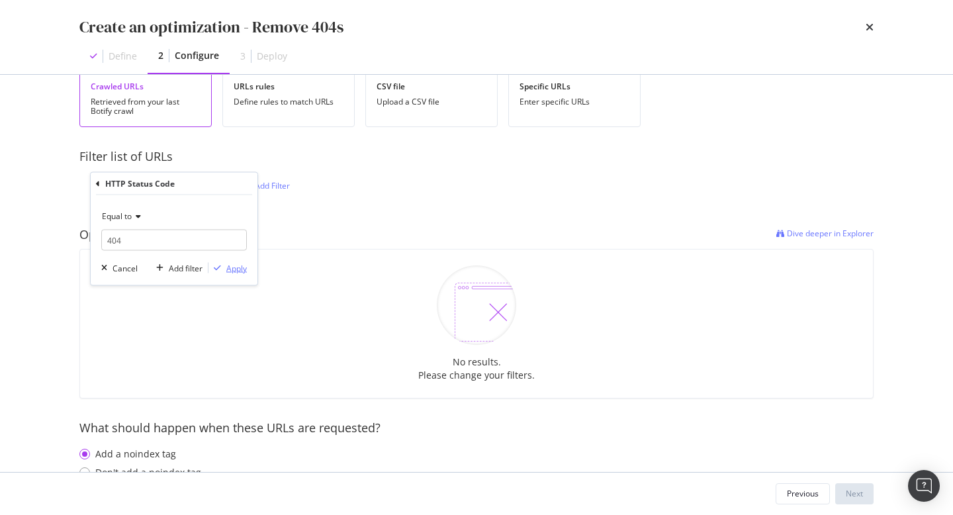
click at [232, 271] on div "Apply" at bounding box center [236, 267] width 21 height 11
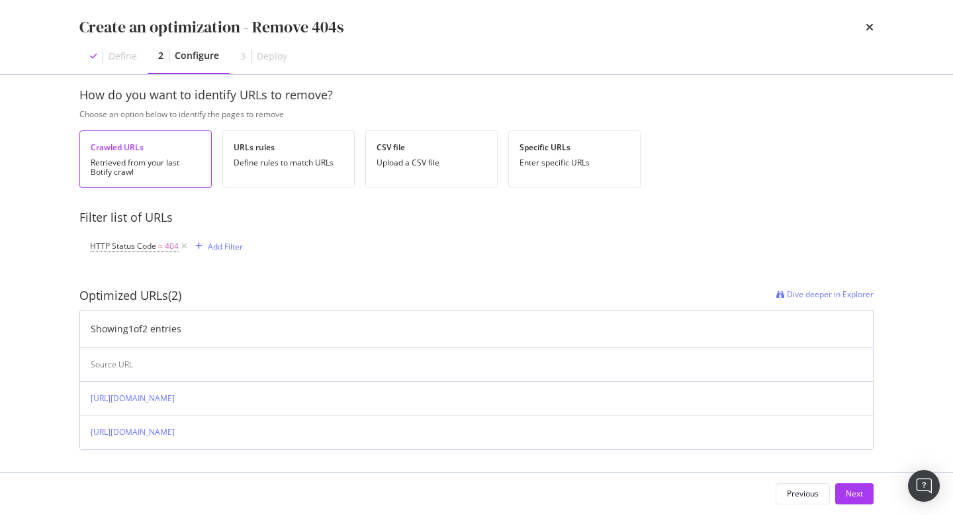
scroll to position [0, 0]
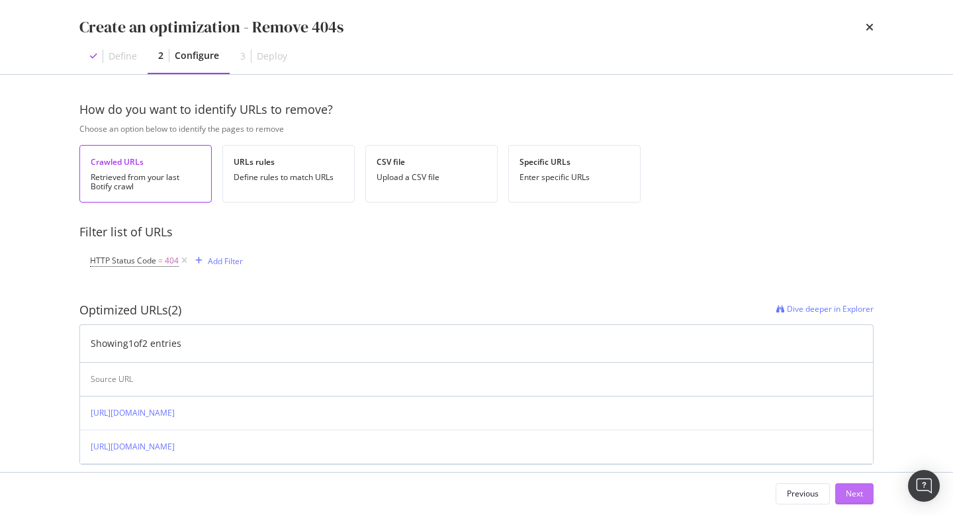
click at [850, 490] on div "Next" at bounding box center [854, 493] width 17 height 11
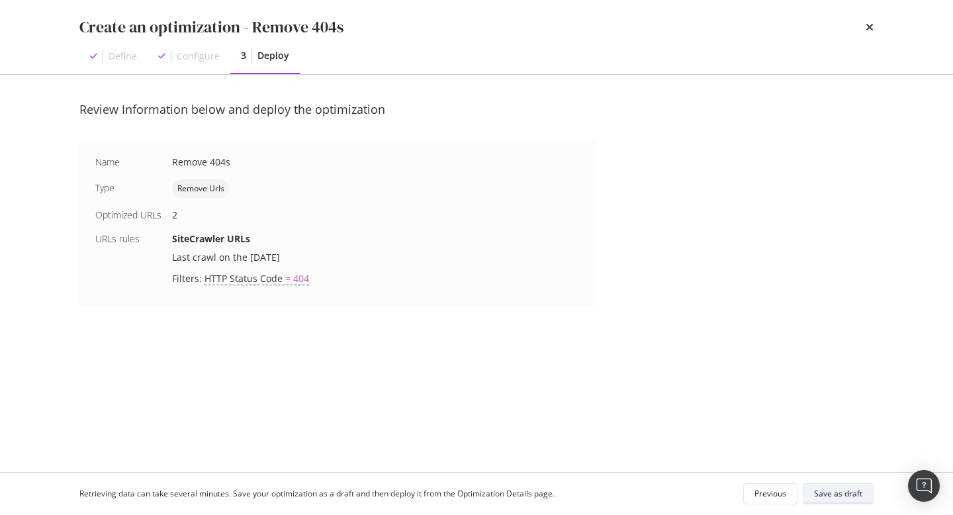
click at [817, 494] on div "Save as draft" at bounding box center [838, 493] width 48 height 11
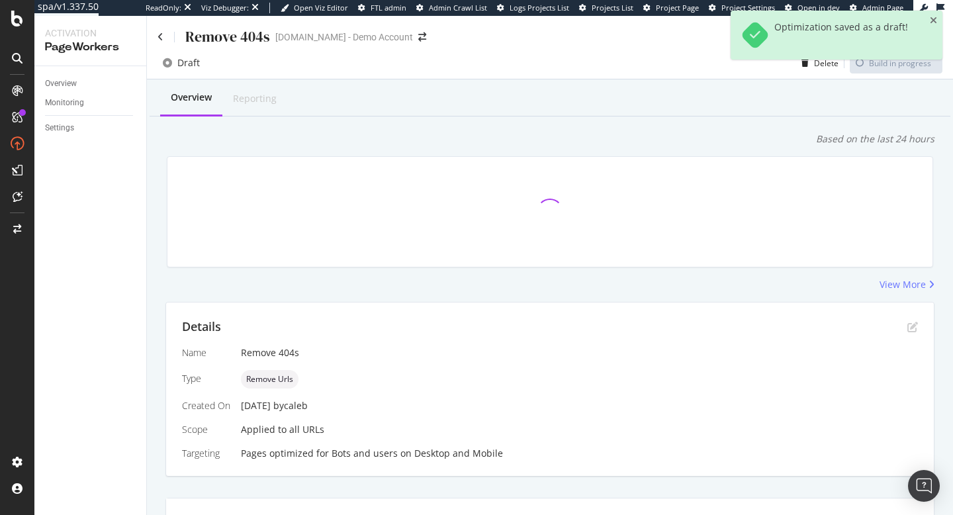
scroll to position [270, 0]
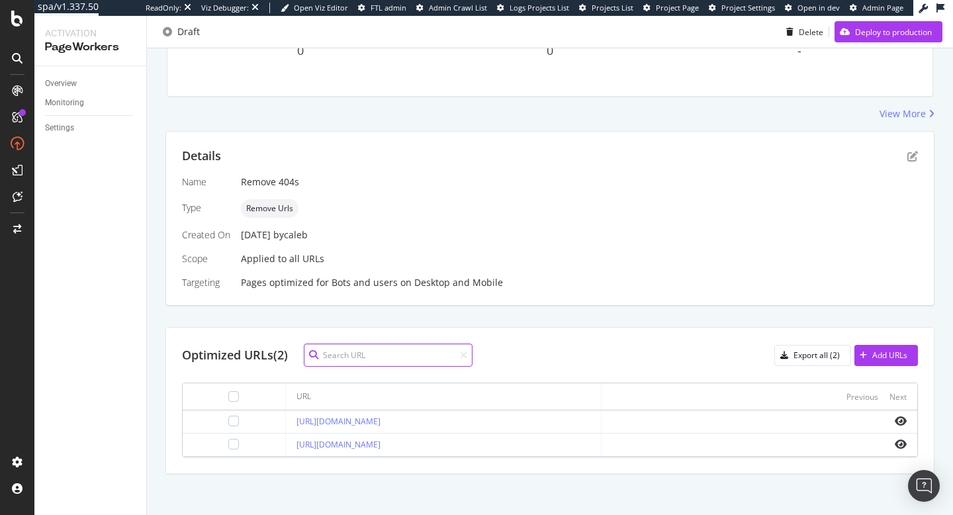
scroll to position [186, 0]
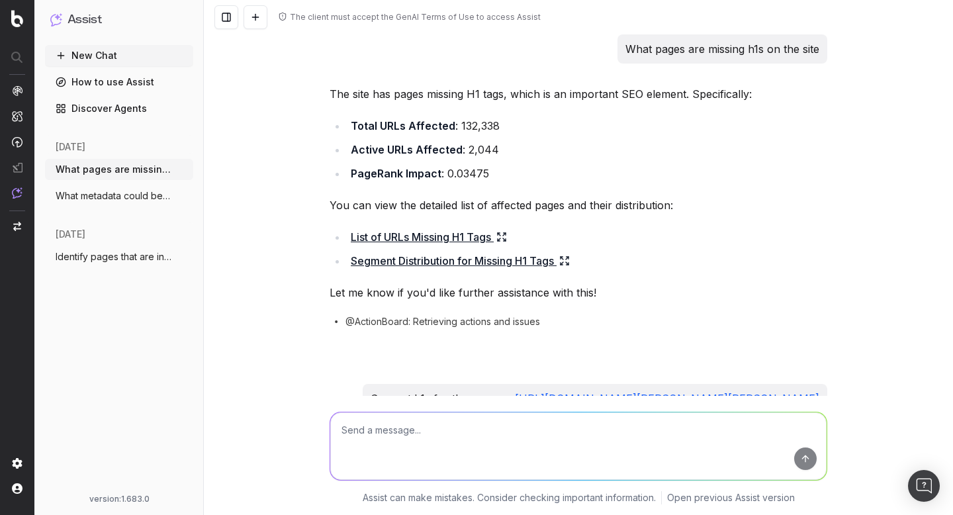
scroll to position [441, 0]
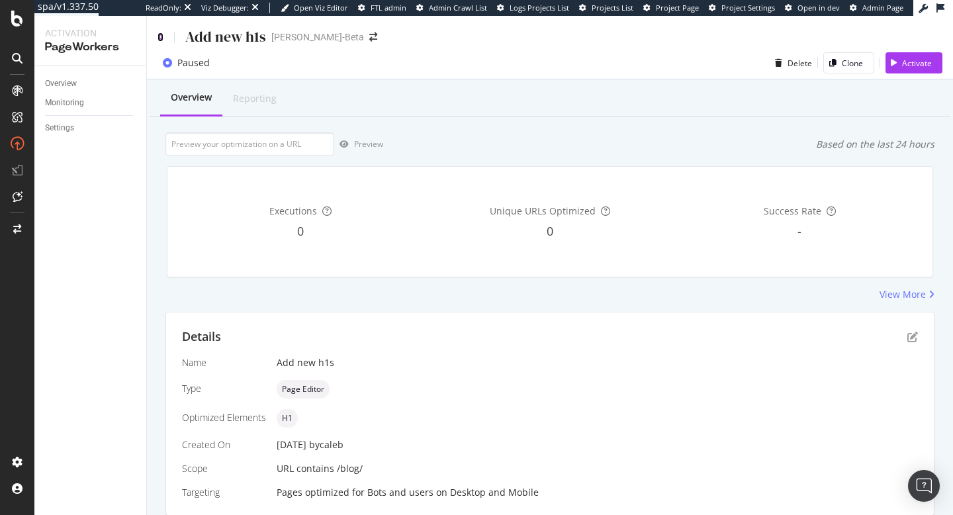
click at [161, 36] on icon at bounding box center [160, 36] width 6 height 9
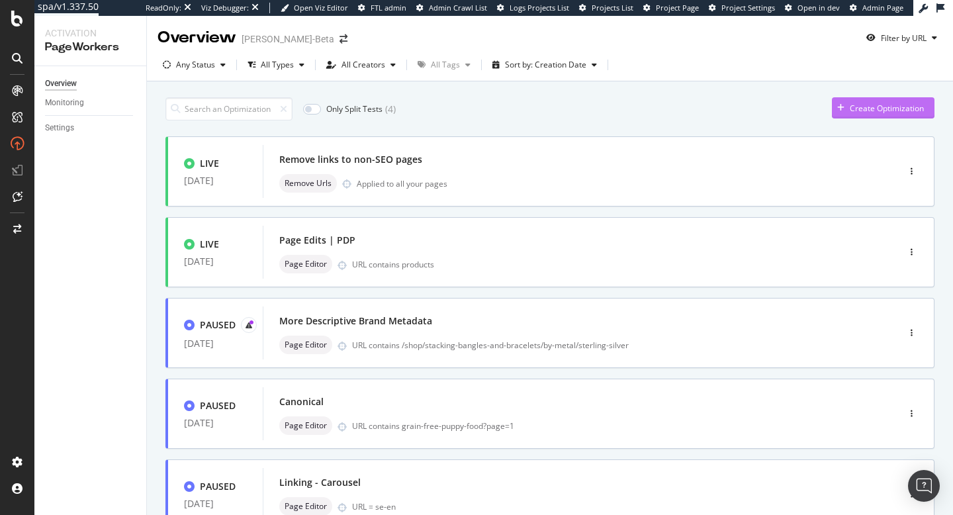
click at [873, 110] on div "Create Optimization" at bounding box center [886, 108] width 74 height 11
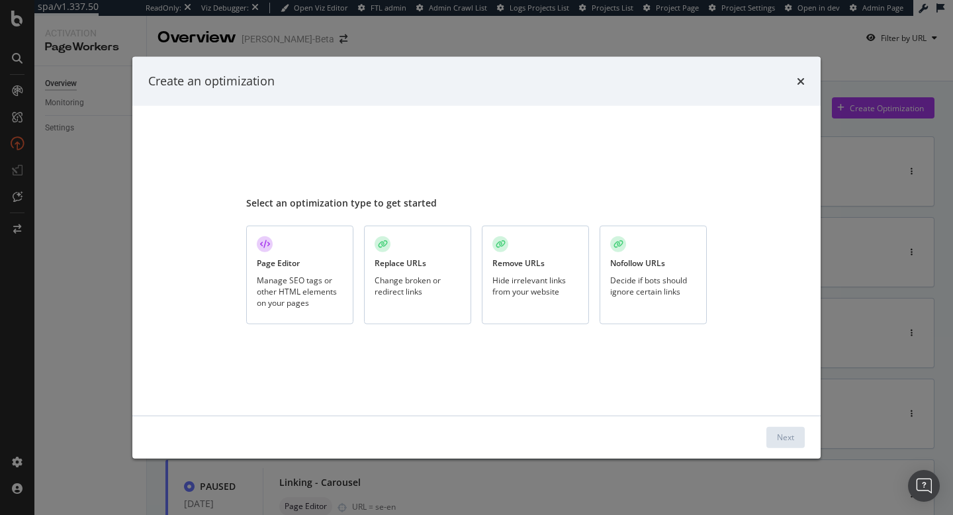
click at [310, 271] on div "Page Editor Manage SEO tags or other HTML elements on your pages" at bounding box center [299, 275] width 107 height 99
click at [800, 438] on button "Next" at bounding box center [785, 436] width 38 height 21
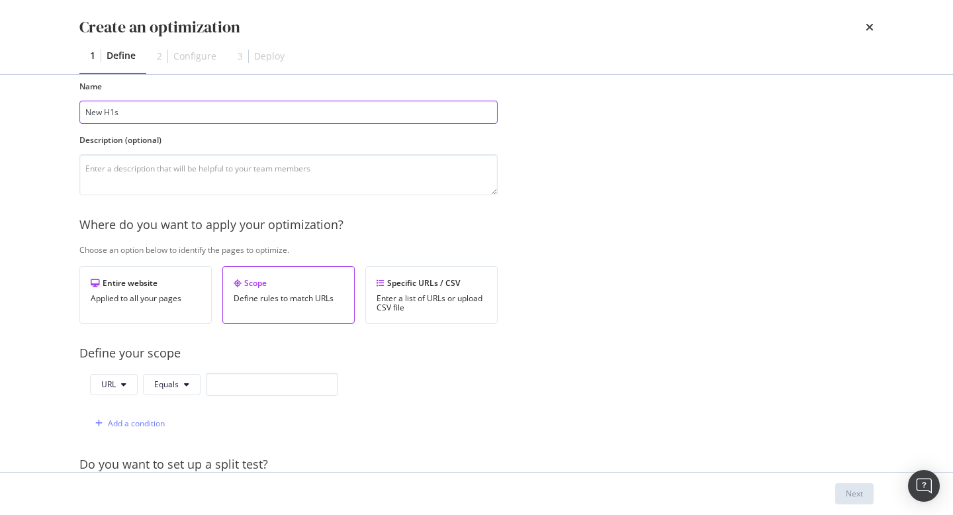
scroll to position [67, 0]
type input "New H1s"
click at [425, 300] on div "Enter a list of URLs or upload CSV file" at bounding box center [431, 301] width 110 height 19
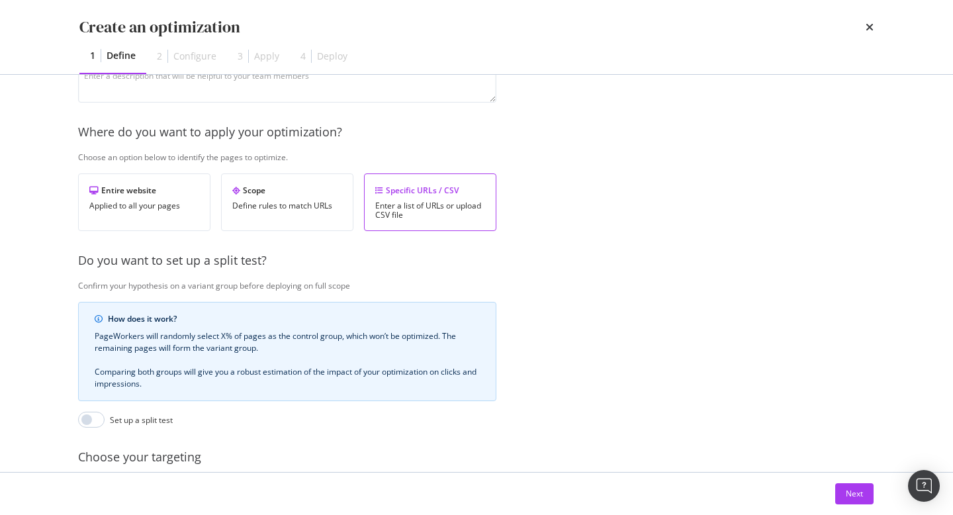
scroll to position [281, 1]
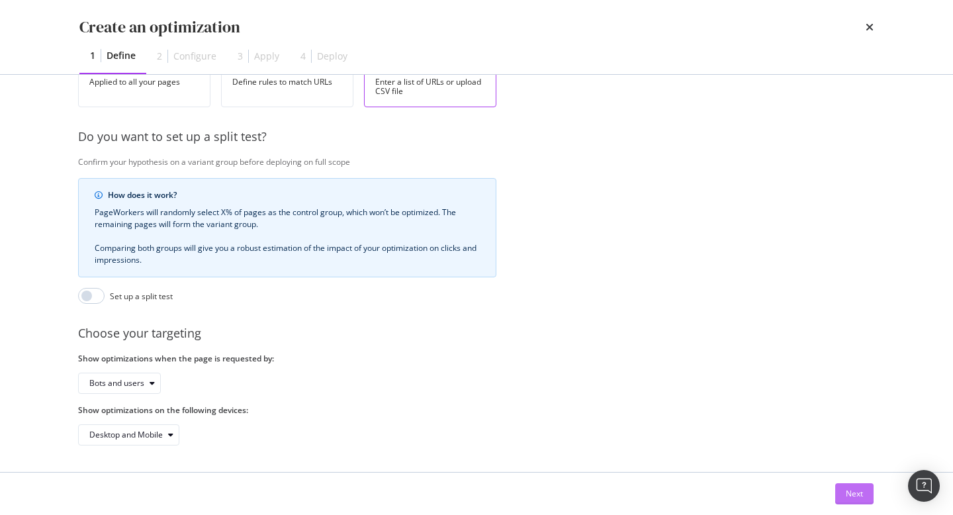
click at [858, 498] on div "Next" at bounding box center [854, 493] width 17 height 11
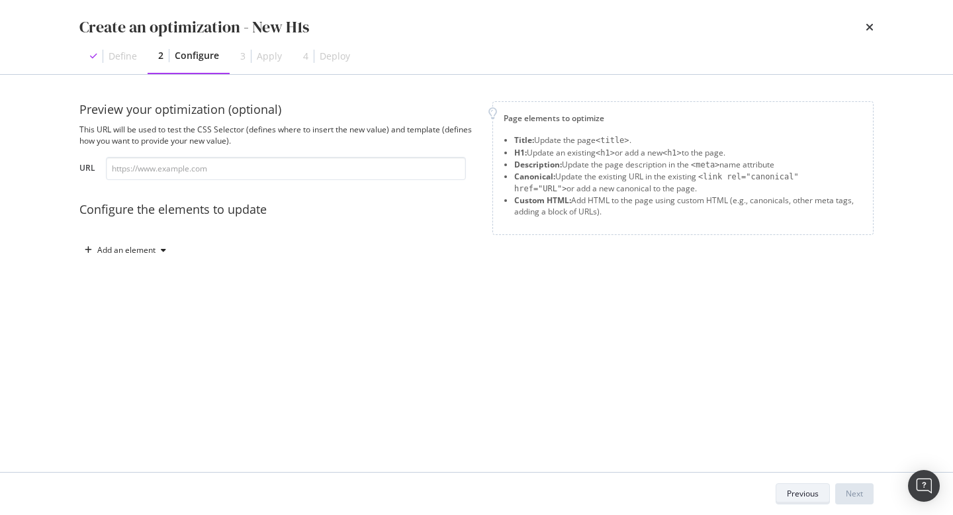
scroll to position [0, 0]
click at [320, 171] on input "modal" at bounding box center [286, 168] width 360 height 23
click at [806, 502] on div "Previous" at bounding box center [803, 493] width 32 height 19
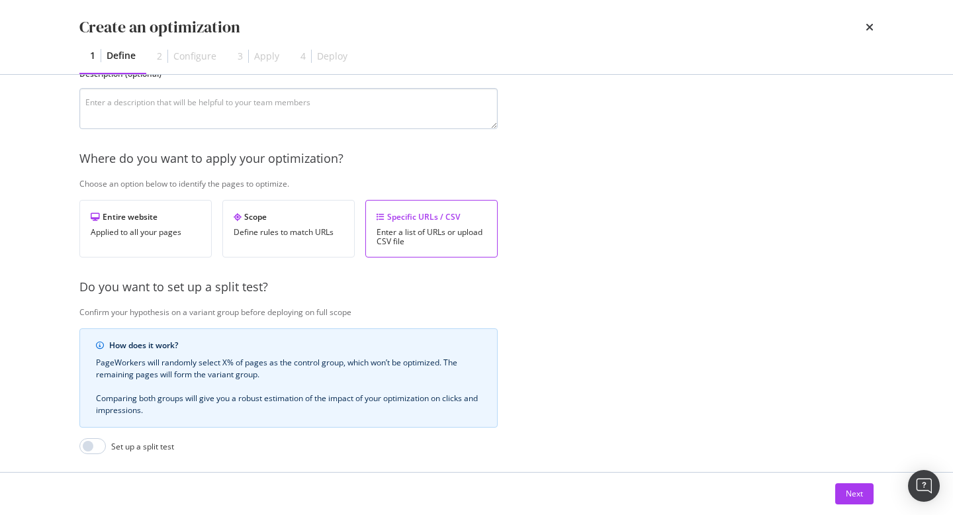
scroll to position [132, 0]
click at [435, 242] on div "Enter a list of URLs or upload CSV file" at bounding box center [431, 236] width 110 height 19
click at [290, 228] on div "Define rules to match URLs" at bounding box center [289, 231] width 110 height 9
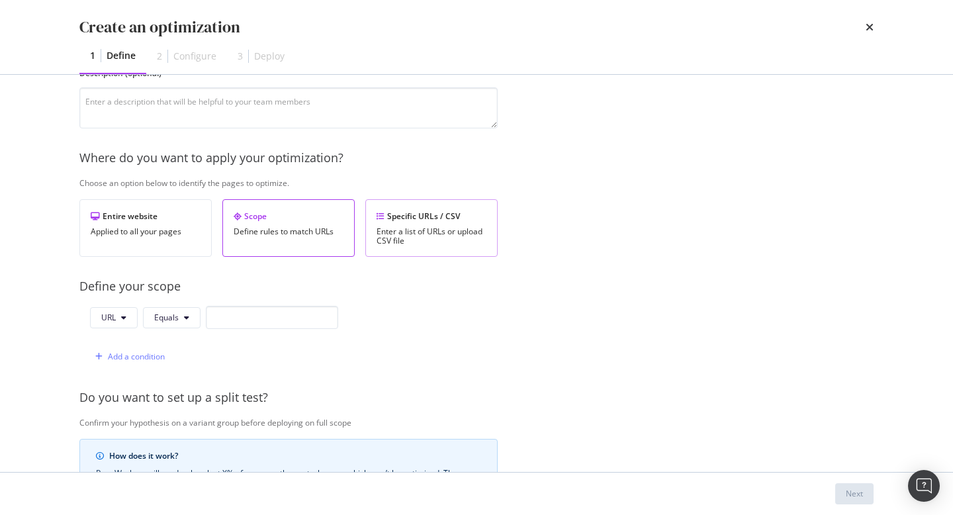
click at [435, 242] on div "Enter a list of URLs or upload CSV file" at bounding box center [431, 236] width 110 height 19
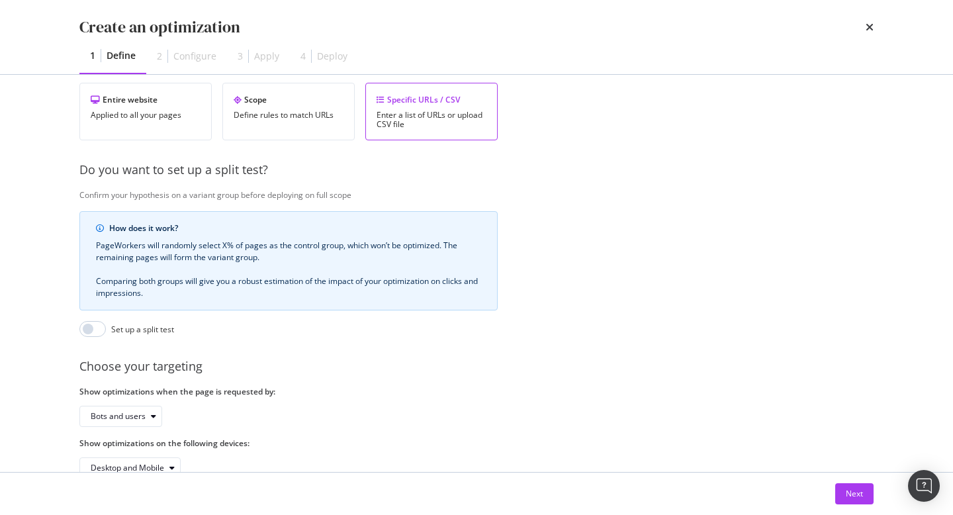
scroll to position [281, 0]
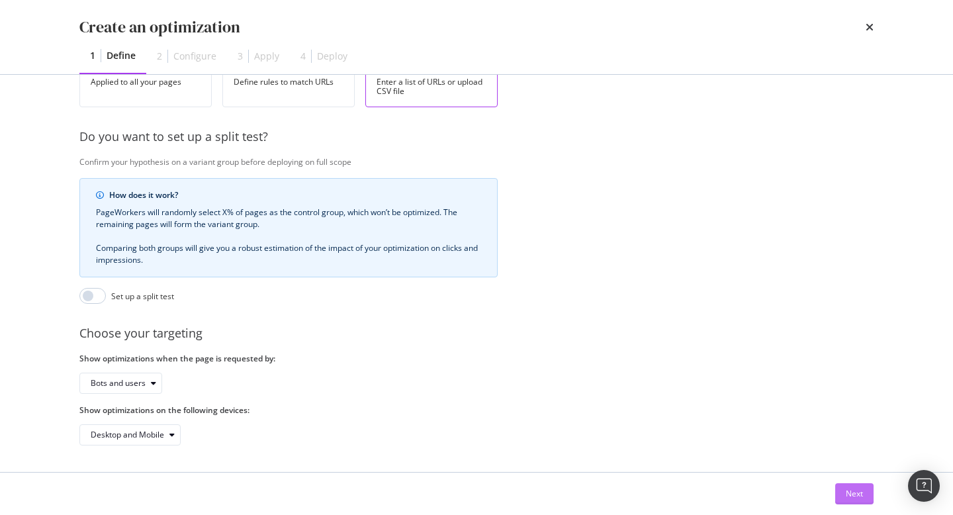
click at [863, 498] on button "Next" at bounding box center [854, 493] width 38 height 21
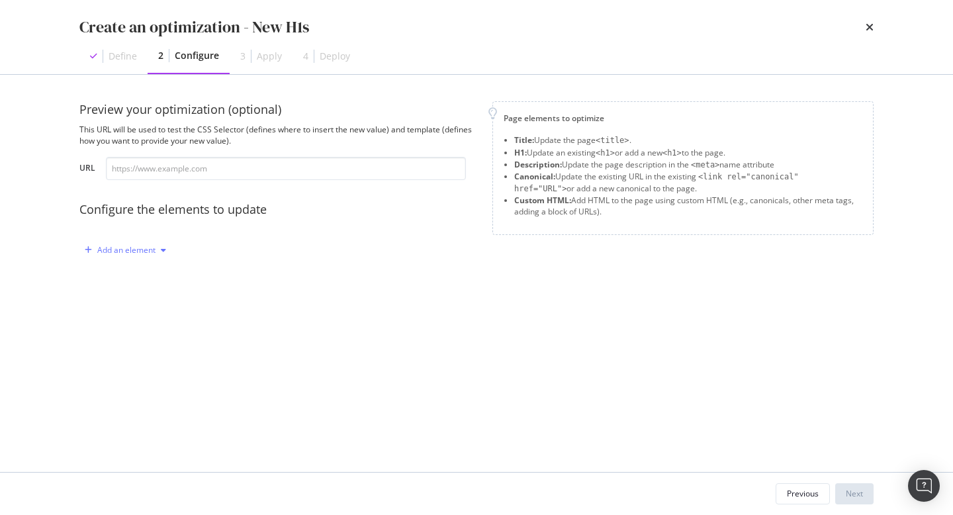
click at [140, 248] on div "Add an element" at bounding box center [126, 250] width 58 height 8
click at [132, 302] on div "H1" at bounding box center [132, 296] width 89 height 17
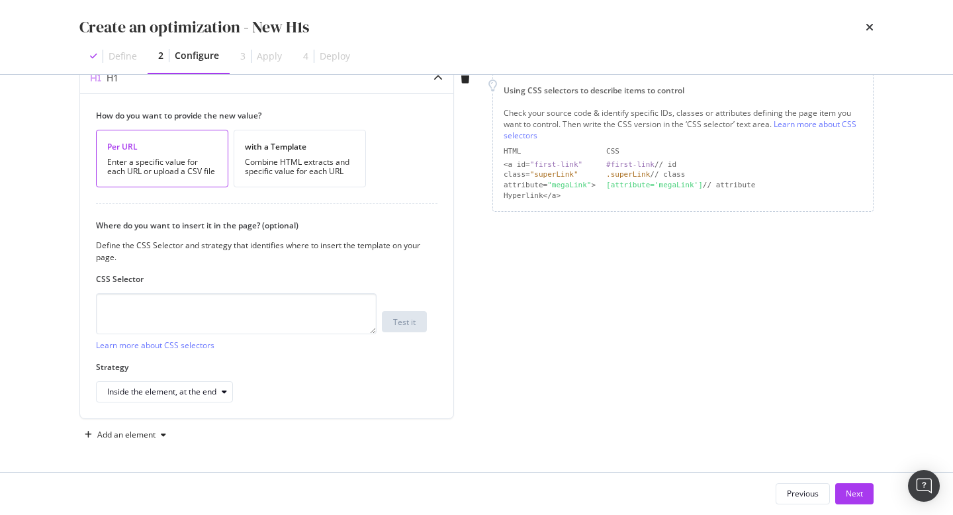
scroll to position [176, 0]
click at [320, 167] on div "Combine HTML extracts and specific value for each URL" at bounding box center [300, 168] width 110 height 19
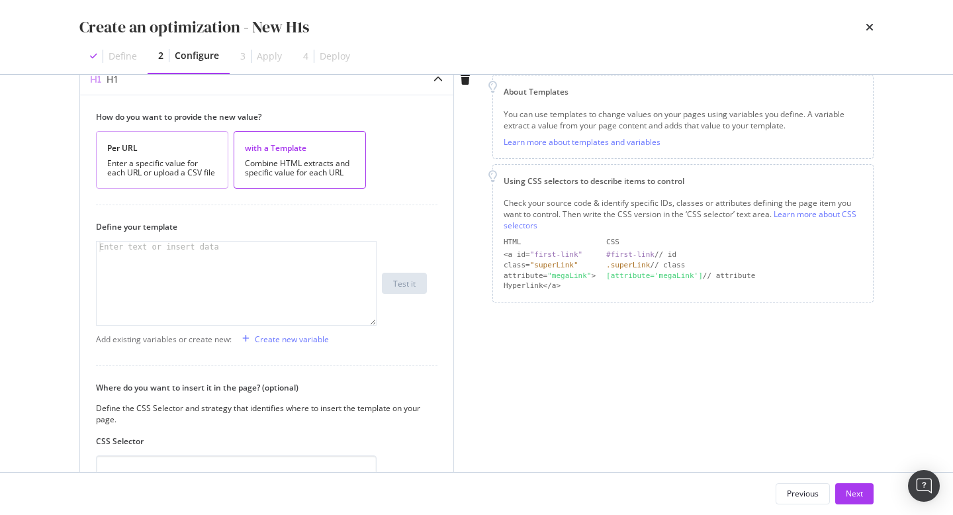
click at [188, 167] on div "Enter a specific value for each URL or upload a CSV file" at bounding box center [162, 168] width 110 height 19
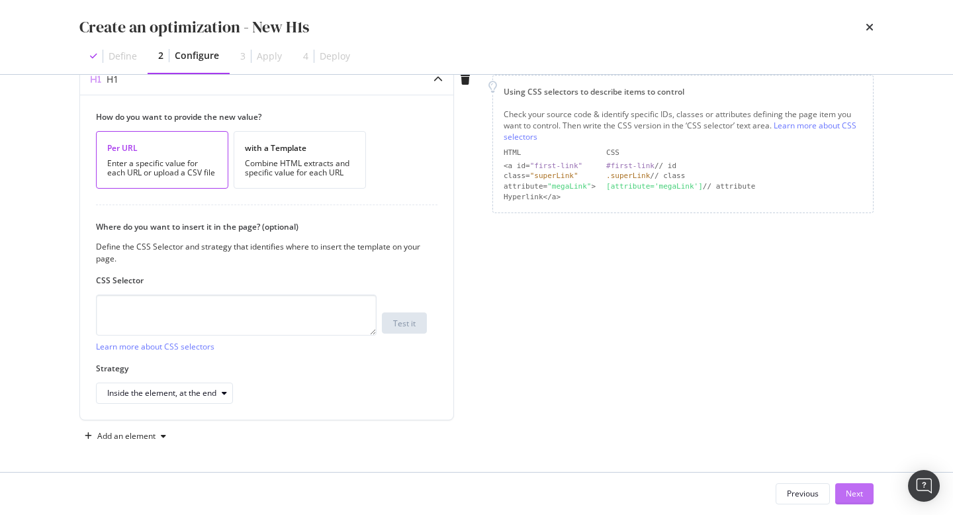
click at [852, 492] on div "Next" at bounding box center [854, 493] width 17 height 11
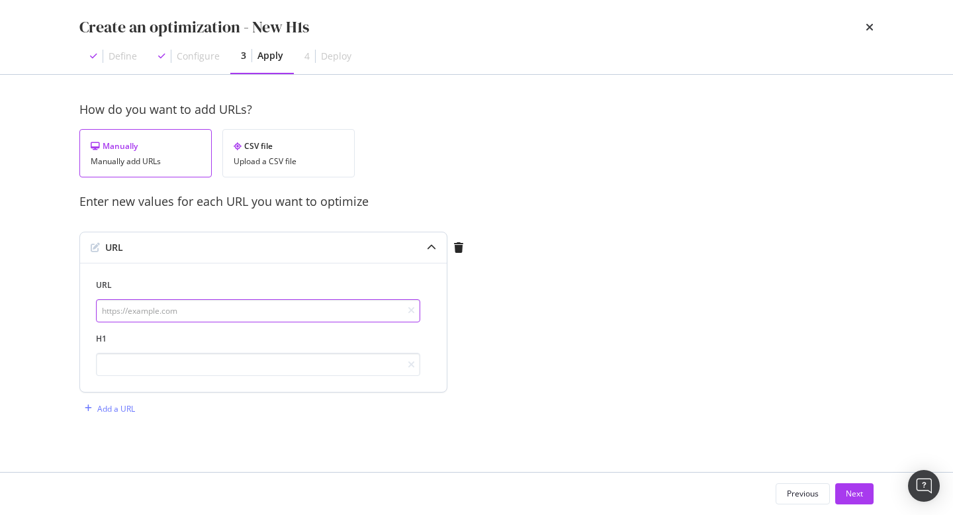
click at [179, 308] on input "modal" at bounding box center [258, 310] width 324 height 23
paste input "[URL][DOMAIN_NAME][PERSON_NAME][PERSON_NAME]"
type input "[URL][DOMAIN_NAME][PERSON_NAME][PERSON_NAME]"
click at [257, 365] on input "modal" at bounding box center [258, 364] width 324 height 23
paste input "Discover Audiobooks Narrated by Elina Latva-Latva"
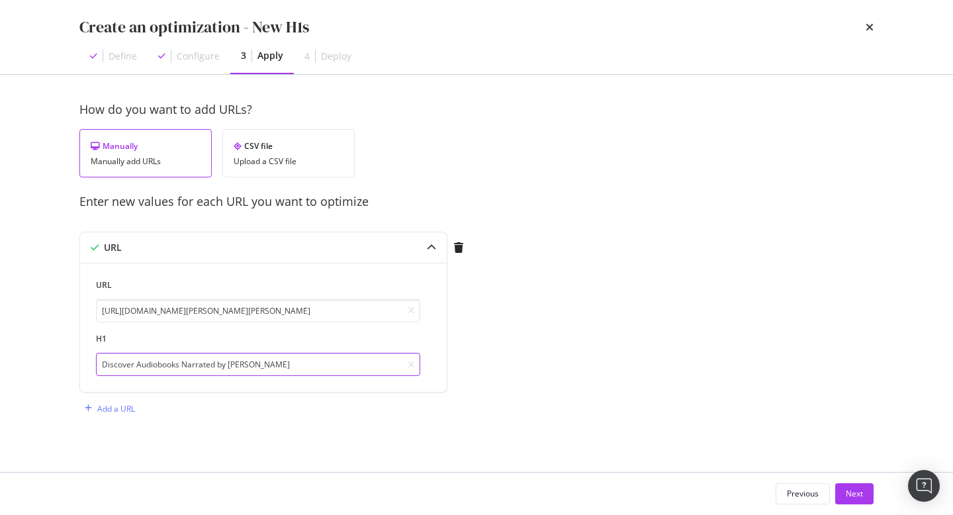
type input "Discover Audiobooks Narrated by Elina Latva-Latva"
click at [119, 408] on div "Add a URL" at bounding box center [116, 408] width 38 height 11
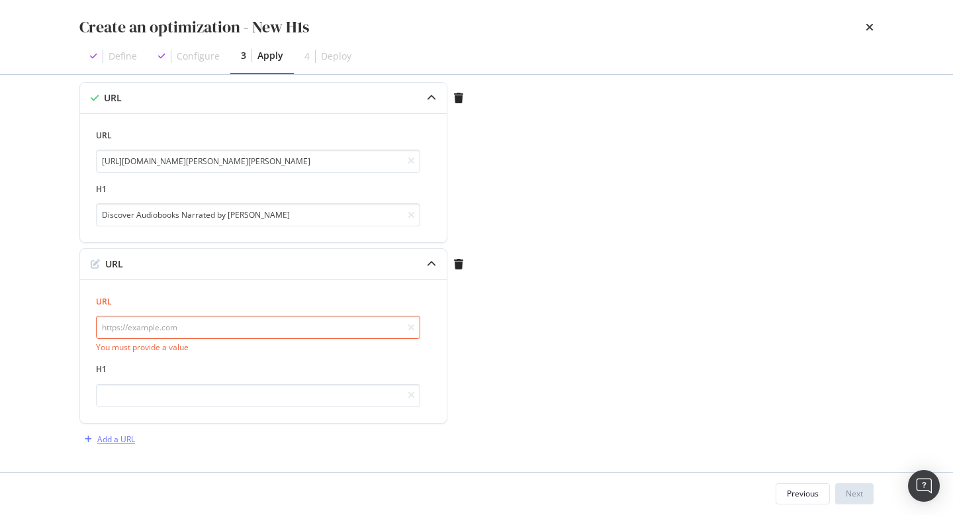
scroll to position [150, 0]
click at [279, 326] on input "modal" at bounding box center [258, 326] width 324 height 23
paste input "[URL][DOMAIN_NAME][PERSON_NAME]"
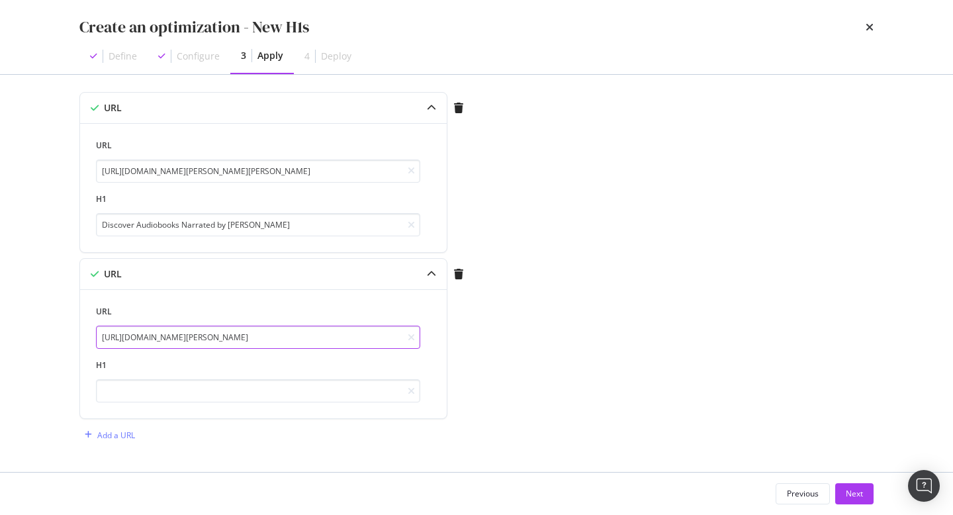
type input "[URL][DOMAIN_NAME][PERSON_NAME]"
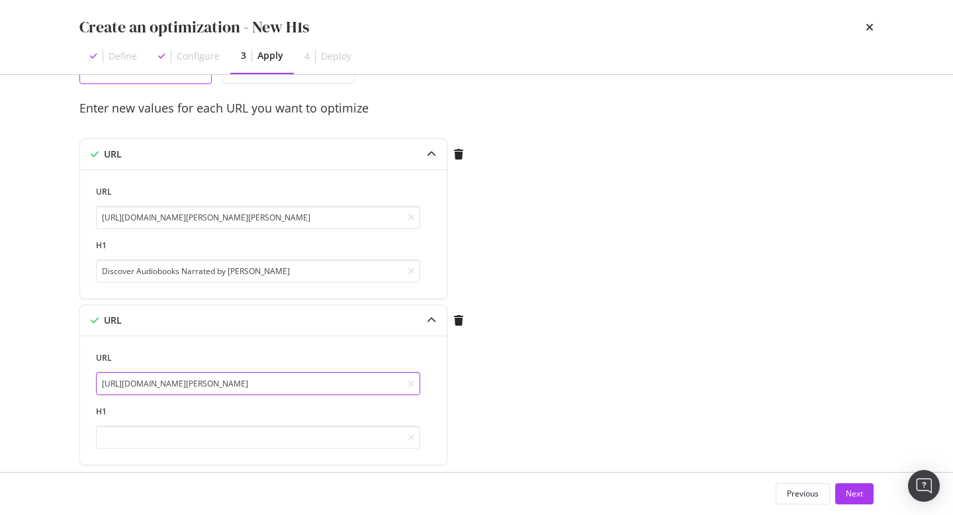
scroll to position [0, 0]
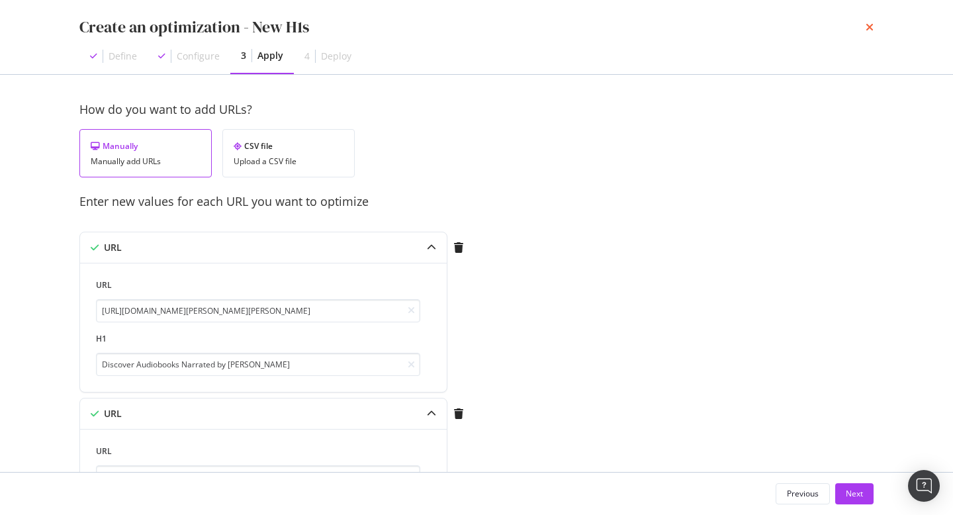
click at [867, 23] on icon "times" at bounding box center [869, 27] width 8 height 11
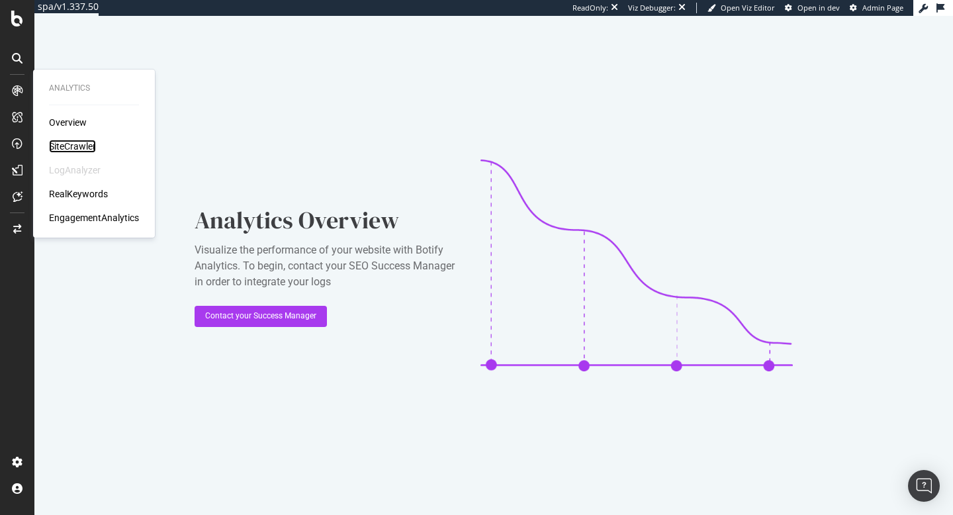
click at [62, 145] on div "SiteCrawler" at bounding box center [72, 146] width 47 height 13
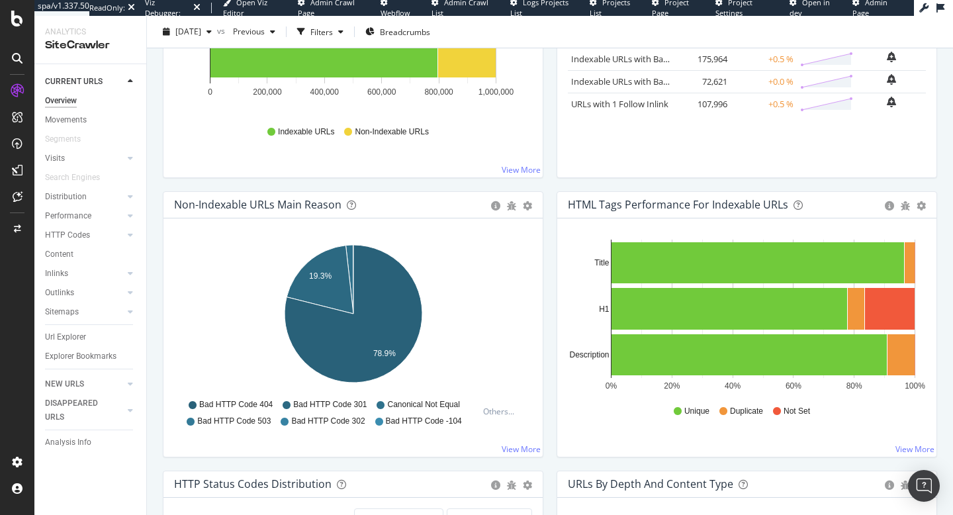
scroll to position [304, 0]
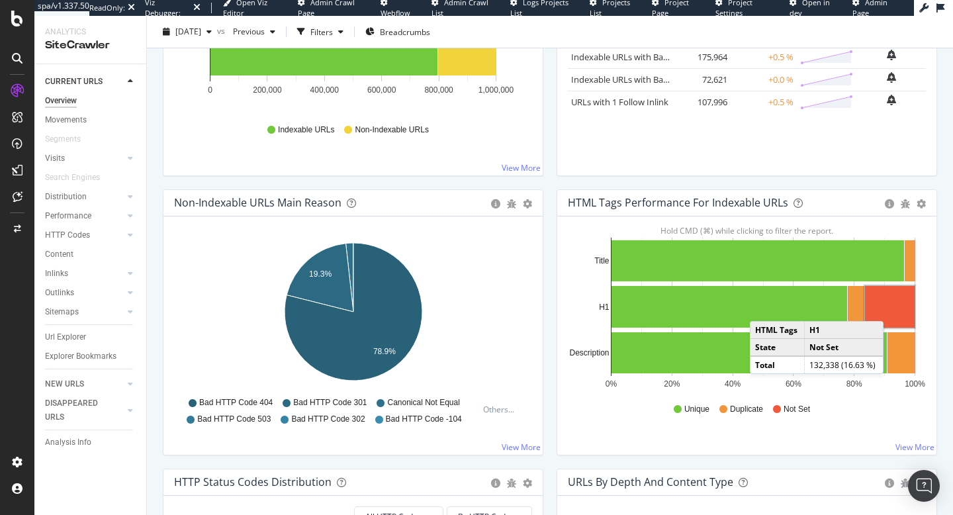
click at [896, 308] on rect "A chart." at bounding box center [890, 307] width 50 height 42
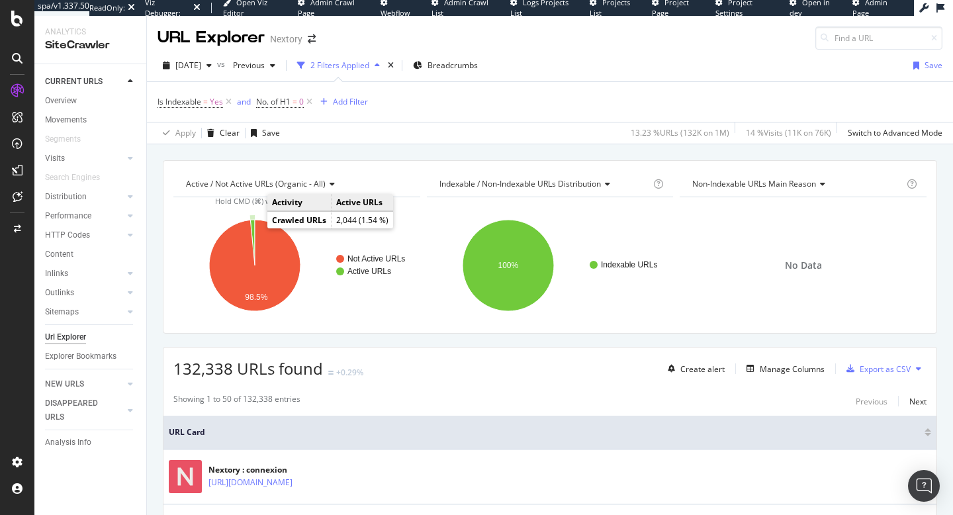
click at [253, 226] on icon "A chart." at bounding box center [252, 243] width 5 height 46
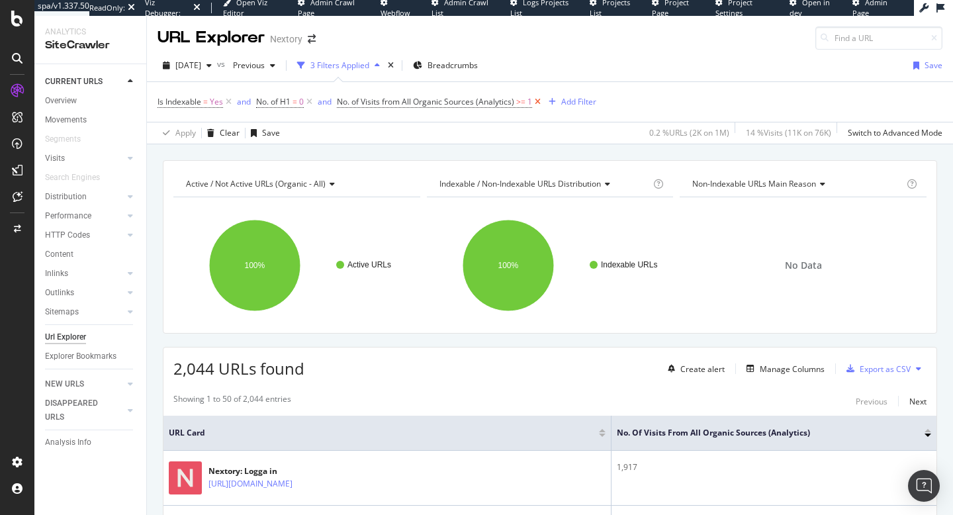
click at [541, 103] on icon at bounding box center [537, 101] width 11 height 13
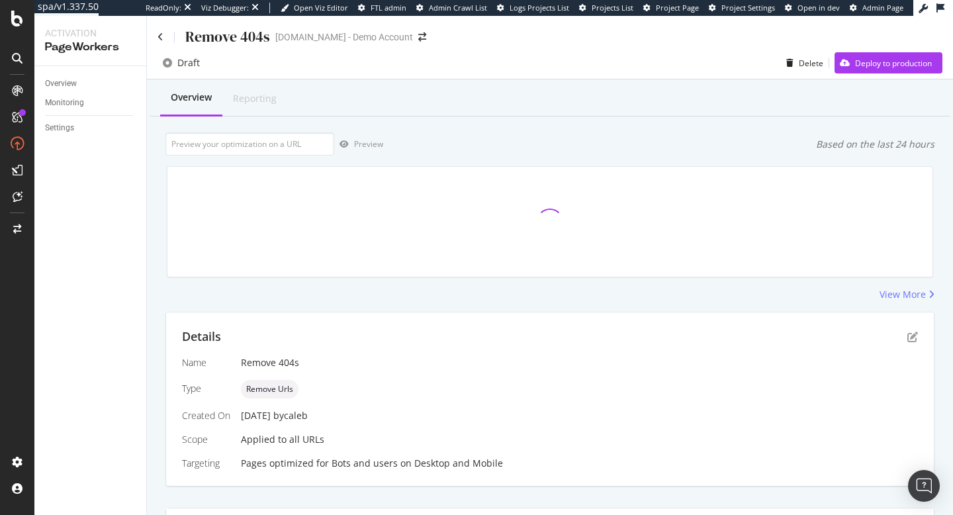
scroll to position [186, 0]
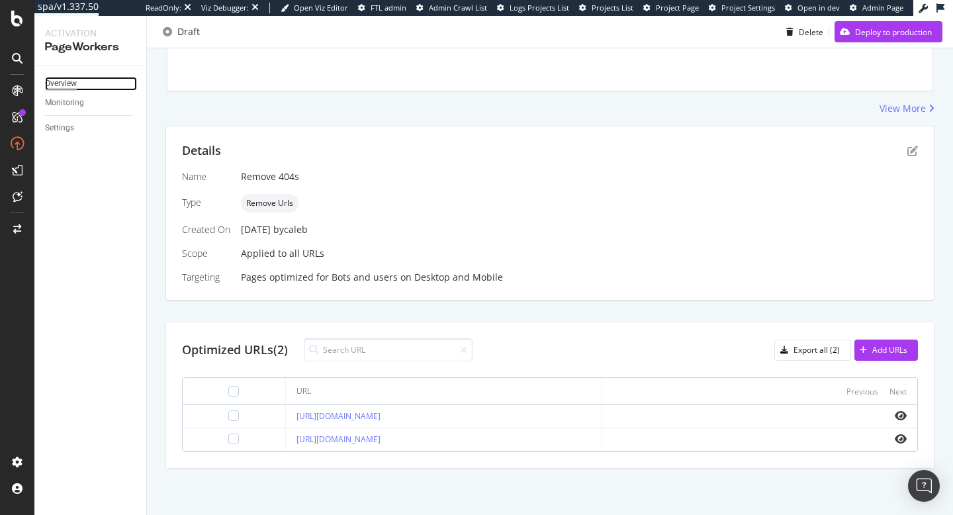
click at [66, 77] on div "Overview" at bounding box center [61, 84] width 32 height 14
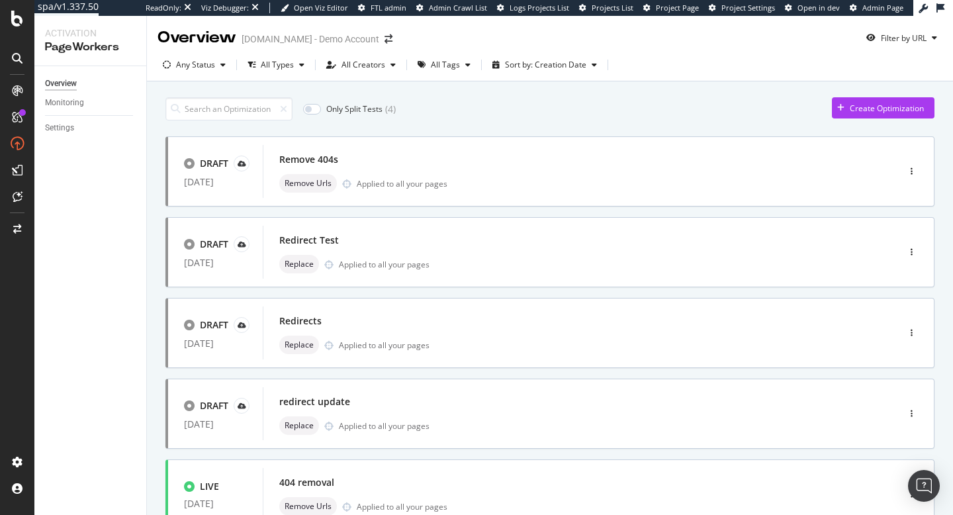
click at [887, 105] on div "Create Optimization" at bounding box center [886, 108] width 74 height 11
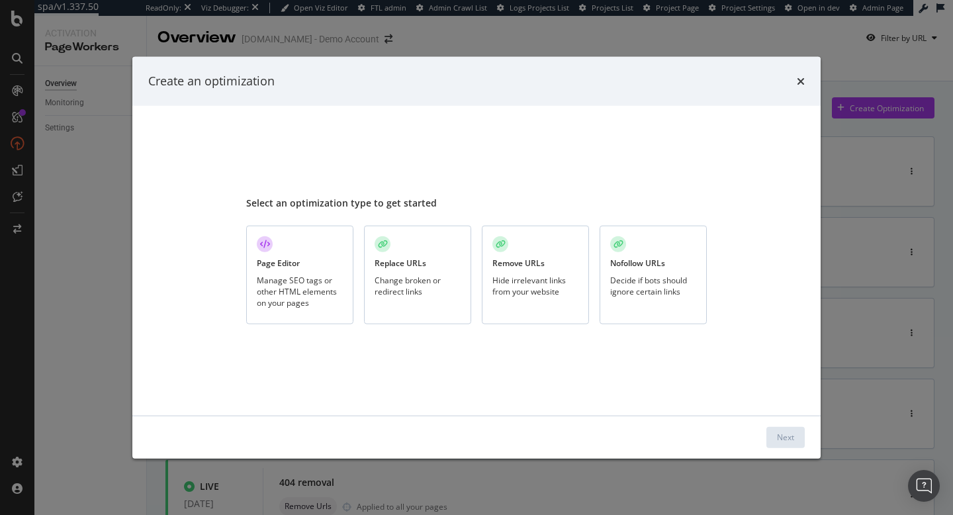
click at [317, 253] on div "Page Editor Manage SEO tags or other HTML elements on your pages" at bounding box center [299, 275] width 107 height 99
click at [793, 441] on div "Next" at bounding box center [785, 436] width 17 height 11
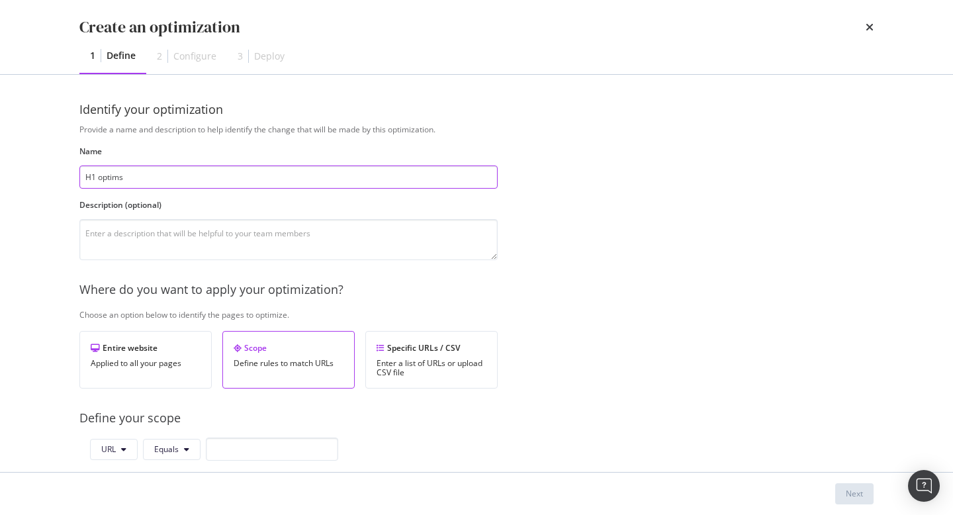
scroll to position [116, 0]
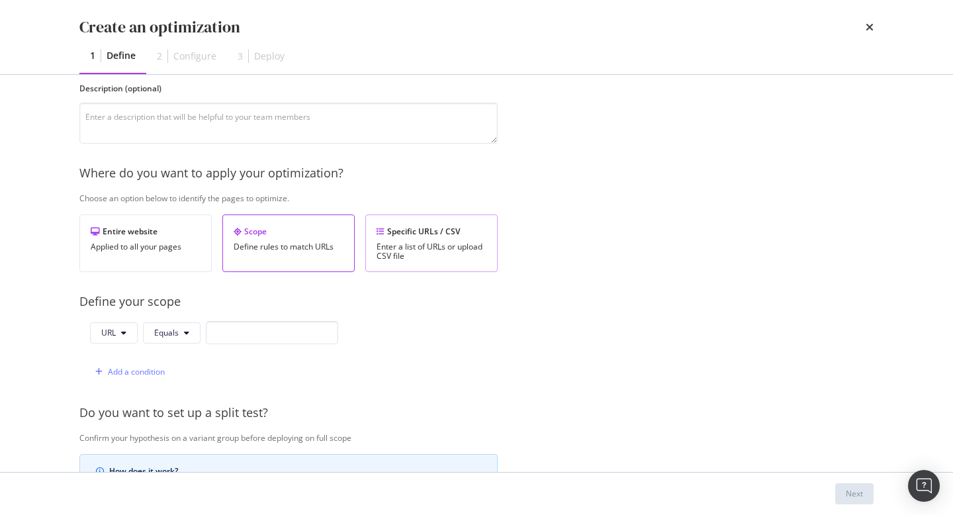
type input "H1 optims"
click at [397, 249] on div "Enter a list of URLs or upload CSV file" at bounding box center [431, 251] width 110 height 19
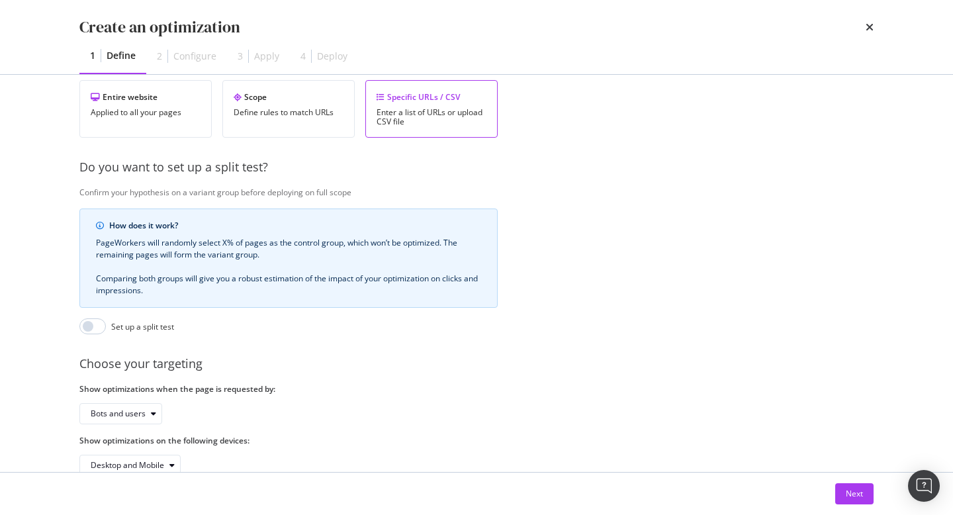
scroll to position [281, 0]
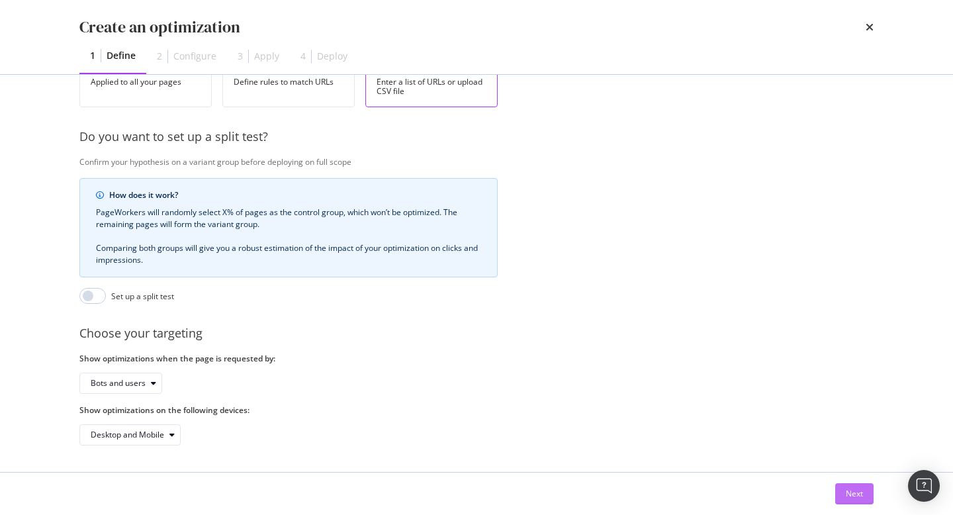
click at [846, 492] on div "Next" at bounding box center [854, 493] width 17 height 11
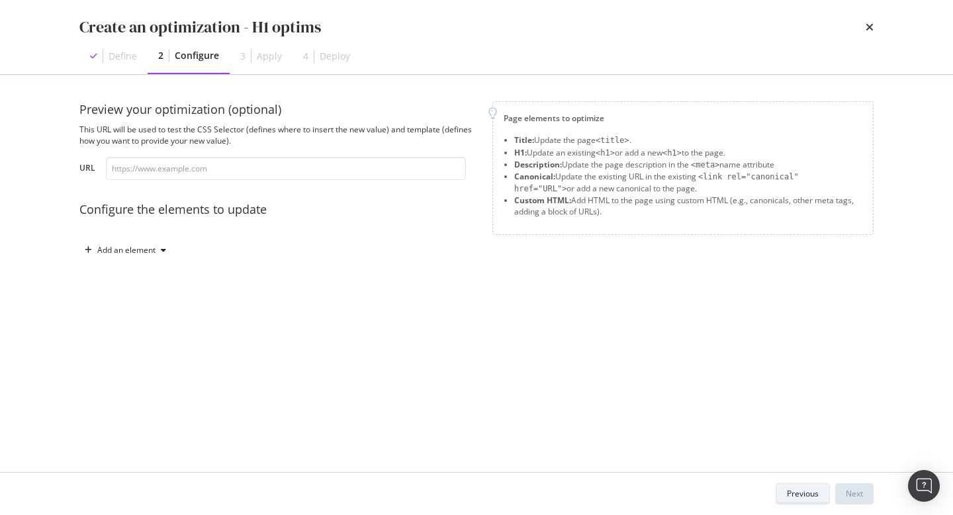
scroll to position [0, 0]
click at [324, 167] on input "modal" at bounding box center [286, 168] width 360 height 23
paste input "Découvrez les œuvres de Bien à [PERSON_NAME]"
type input "Découvrez les œuvres de Bien à [PERSON_NAME]"
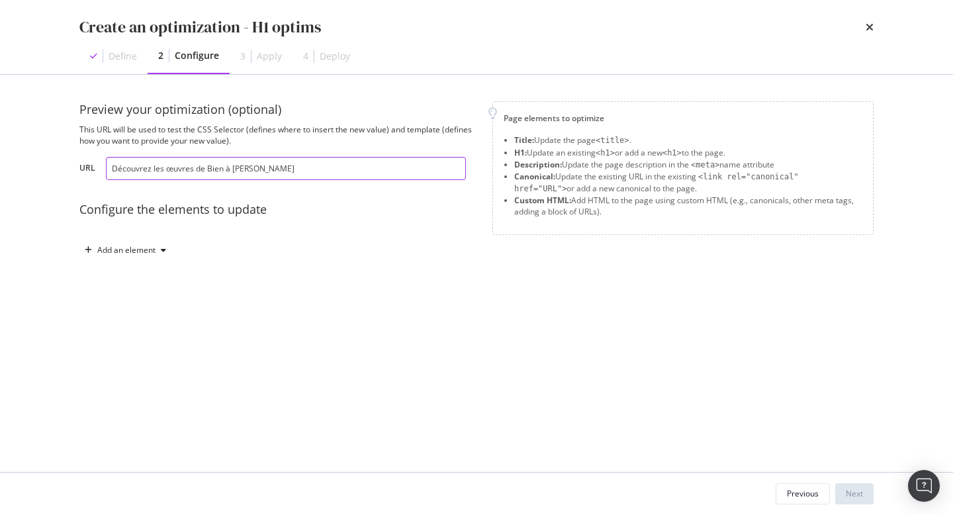
drag, startPoint x: 324, startPoint y: 167, endPoint x: 0, endPoint y: 120, distance: 327.0
click at [0, 120] on div "Create an optimization - H1 optims Define 2 Configure 3 Apply 4 Deploy Preview …" at bounding box center [476, 257] width 953 height 515
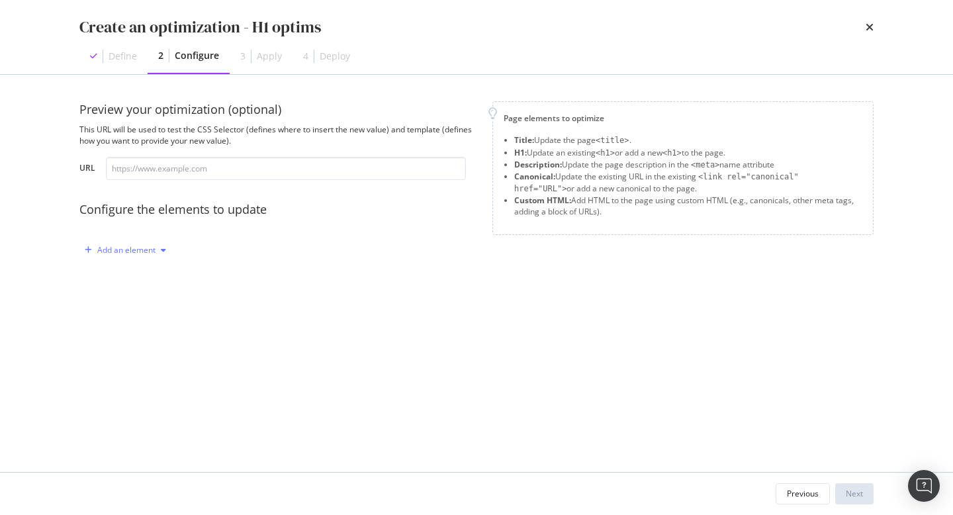
click at [146, 248] on div "Add an element" at bounding box center [126, 250] width 58 height 8
click at [150, 296] on div "H1" at bounding box center [132, 296] width 89 height 17
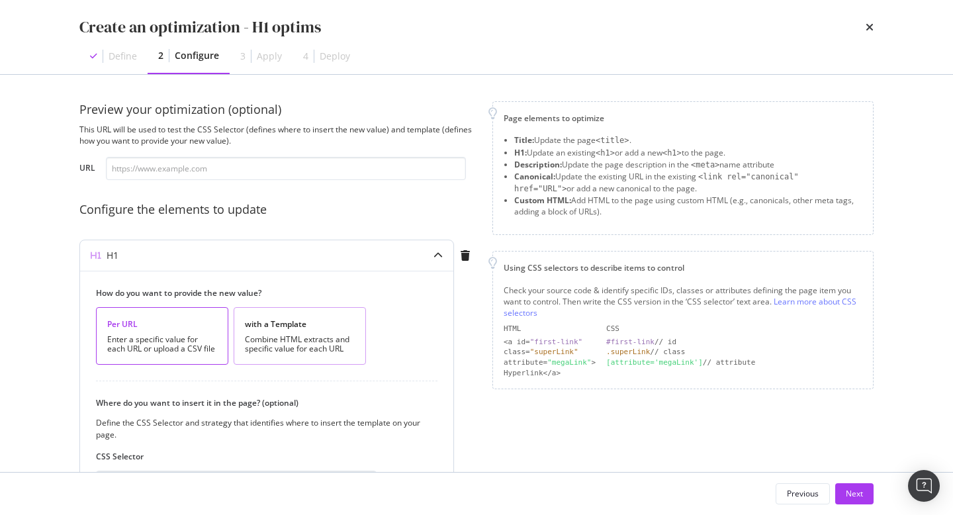
click at [279, 353] on div "Combine HTML extracts and specific value for each URL" at bounding box center [300, 344] width 110 height 19
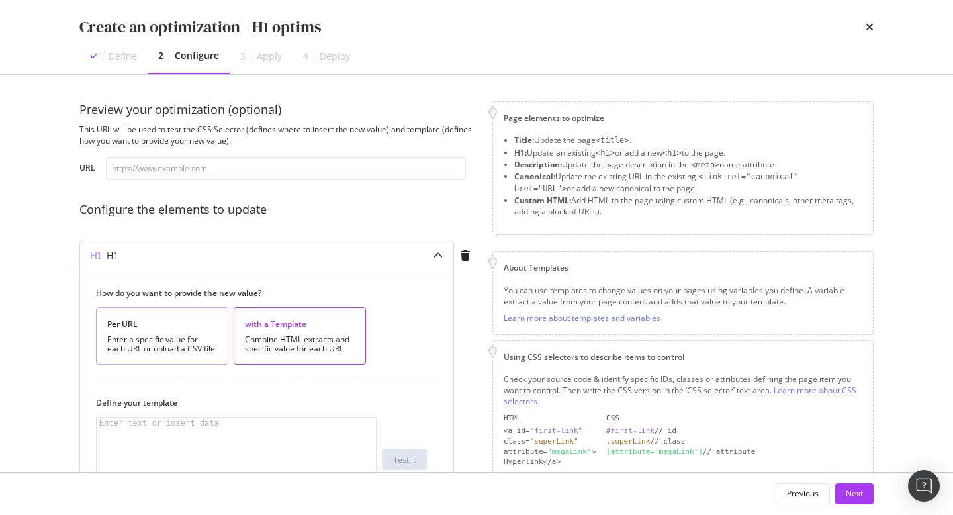
click at [161, 327] on div "Per URL" at bounding box center [162, 323] width 110 height 11
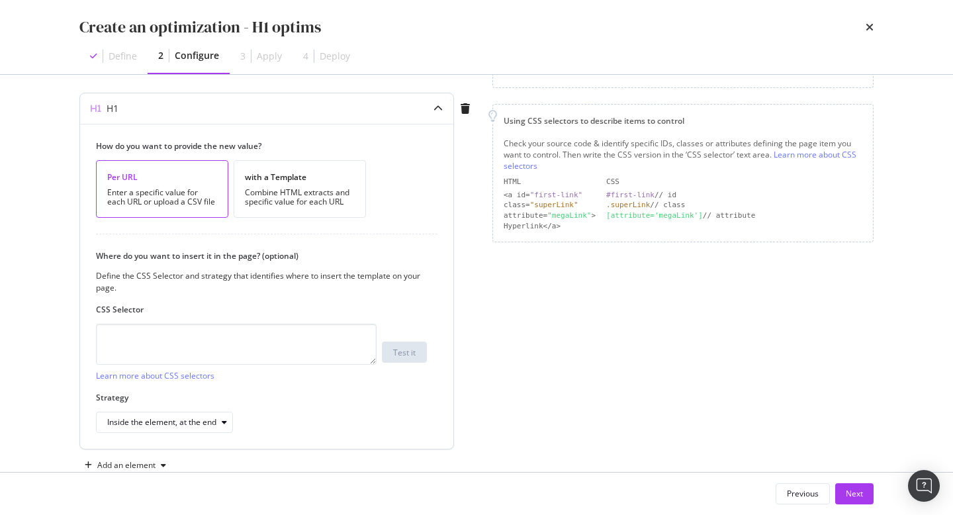
scroll to position [177, 0]
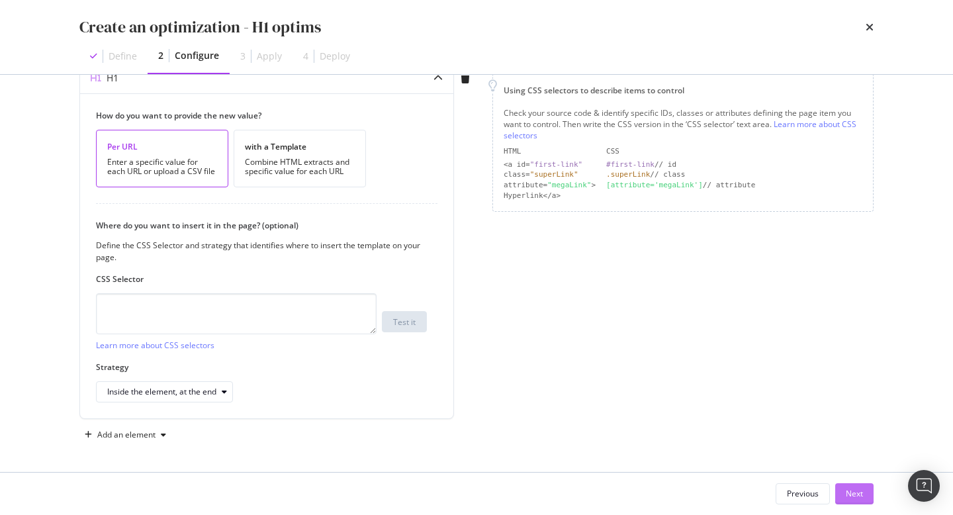
click at [855, 497] on div "Next" at bounding box center [854, 493] width 17 height 11
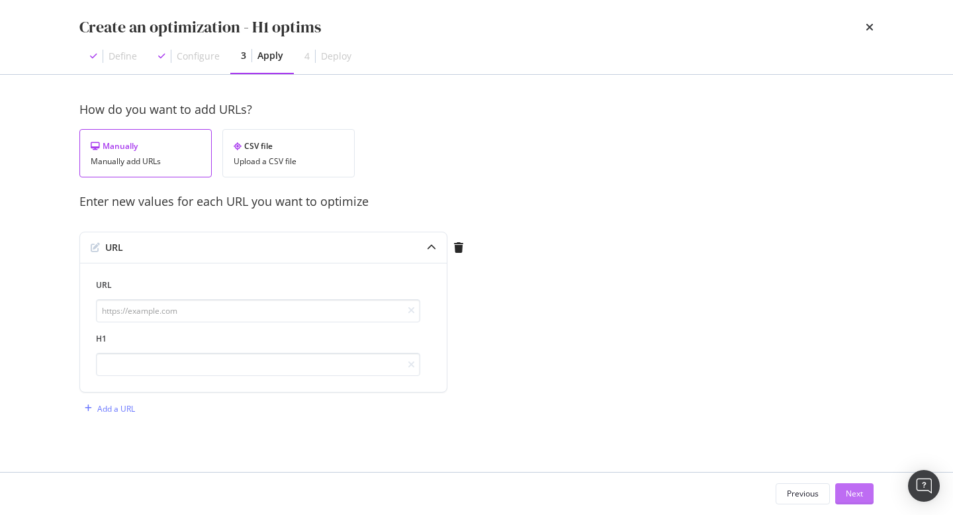
scroll to position [0, 0]
click at [173, 310] on input "modal" at bounding box center [258, 310] width 324 height 23
paste input "Découvrez les œuvres de Bien à [PERSON_NAME]"
type input "Découvrez les œuvres de Bien à [PERSON_NAME]"
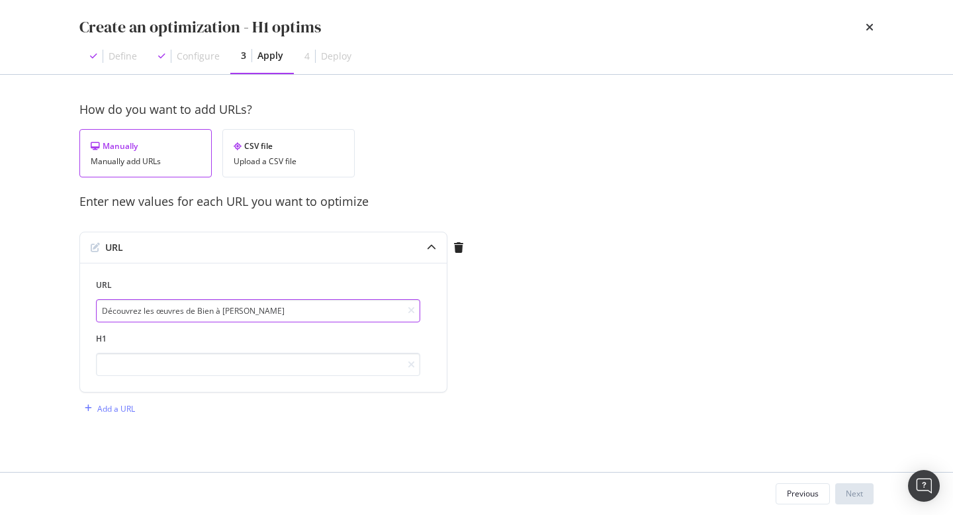
drag, startPoint x: 279, startPoint y: 306, endPoint x: 58, endPoint y: 306, distance: 221.0
click at [58, 306] on div "How do you want to add URLs? Manually Manually add URLs CSV file Upload a CSV f…" at bounding box center [476, 273] width 847 height 397
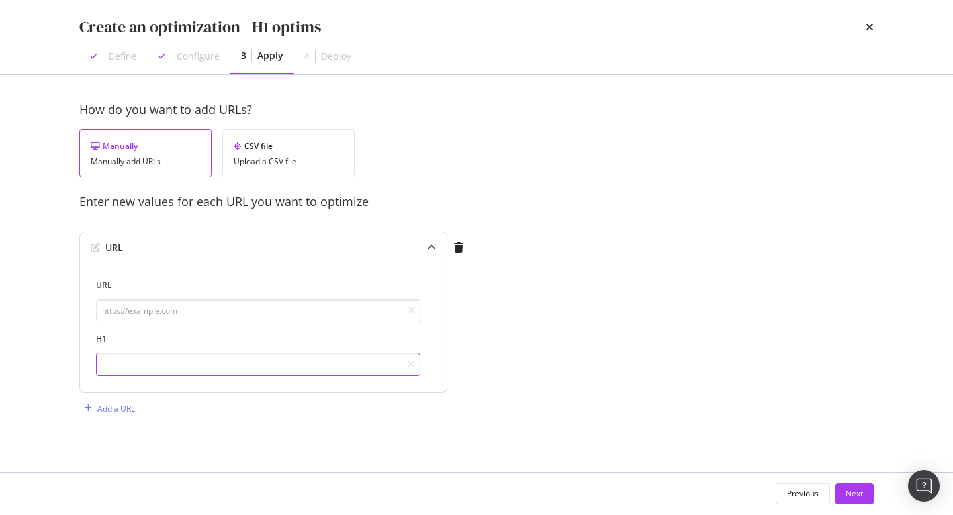
click at [123, 358] on input "modal" at bounding box center [258, 364] width 324 height 23
paste input "Découvrez les œuvres de Bien à [PERSON_NAME]"
type input "Découvrez les œuvres de Bien à [PERSON_NAME]"
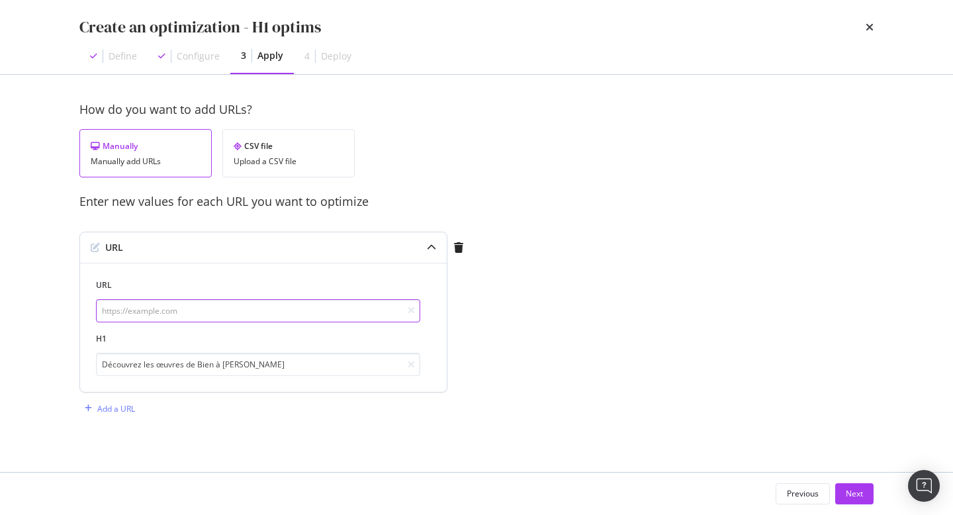
click at [236, 308] on input "modal" at bounding box center [258, 310] width 324 height 23
paste input "[DOMAIN_NAME][URL][PERSON_NAME]"
click at [105, 307] on input "[DOMAIN_NAME][URL][PERSON_NAME]" at bounding box center [258, 310] width 324 height 23
type input "[URL][DOMAIN_NAME][PERSON_NAME]"
click at [564, 396] on div "How do you want to add URLs? Manually Manually add URLs CSV file Upload a CSV f…" at bounding box center [476, 273] width 794 height 344
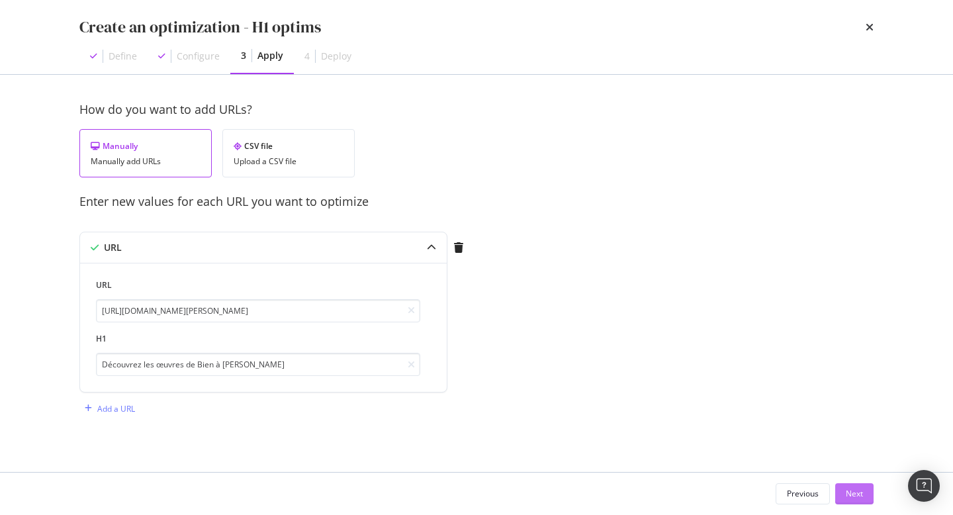
click at [853, 498] on div "Next" at bounding box center [854, 493] width 17 height 11
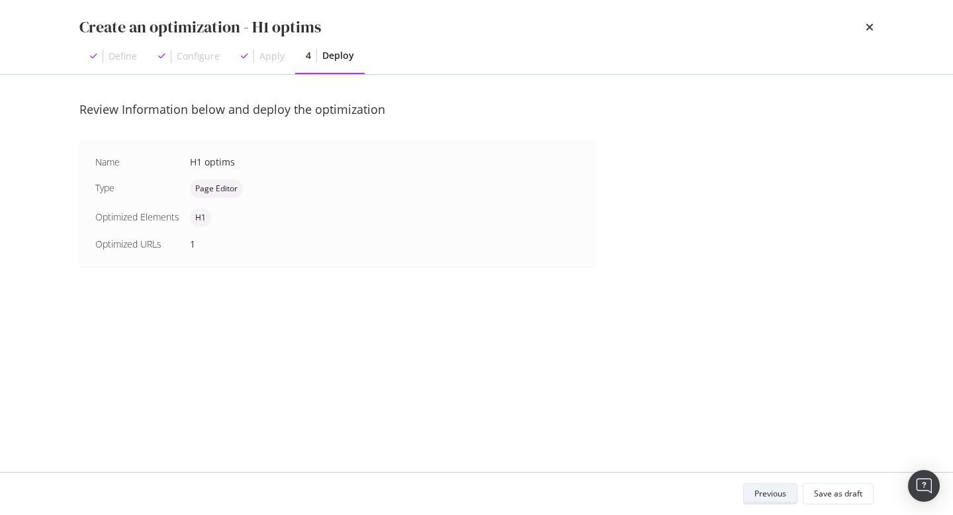
click at [789, 496] on button "Previous" at bounding box center [770, 493] width 54 height 21
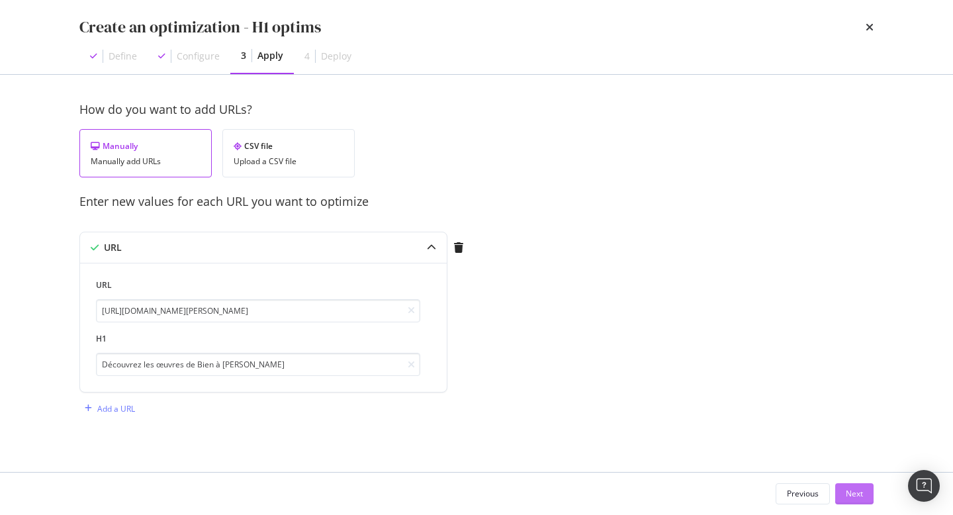
click at [859, 495] on div "Next" at bounding box center [854, 493] width 17 height 11
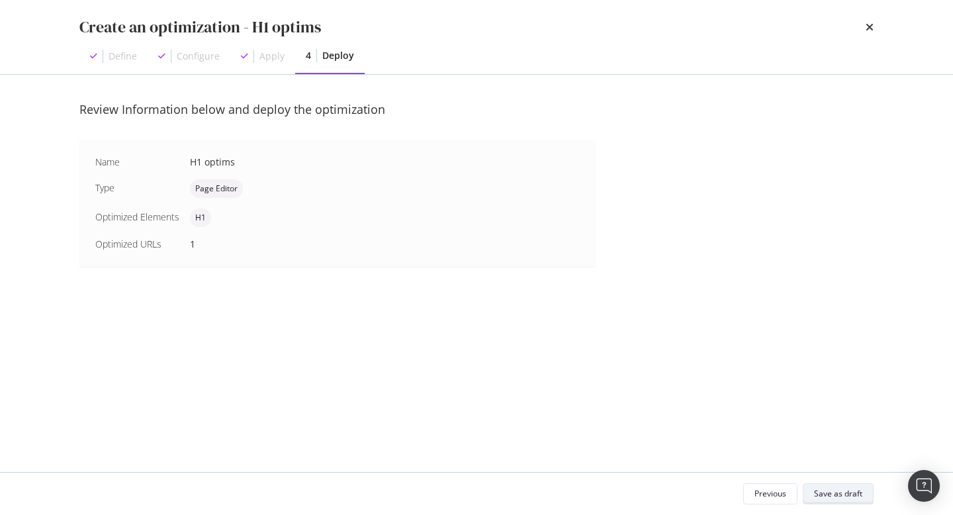
click at [859, 495] on div "Save as draft" at bounding box center [838, 493] width 48 height 11
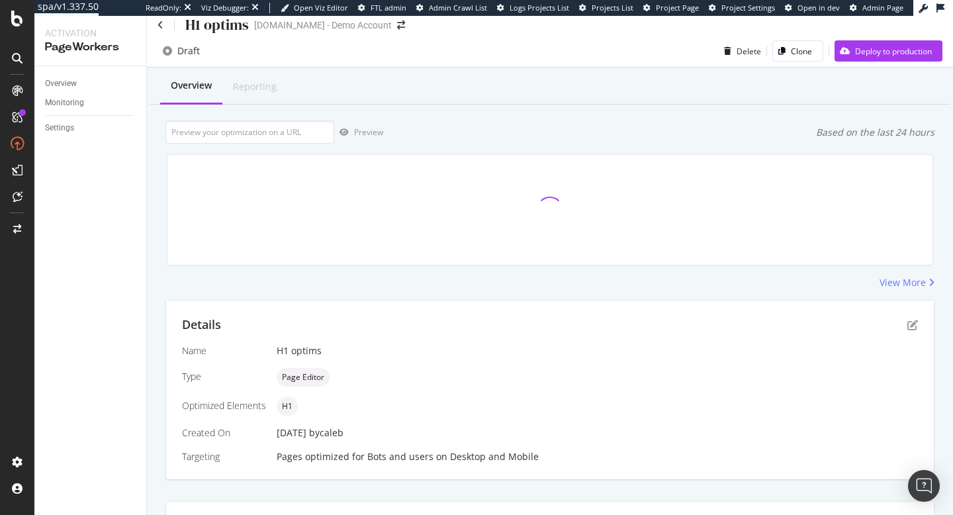
scroll to position [168, 0]
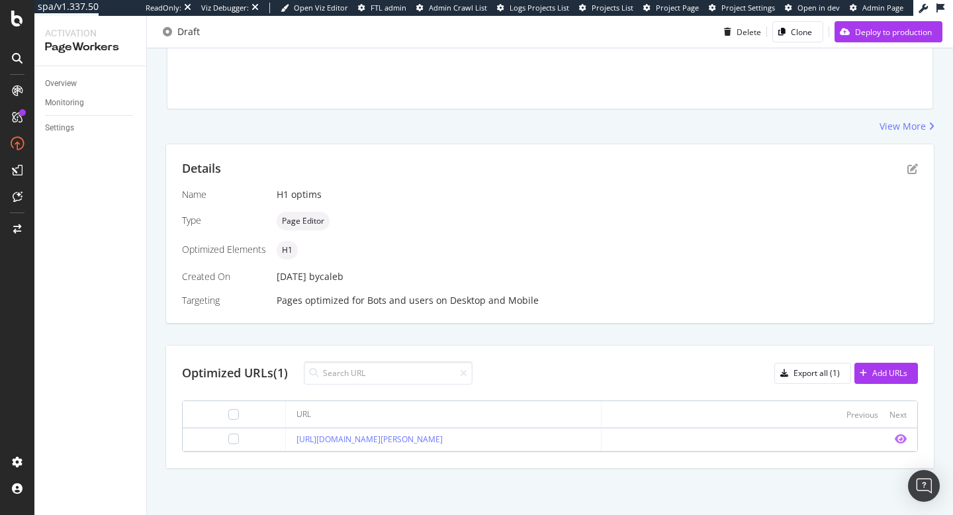
click at [896, 435] on icon "eye" at bounding box center [900, 438] width 12 height 11
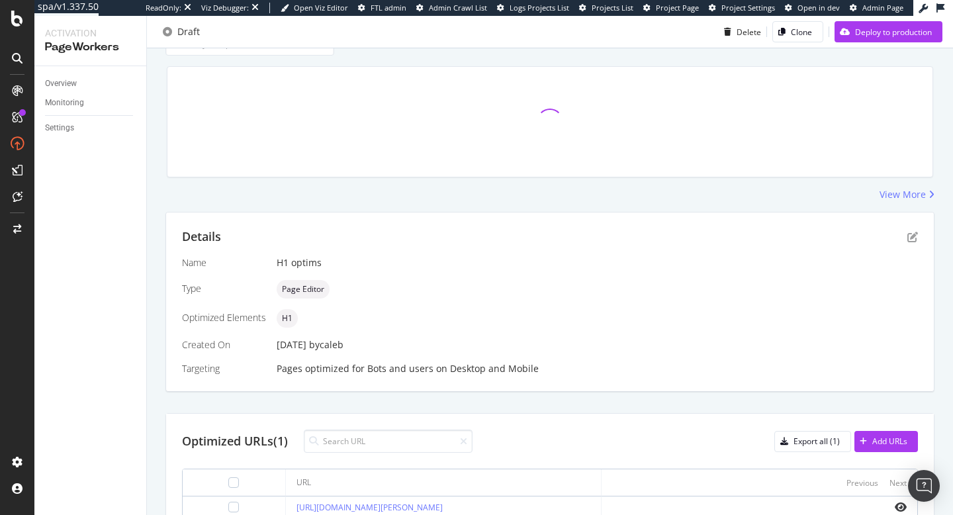
scroll to position [0, 0]
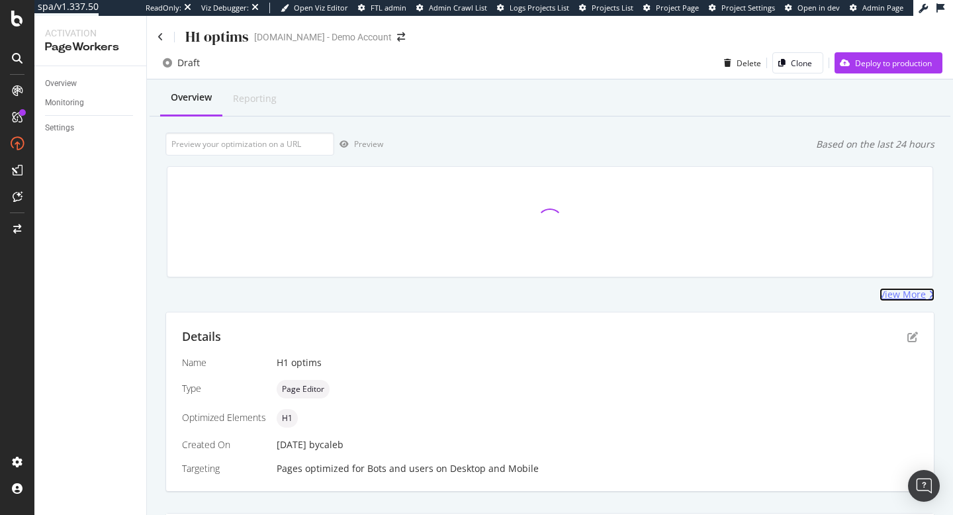
click at [899, 296] on div "View More" at bounding box center [902, 294] width 46 height 13
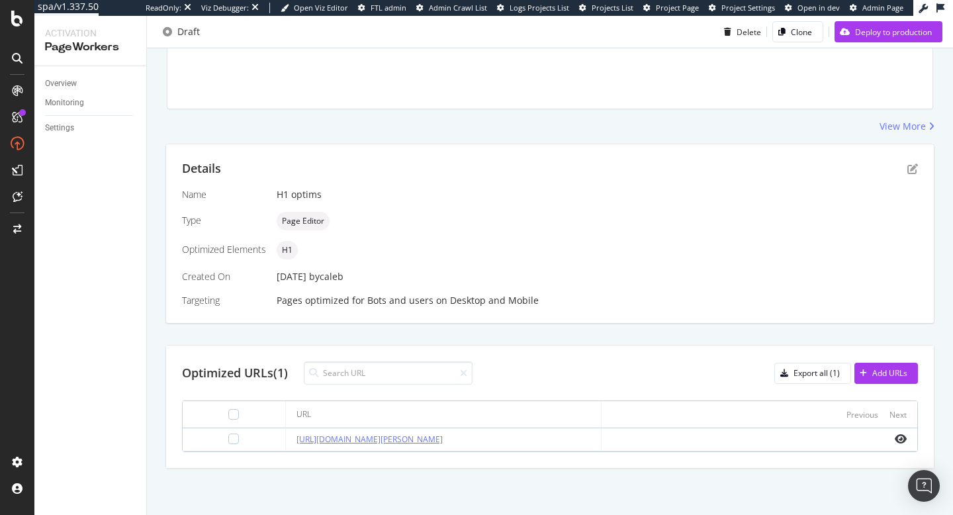
drag, startPoint x: 482, startPoint y: 440, endPoint x: 277, endPoint y: 439, distance: 204.4
click at [296, 439] on div "[URL][DOMAIN_NAME][PERSON_NAME]" at bounding box center [443, 439] width 294 height 12
copy link "[URL][DOMAIN_NAME][PERSON_NAME]"
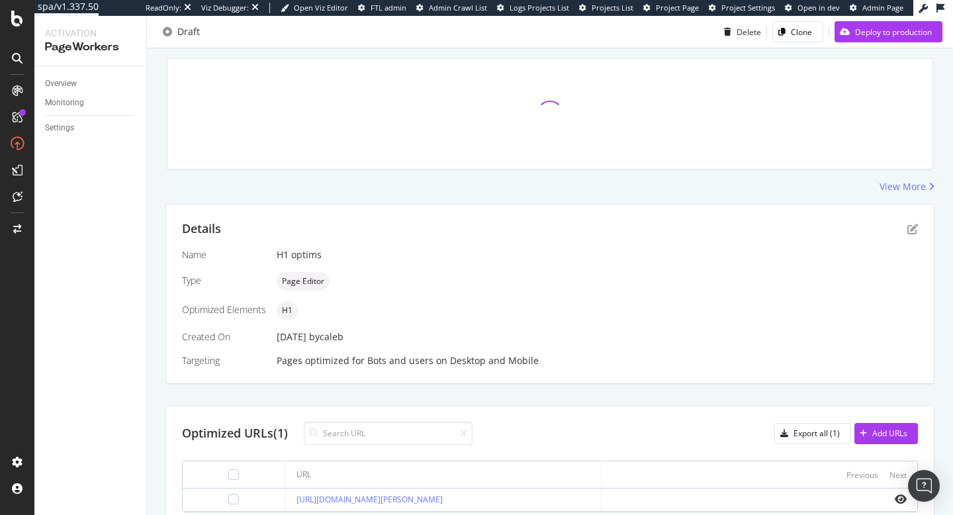
scroll to position [0, 0]
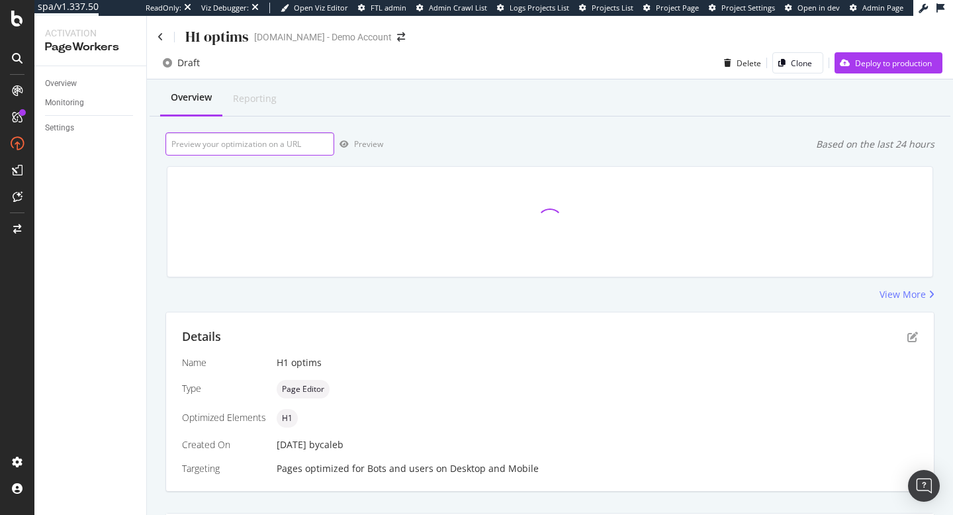
click at [301, 151] on input "url" at bounding box center [249, 143] width 169 height 23
paste input "[URL][DOMAIN_NAME][PERSON_NAME]"
type input "[URL][DOMAIN_NAME][PERSON_NAME]"
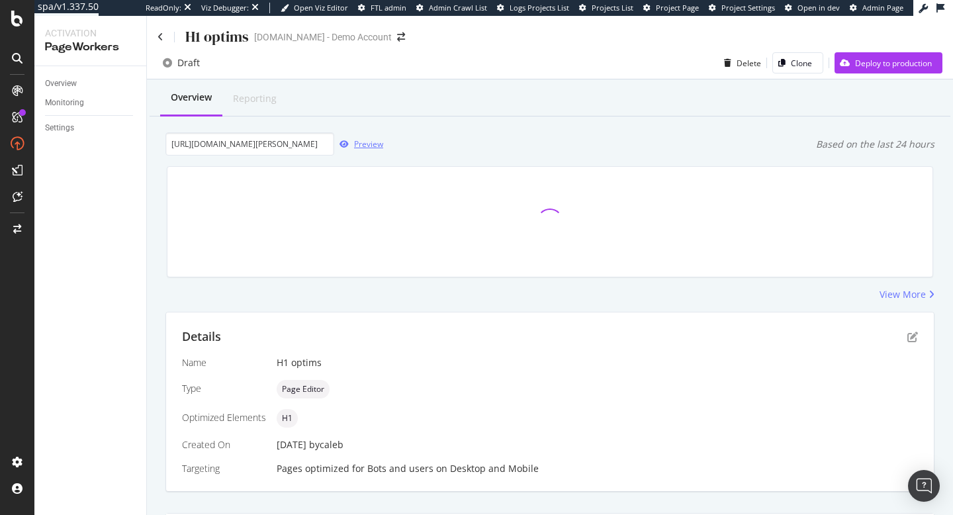
click at [364, 145] on div "Preview" at bounding box center [368, 143] width 29 height 11
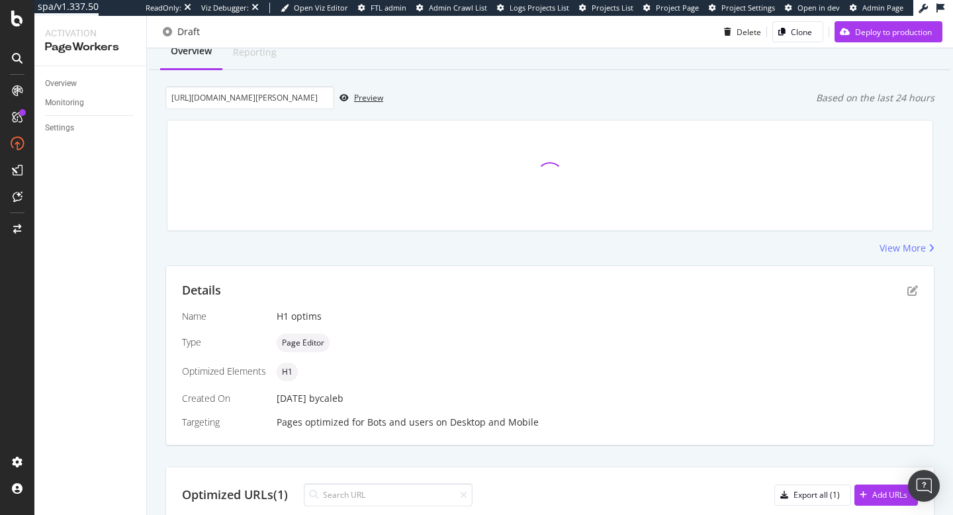
scroll to position [60, 0]
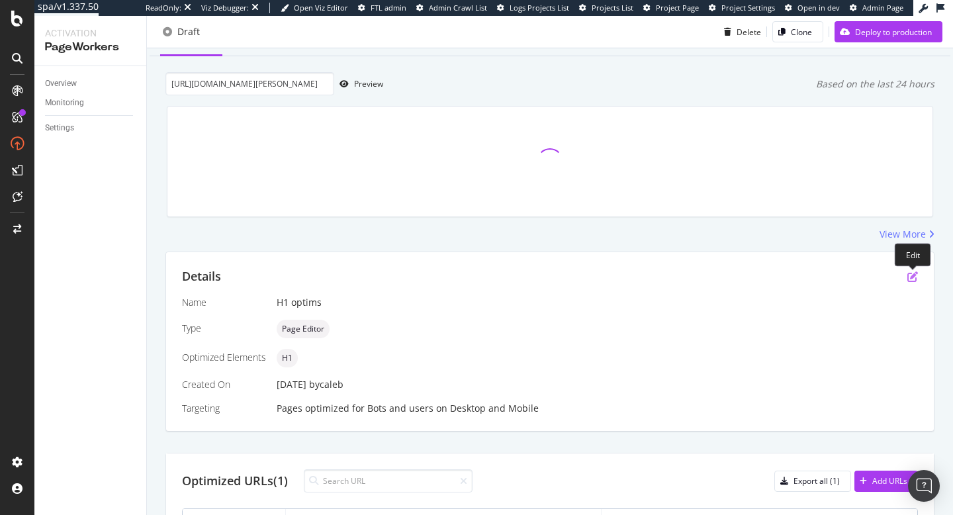
click at [910, 279] on icon "pen-to-square" at bounding box center [912, 276] width 11 height 11
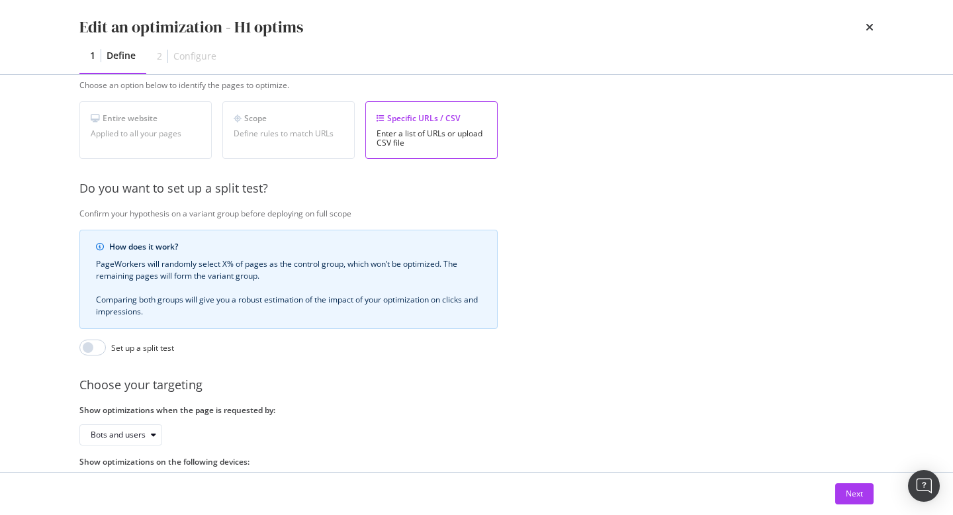
scroll to position [281, 0]
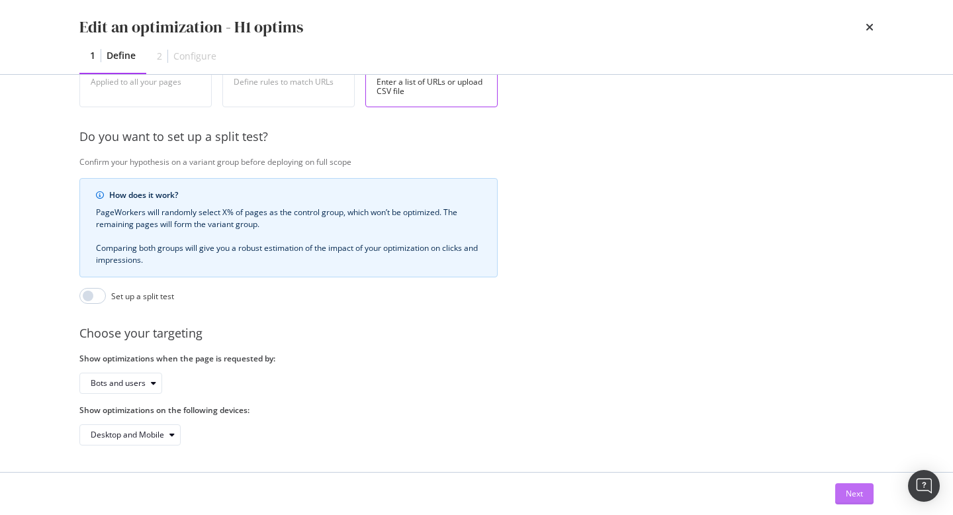
click at [863, 492] on button "Next" at bounding box center [854, 493] width 38 height 21
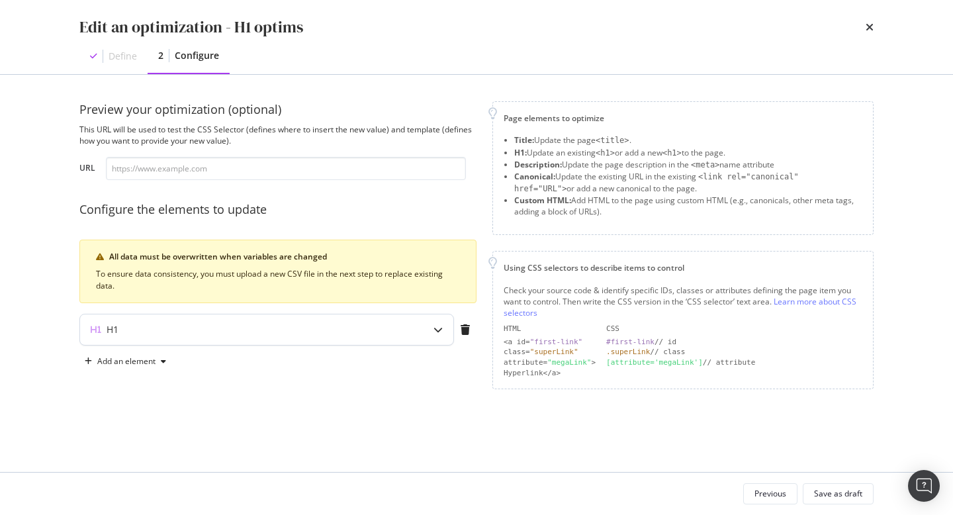
click at [433, 327] on icon "modal" at bounding box center [437, 329] width 9 height 9
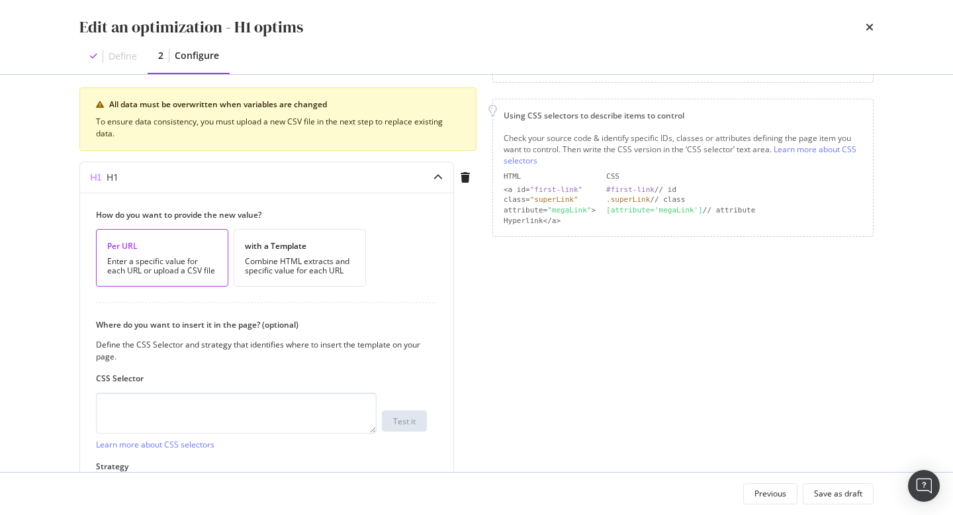
scroll to position [15, 0]
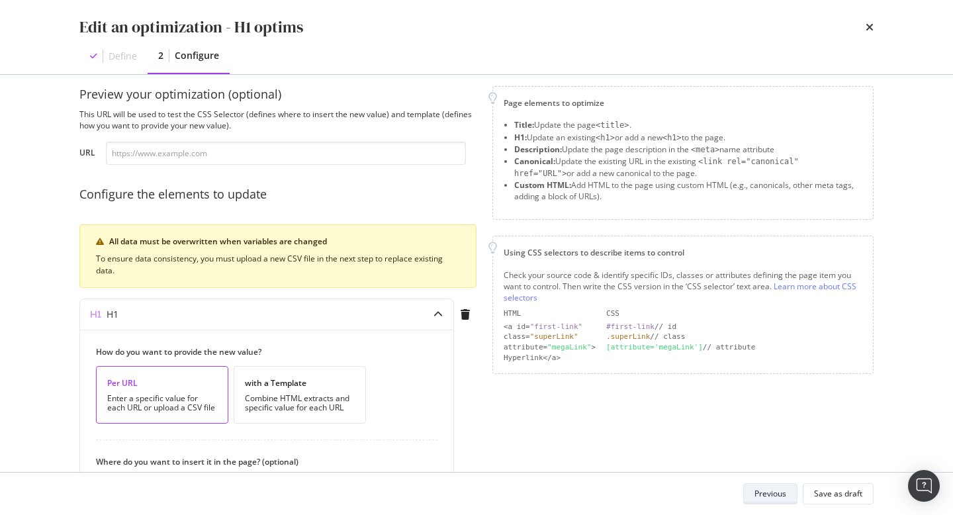
click at [783, 492] on div "Previous" at bounding box center [770, 493] width 32 height 11
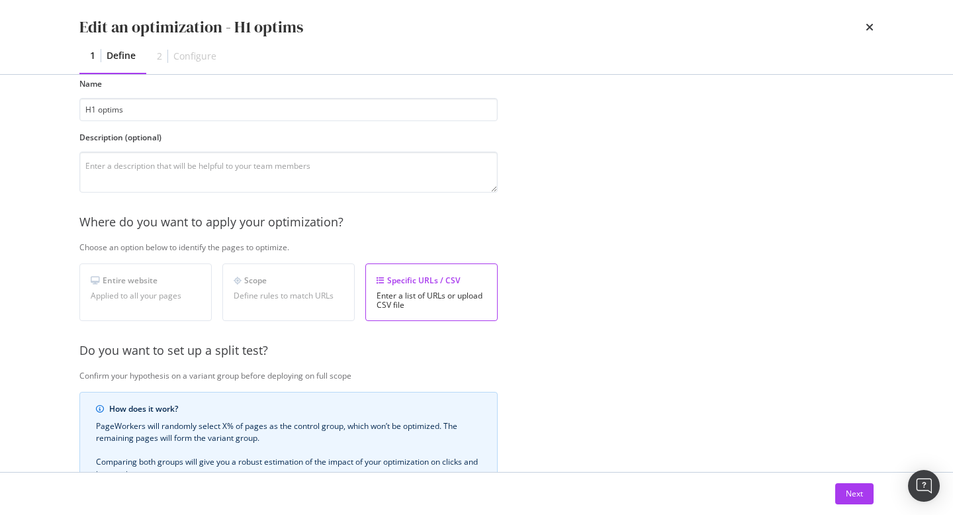
scroll to position [0, 0]
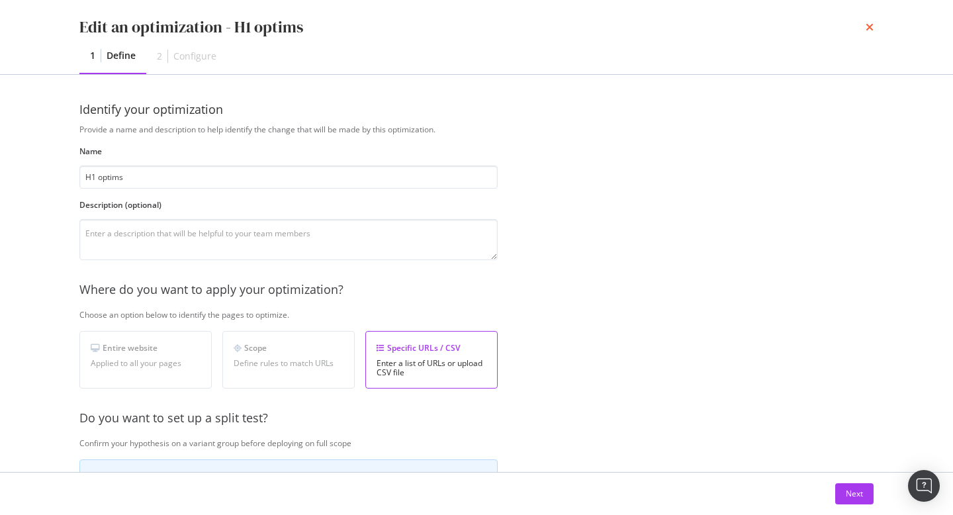
click at [872, 23] on icon "times" at bounding box center [869, 27] width 8 height 11
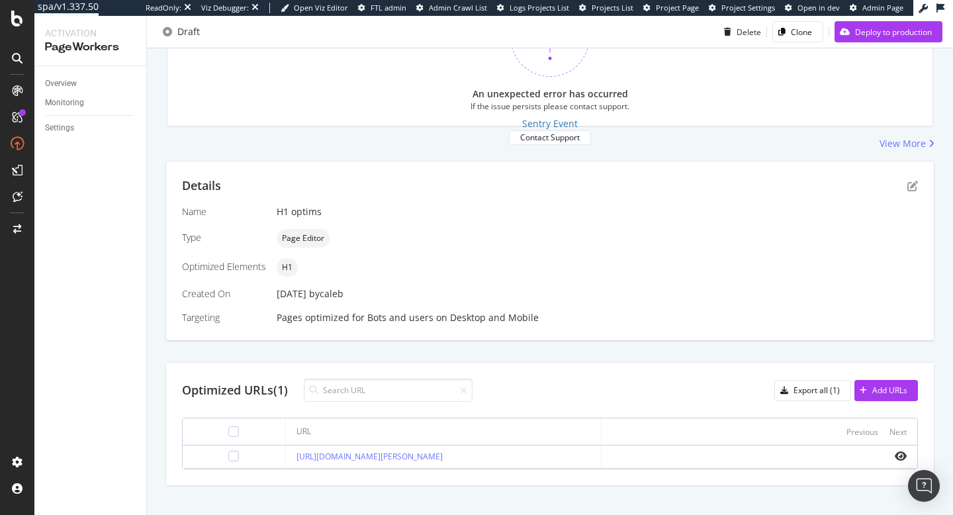
scroll to position [155, 0]
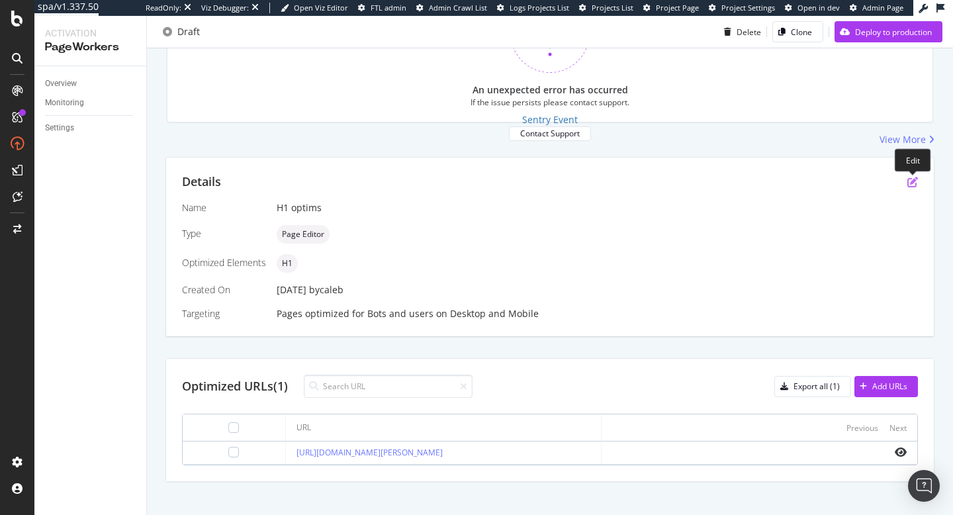
click at [910, 183] on icon "pen-to-square" at bounding box center [912, 182] width 11 height 11
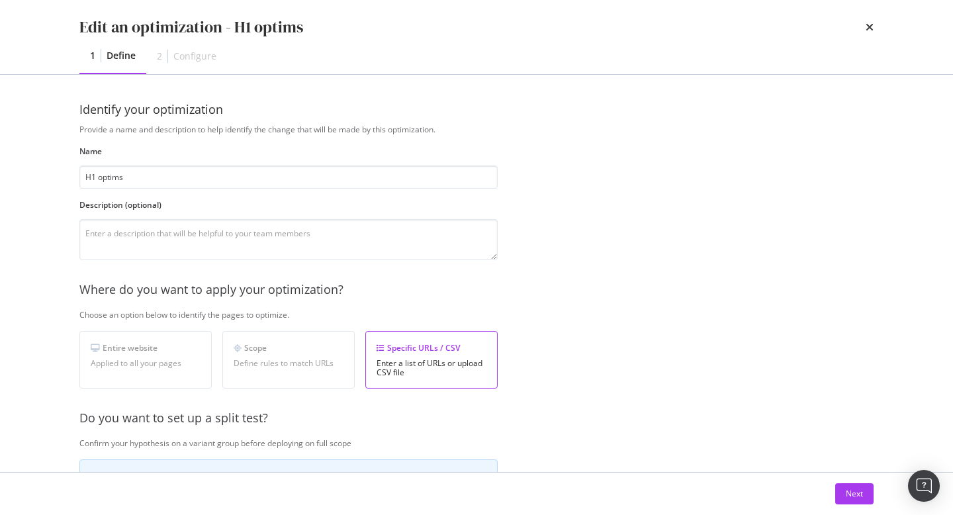
scroll to position [281, 0]
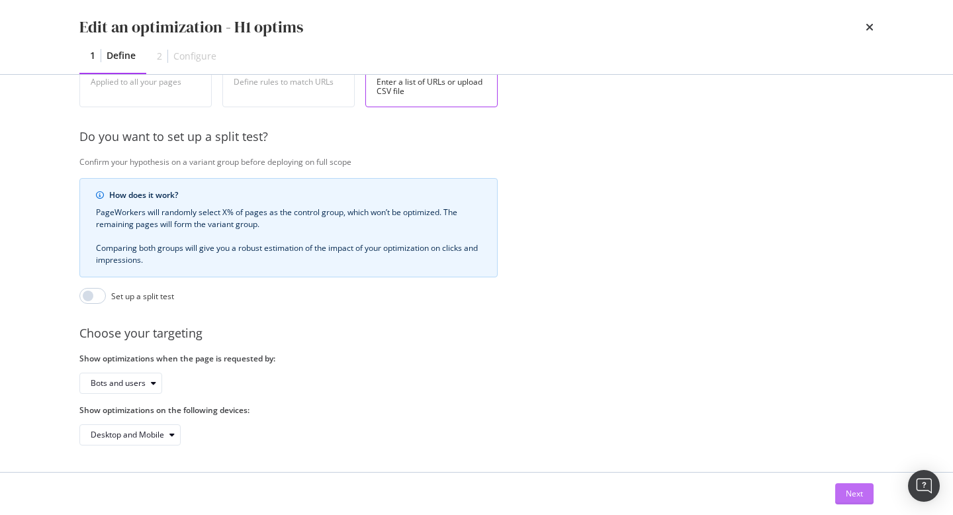
click at [846, 493] on div "Next" at bounding box center [854, 493] width 17 height 11
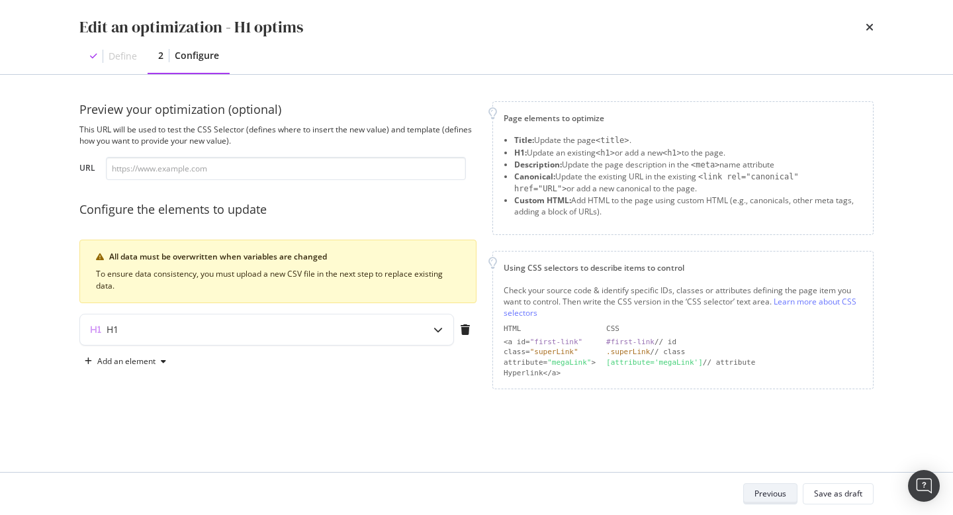
scroll to position [0, 0]
click at [430, 329] on div "modal" at bounding box center [438, 329] width 30 height 30
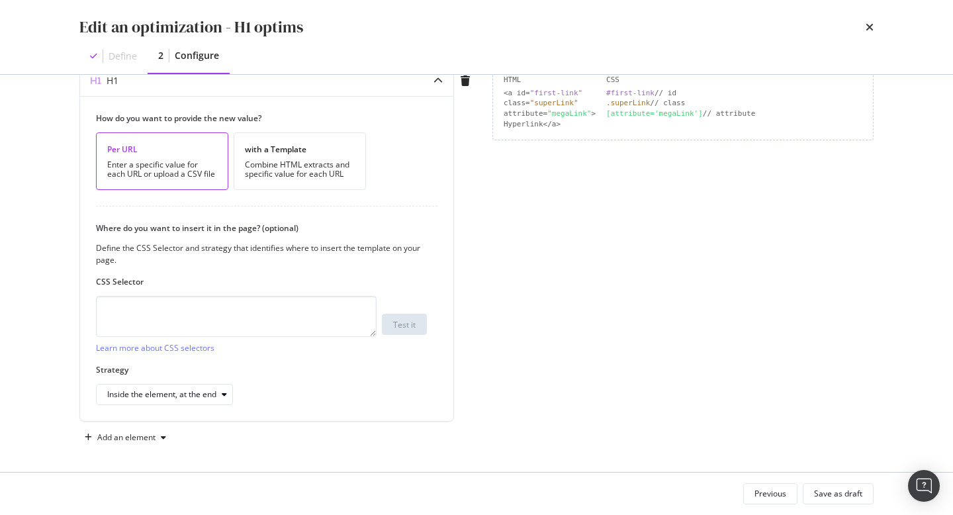
scroll to position [251, 0]
click at [869, 28] on icon "times" at bounding box center [869, 27] width 8 height 11
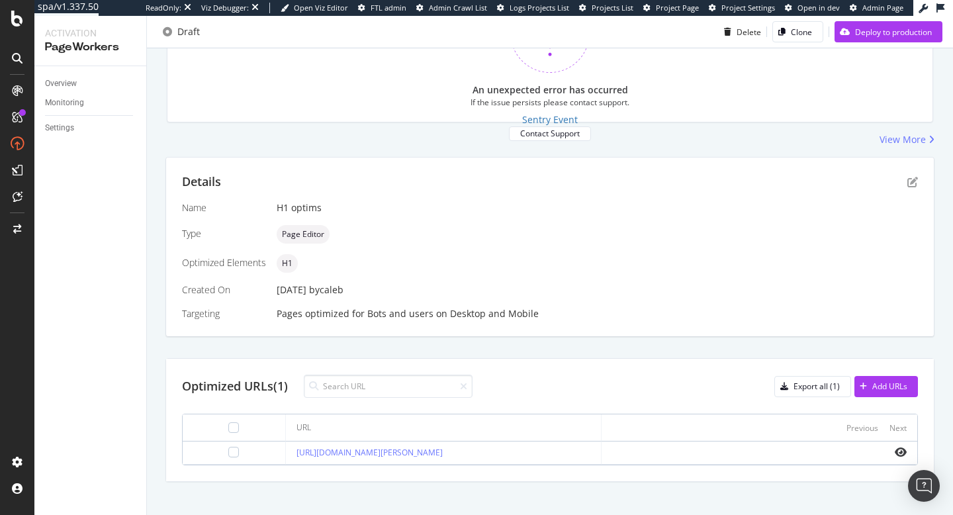
scroll to position [168, 0]
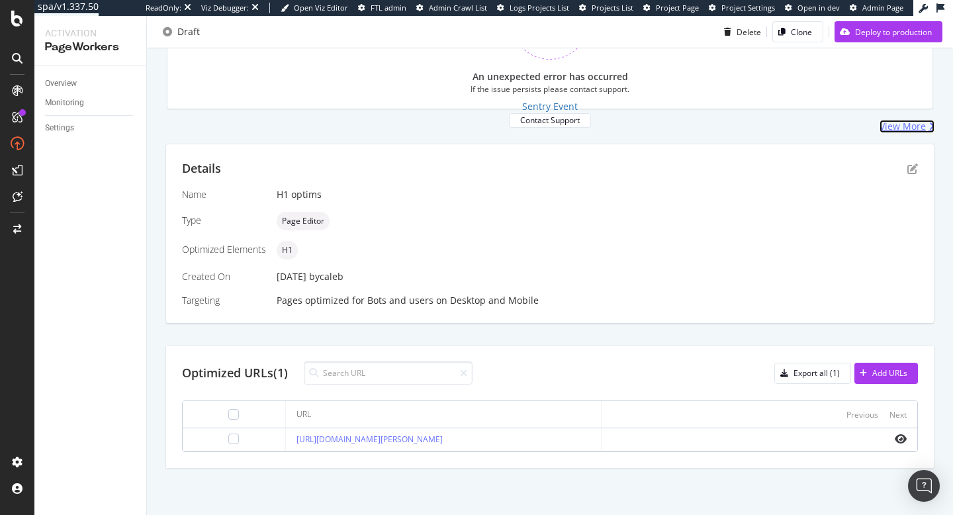
click at [912, 131] on div "View More" at bounding box center [902, 126] width 46 height 13
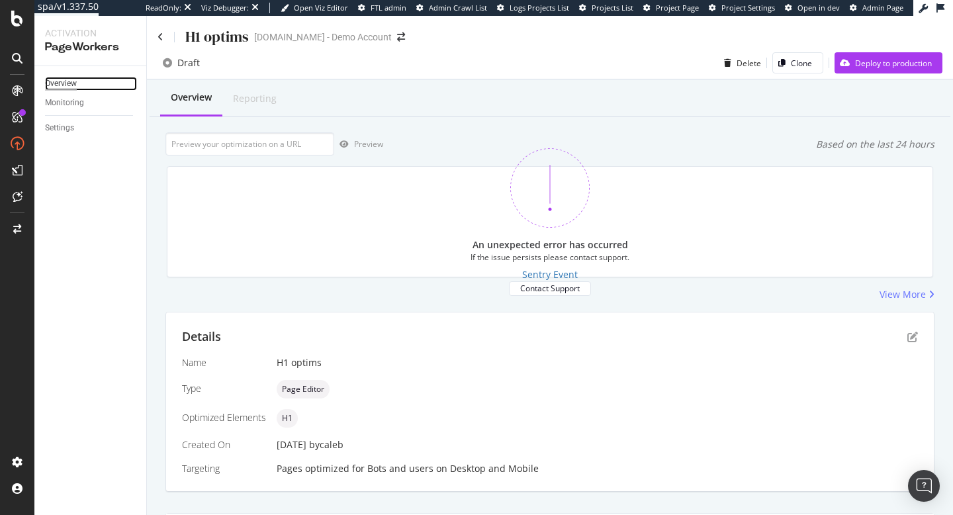
click at [75, 87] on div "Overview" at bounding box center [61, 84] width 32 height 14
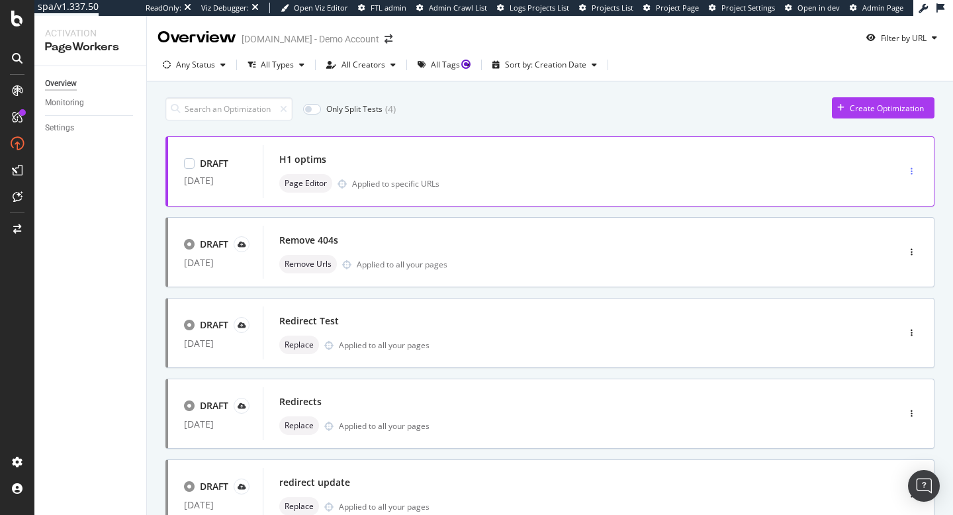
click at [912, 172] on icon "button" at bounding box center [911, 171] width 2 height 8
click at [767, 177] on div "Page Editor Applied to specific URLs" at bounding box center [560, 183] width 562 height 19
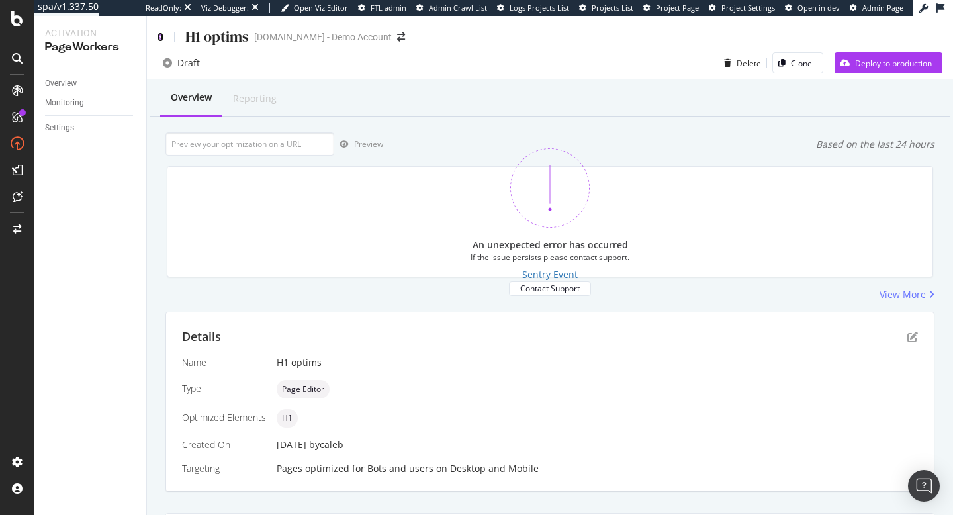
click at [161, 36] on icon at bounding box center [160, 36] width 6 height 9
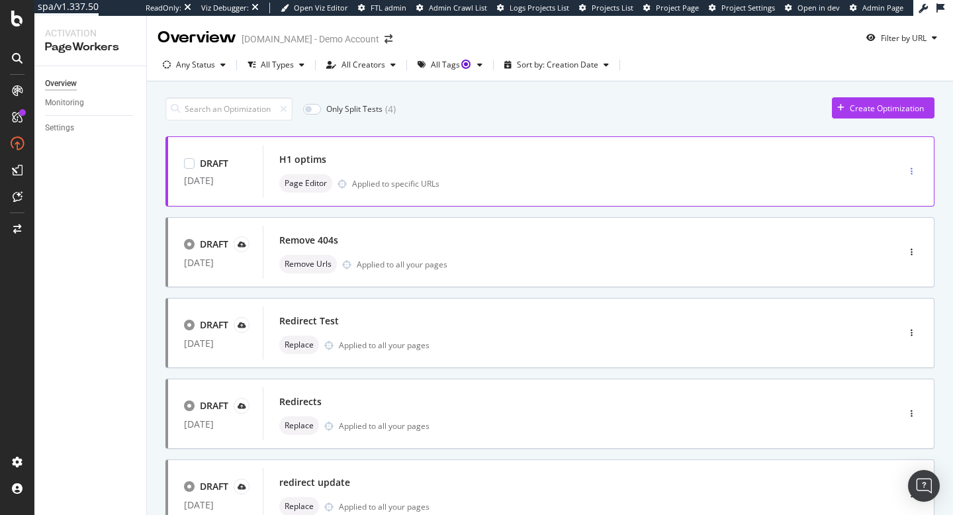
click at [912, 176] on div "button" at bounding box center [911, 171] width 13 height 20
click at [201, 161] on div "DRAFT" at bounding box center [214, 163] width 28 height 13
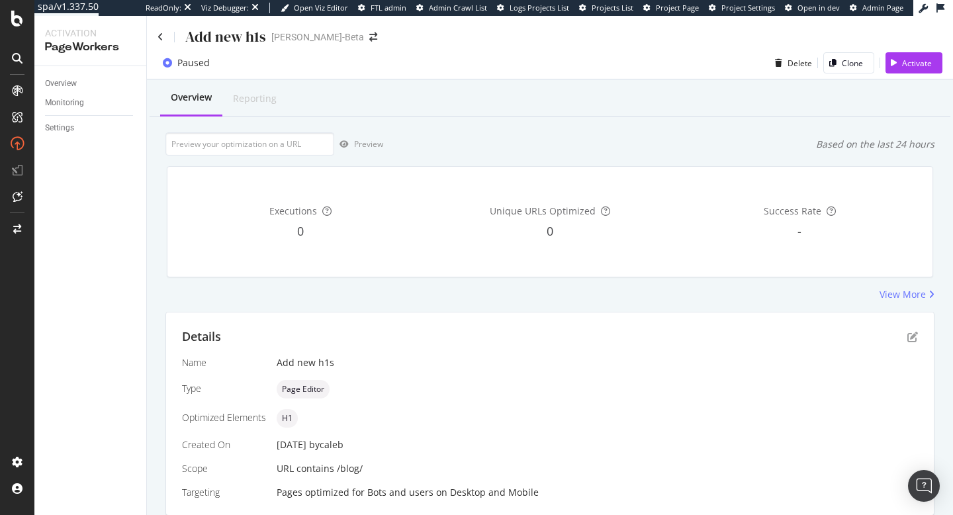
scroll to position [47, 0]
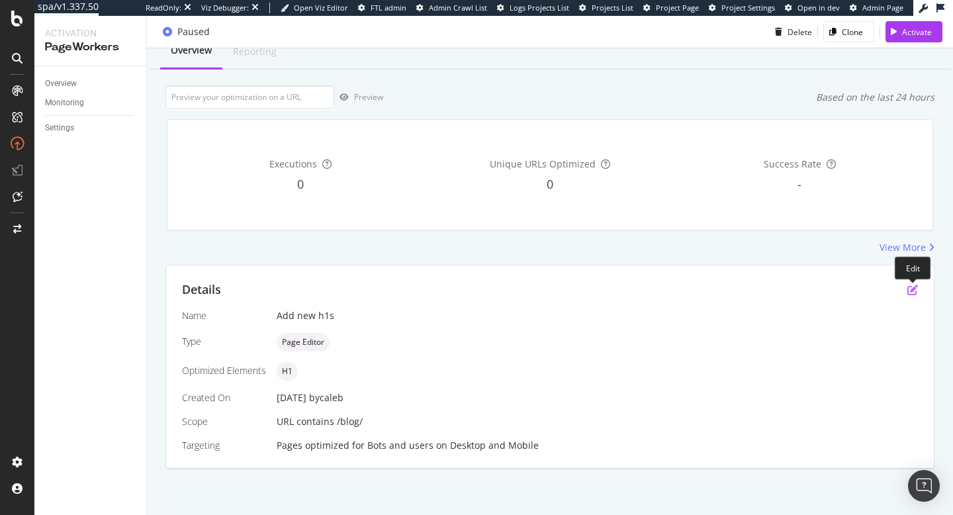
click at [911, 290] on icon "pen-to-square" at bounding box center [912, 289] width 11 height 11
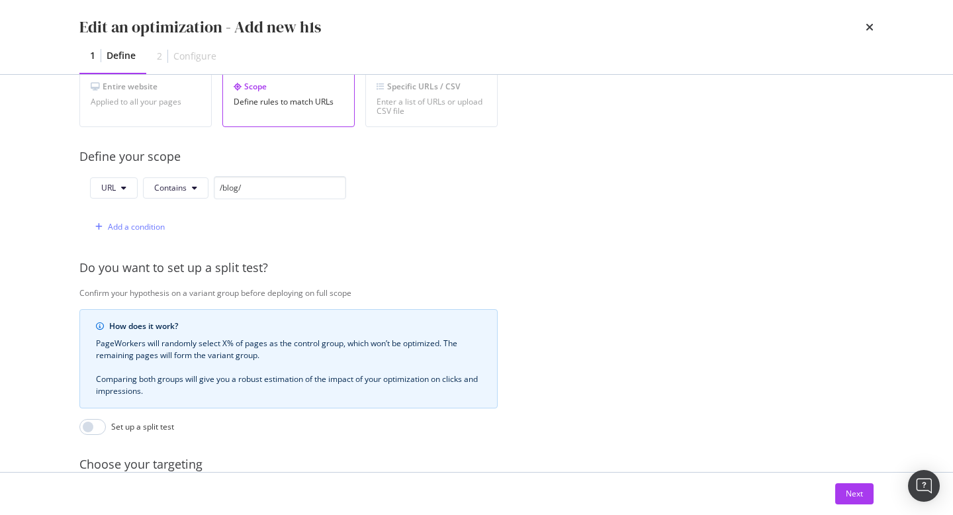
scroll to position [0, 0]
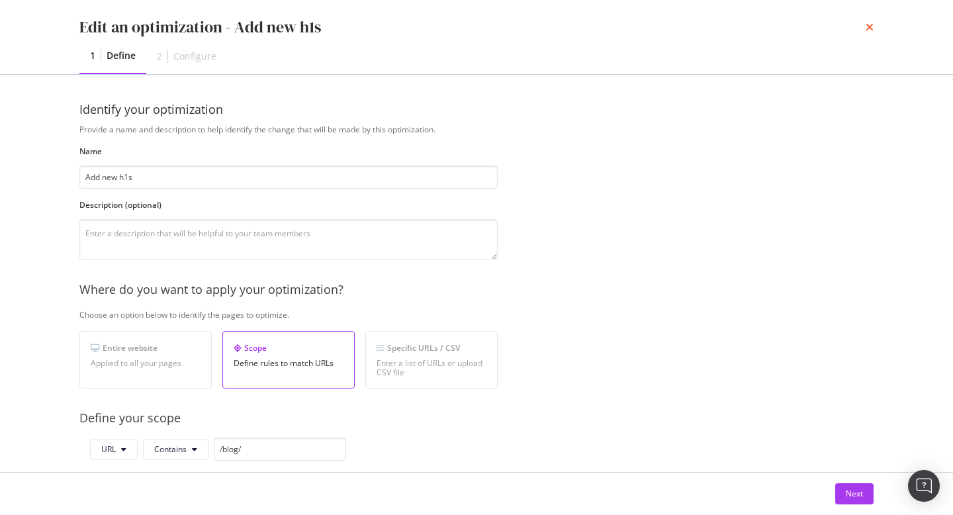
click at [868, 27] on icon "times" at bounding box center [869, 27] width 8 height 11
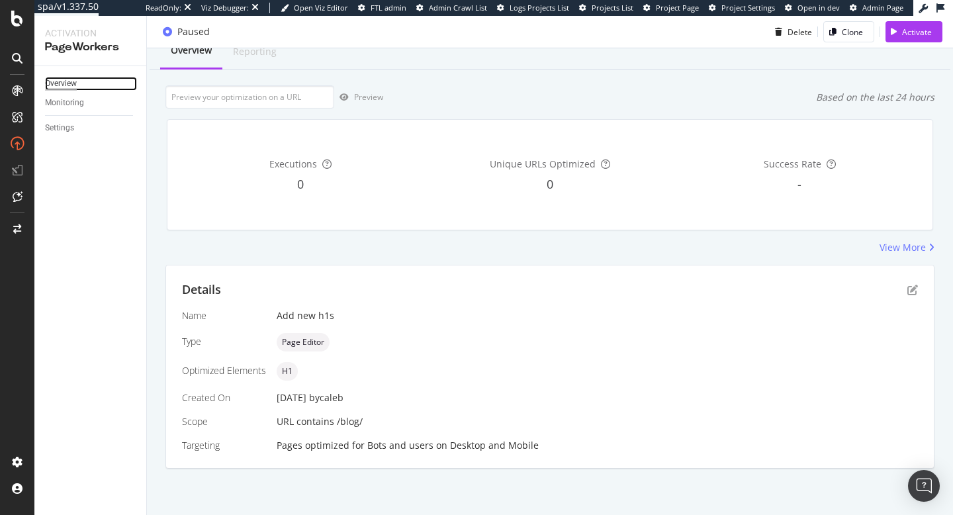
click at [63, 88] on div "Overview" at bounding box center [61, 84] width 32 height 14
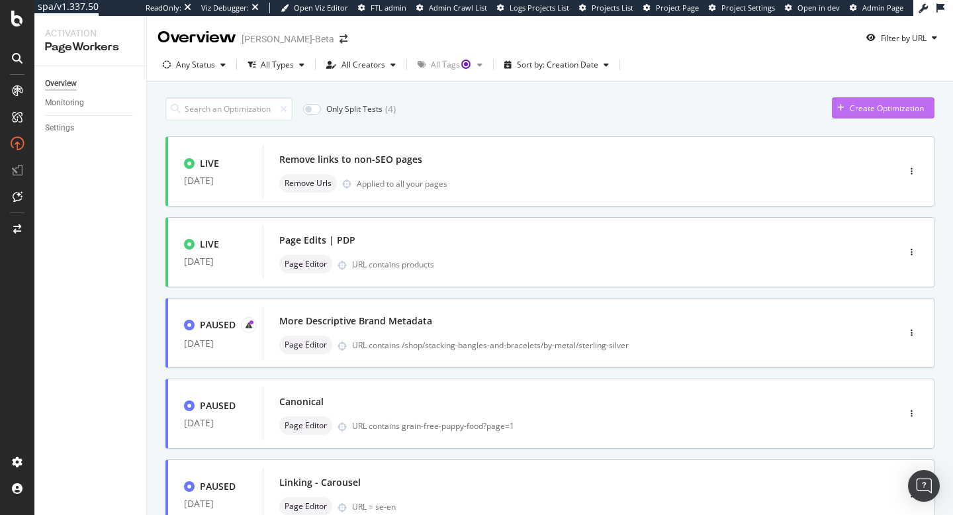
click at [855, 112] on div "Create Optimization" at bounding box center [886, 108] width 74 height 11
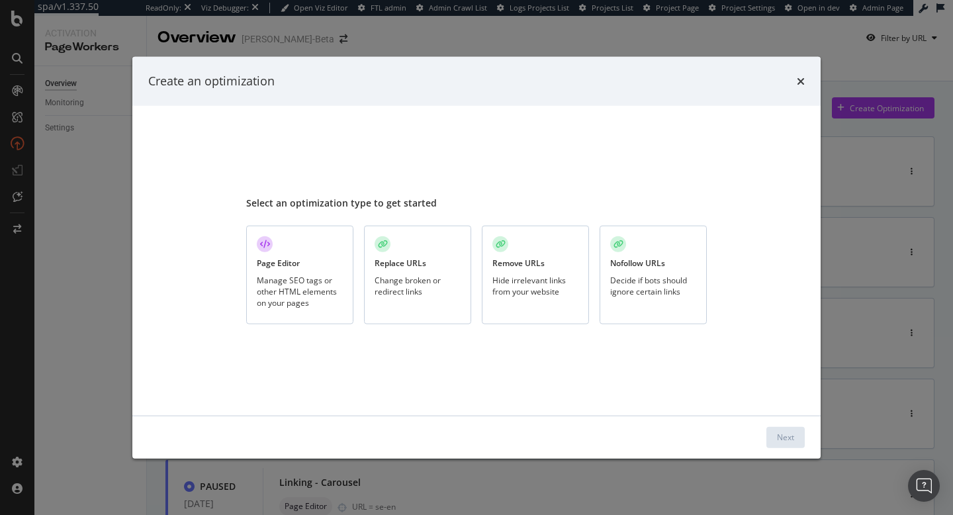
click at [321, 259] on div "Page Editor Manage SEO tags or other HTML elements on your pages" at bounding box center [299, 275] width 107 height 99
click at [795, 443] on button "Next" at bounding box center [785, 436] width 38 height 21
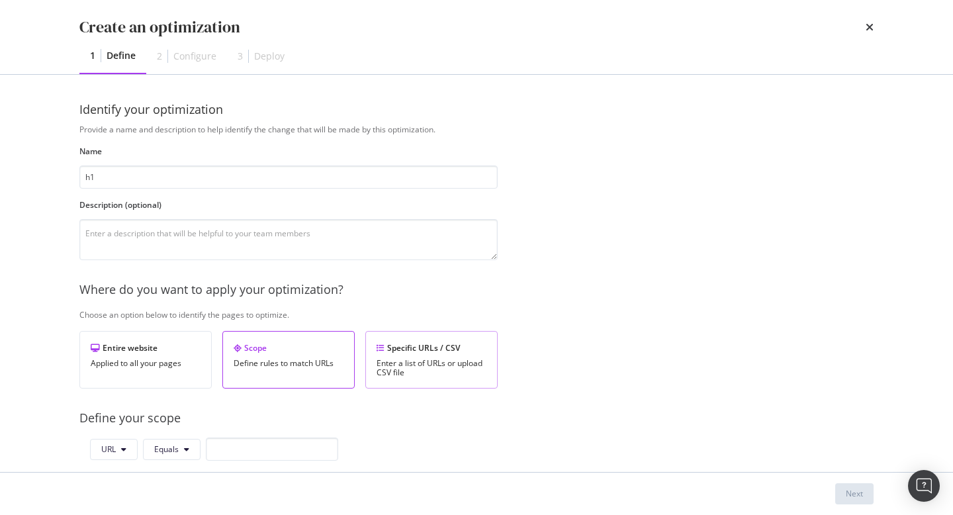
type input "h1"
click at [462, 362] on div "Enter a list of URLs or upload CSV file" at bounding box center [431, 368] width 110 height 19
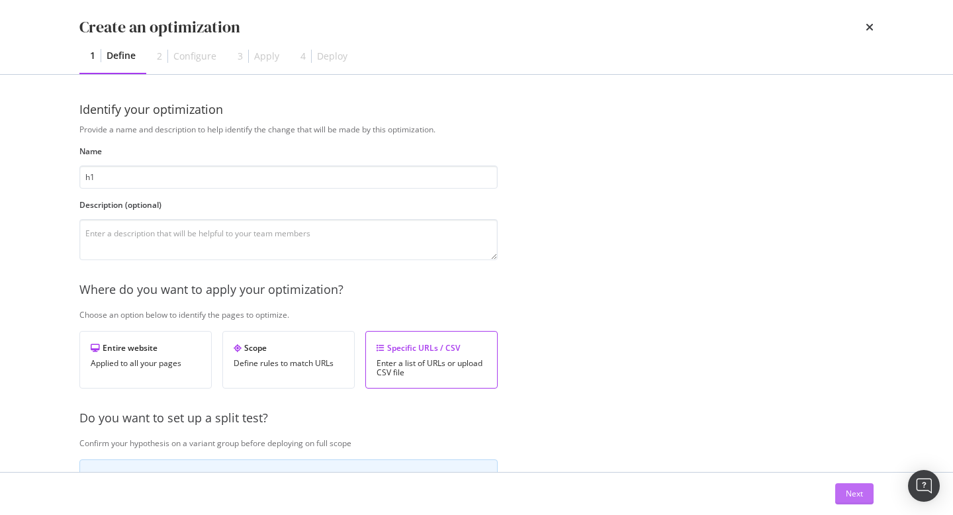
click at [866, 494] on button "Next" at bounding box center [854, 493] width 38 height 21
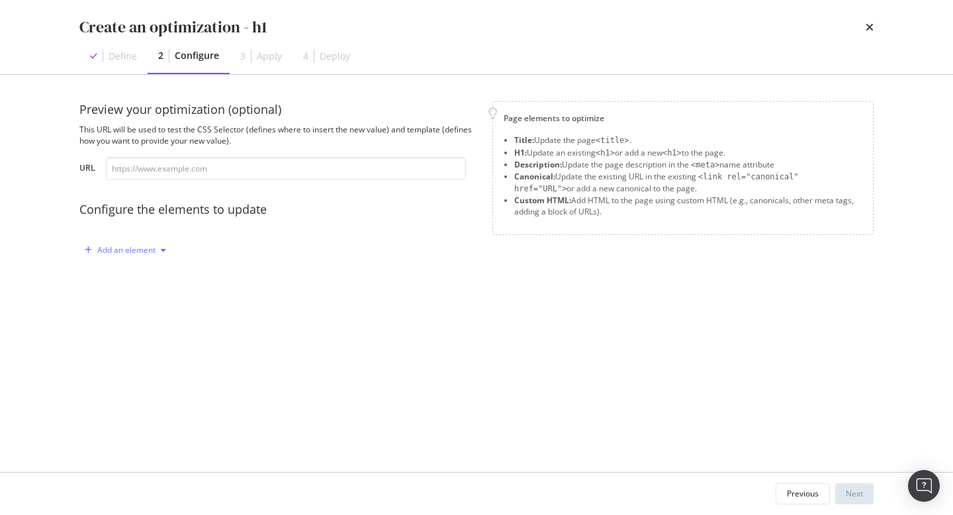
click at [137, 248] on div "Add an element" at bounding box center [126, 250] width 58 height 8
click at [136, 296] on div "H1" at bounding box center [132, 296] width 89 height 17
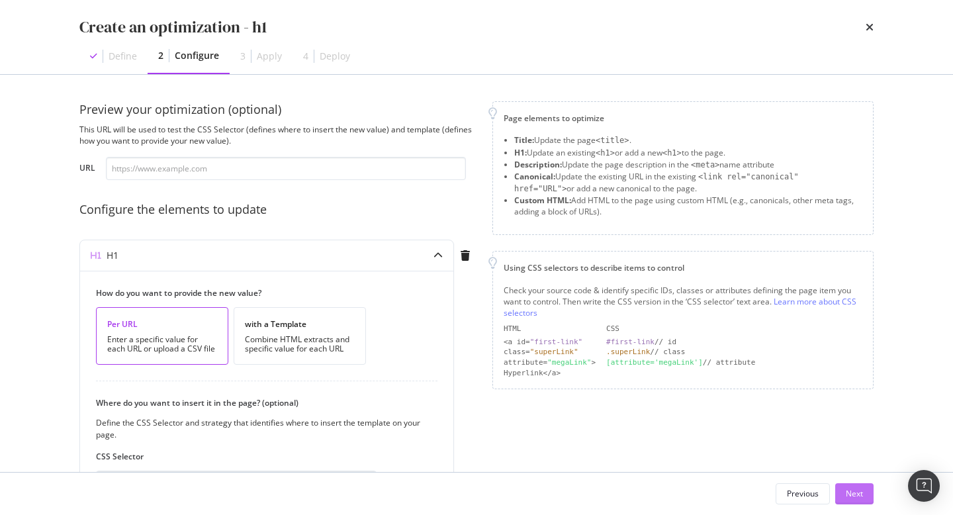
click at [856, 493] on div "Next" at bounding box center [854, 493] width 17 height 11
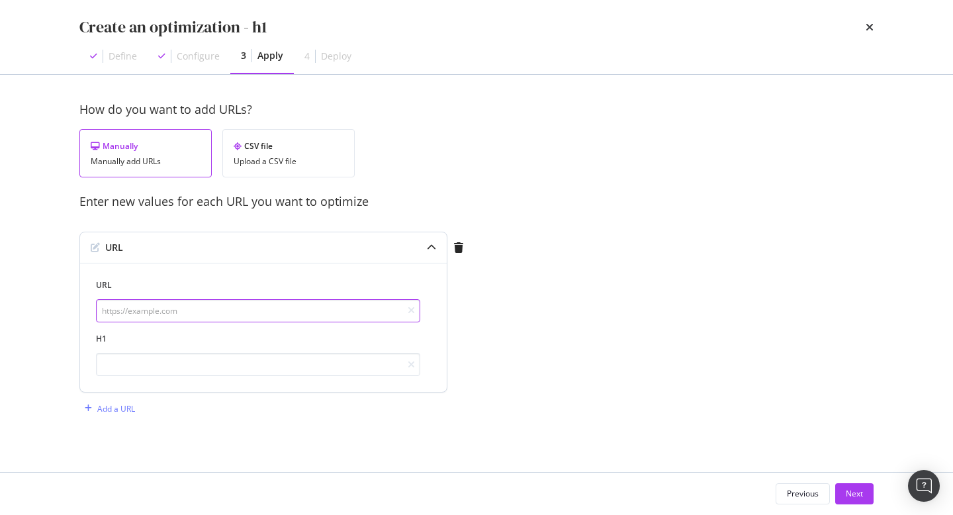
click at [290, 308] on input "modal" at bounding box center [258, 310] width 324 height 23
click at [333, 309] on input "modal" at bounding box center [258, 310] width 324 height 23
paste input "[URL][DOMAIN_NAME][PERSON_NAME]"
type input "[URL][DOMAIN_NAME][PERSON_NAME]"
click at [560, 317] on div "How do you want to add URLs? Manually Manually add URLs CSV file Upload a CSV f…" at bounding box center [476, 273] width 794 height 344
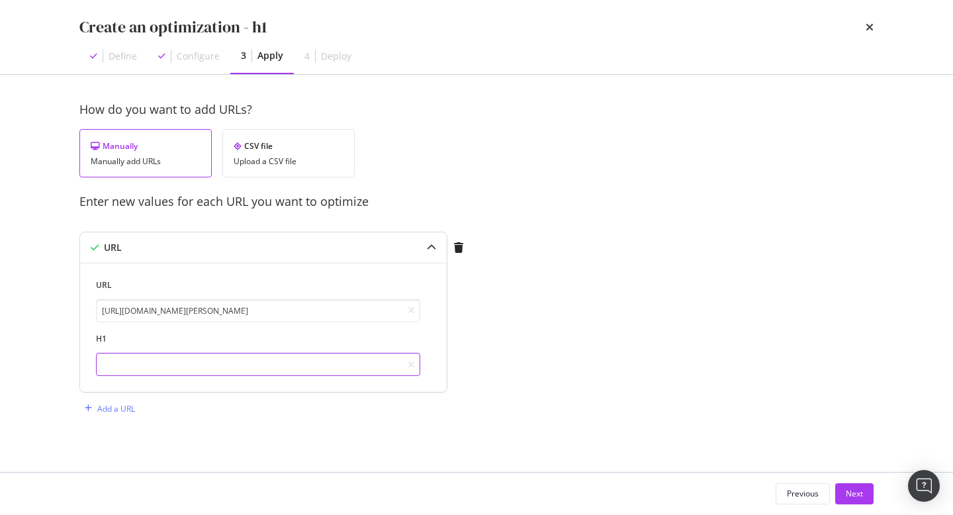
click at [296, 358] on input "modal" at bounding box center [258, 364] width 324 height 23
paste input "Découvrez les œuvres de Bien à [PERSON_NAME]"
type input "Découvrez les œuvres de Bien à [PERSON_NAME]"
click at [720, 287] on div "How do you want to add URLs? Manually Manually add URLs CSV file Upload a CSV f…" at bounding box center [476, 273] width 794 height 344
click at [849, 500] on div "Next" at bounding box center [854, 494] width 17 height 20
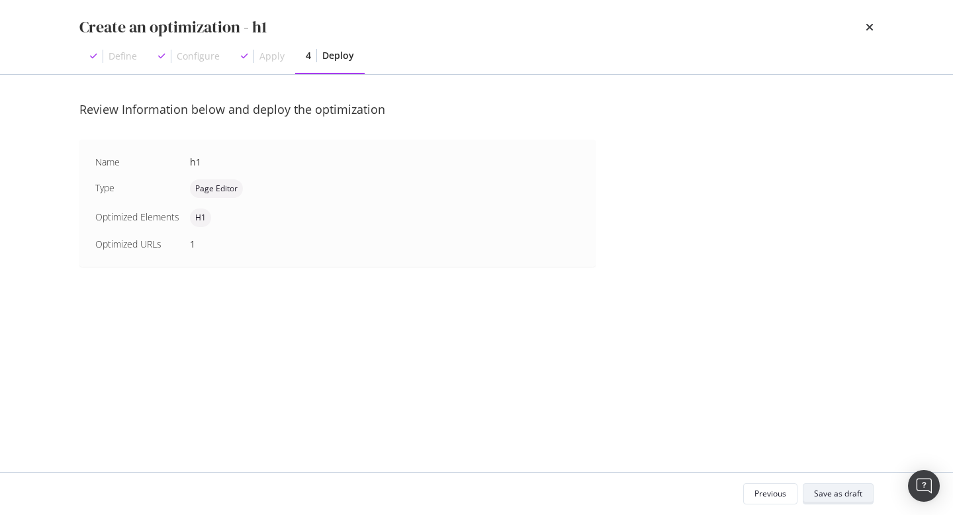
click at [842, 496] on div "Save as draft" at bounding box center [838, 493] width 48 height 11
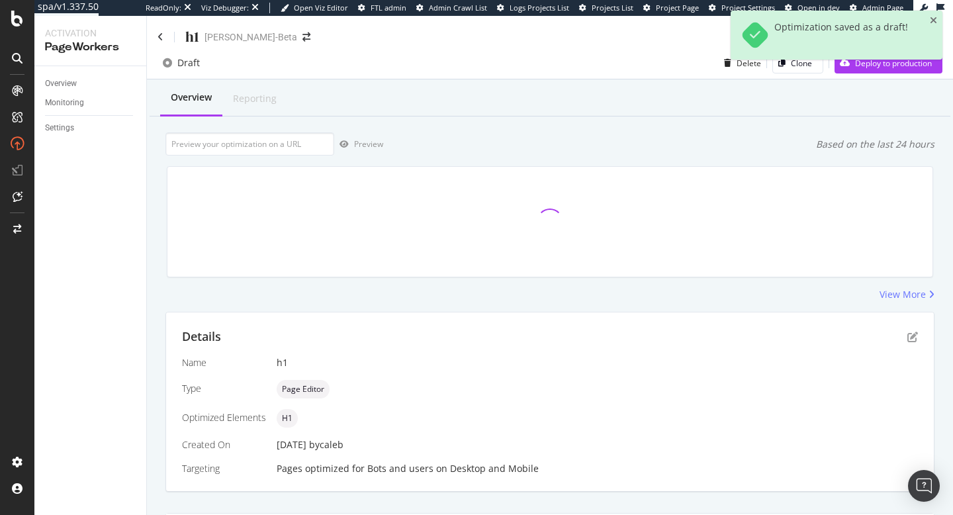
scroll to position [168, 0]
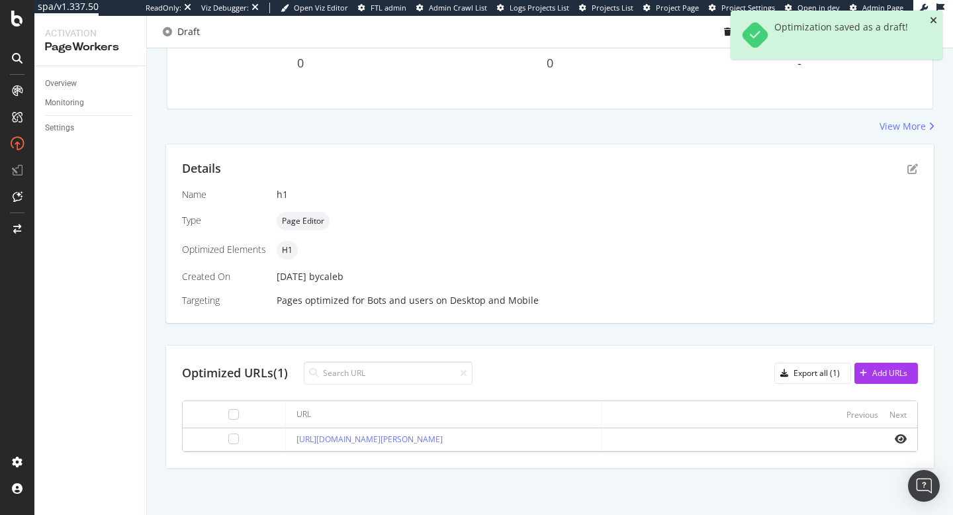
click at [933, 21] on icon "close toast" at bounding box center [933, 20] width 7 height 9
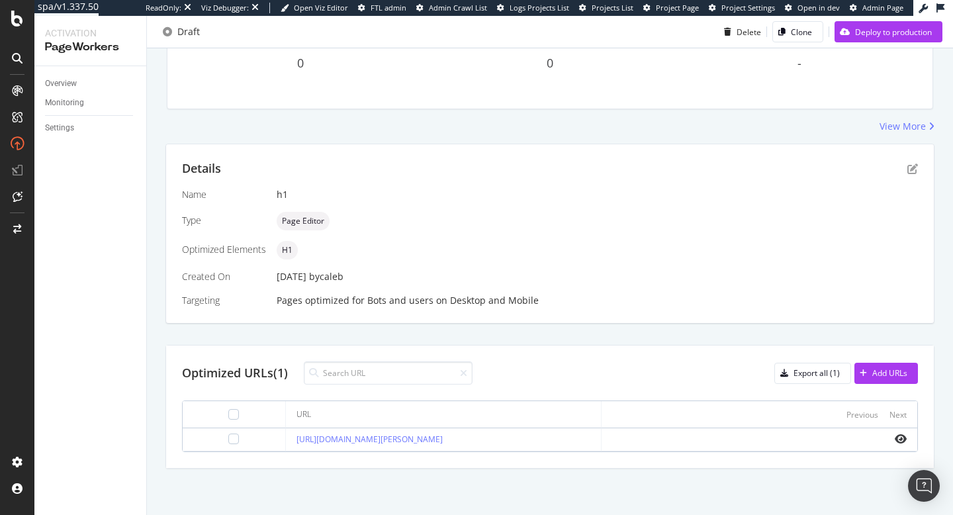
scroll to position [0, 0]
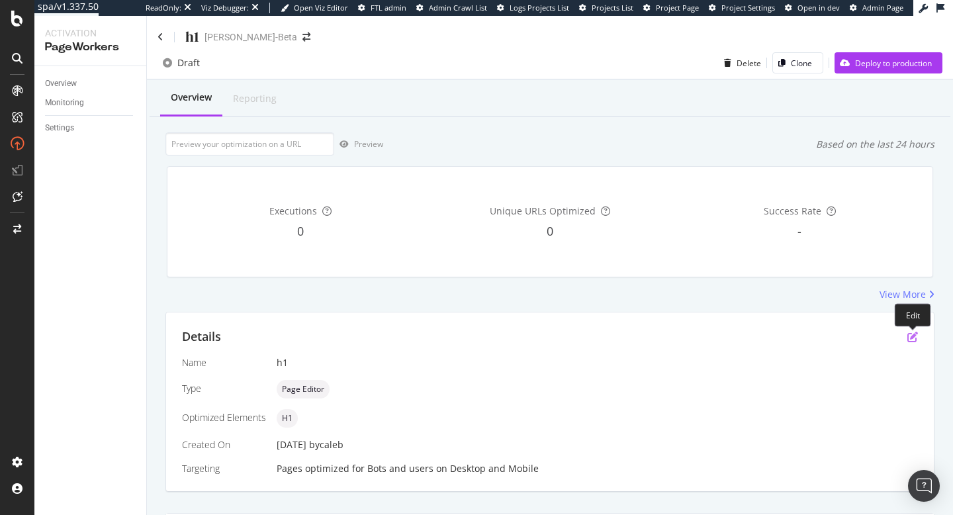
click at [912, 333] on icon "pen-to-square" at bounding box center [912, 336] width 11 height 11
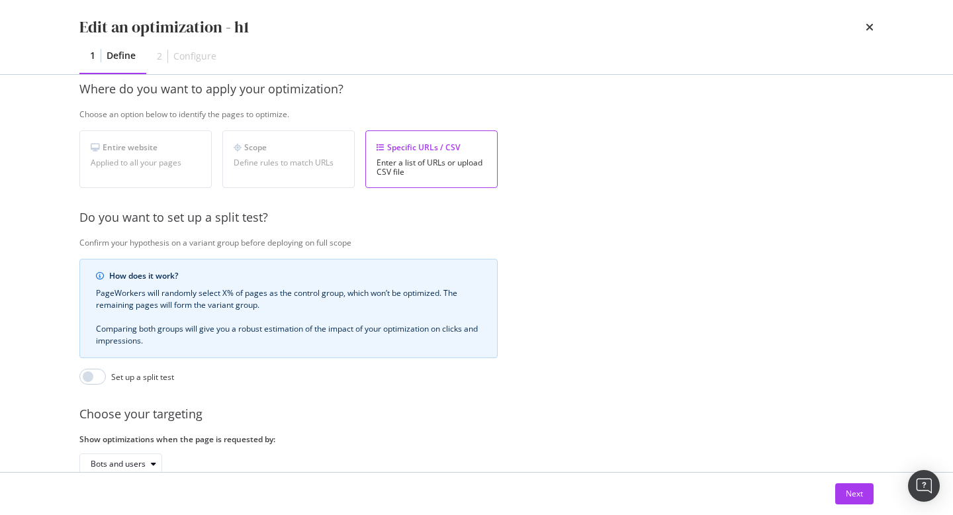
scroll to position [281, 0]
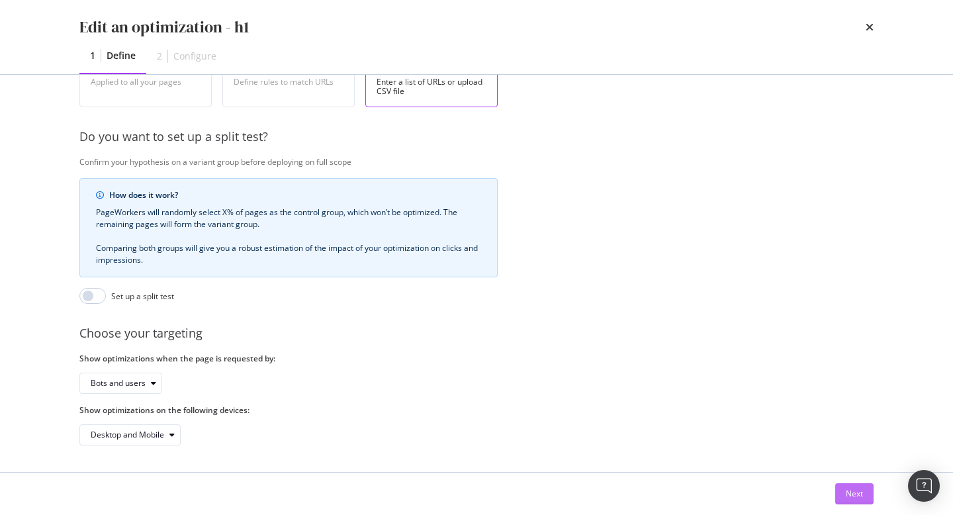
click at [847, 503] on div "Next" at bounding box center [854, 494] width 17 height 20
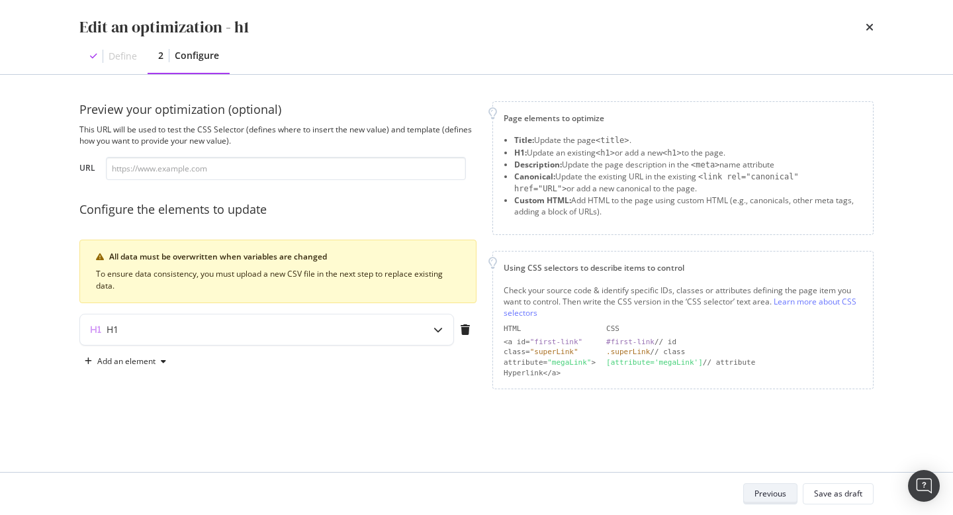
scroll to position [0, 0]
click at [429, 341] on div "modal" at bounding box center [438, 329] width 30 height 30
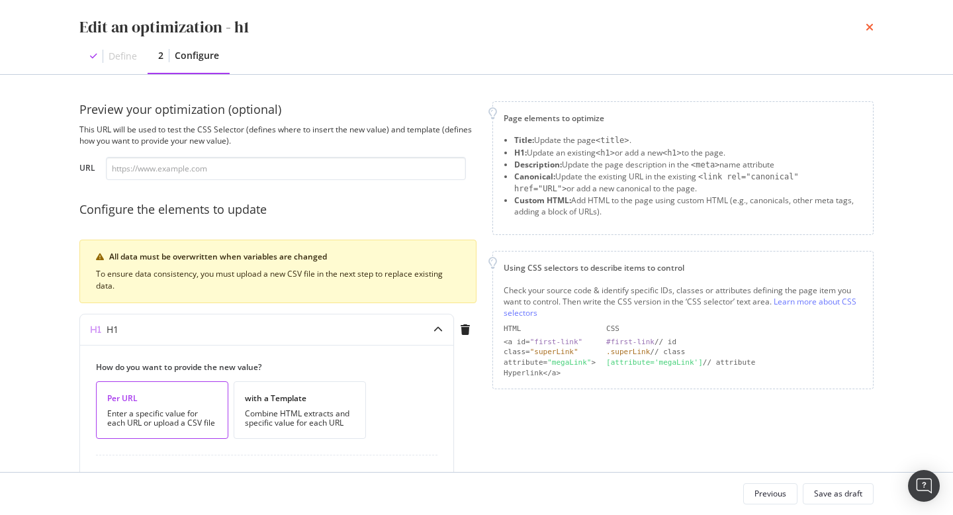
click at [869, 28] on icon "times" at bounding box center [869, 27] width 8 height 11
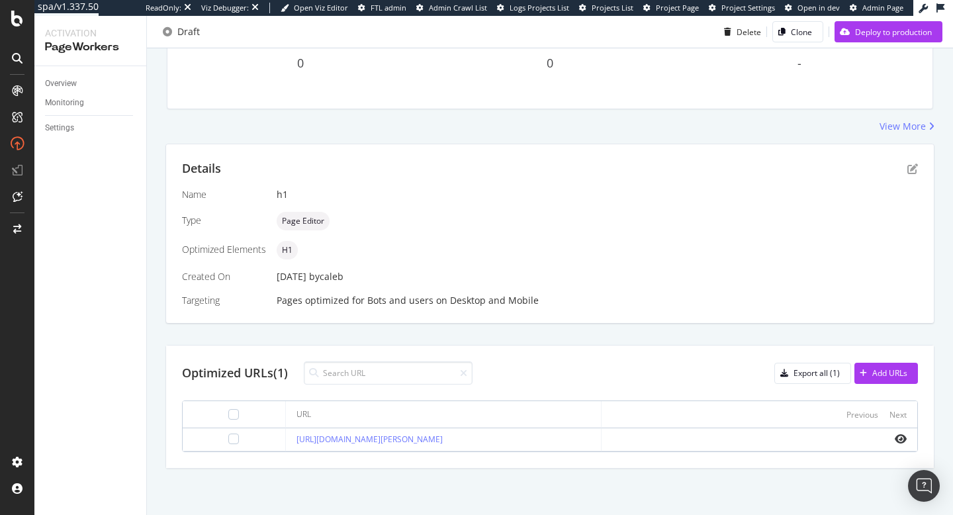
scroll to position [167, 0]
